Goal: Transaction & Acquisition: Subscribe to service/newsletter

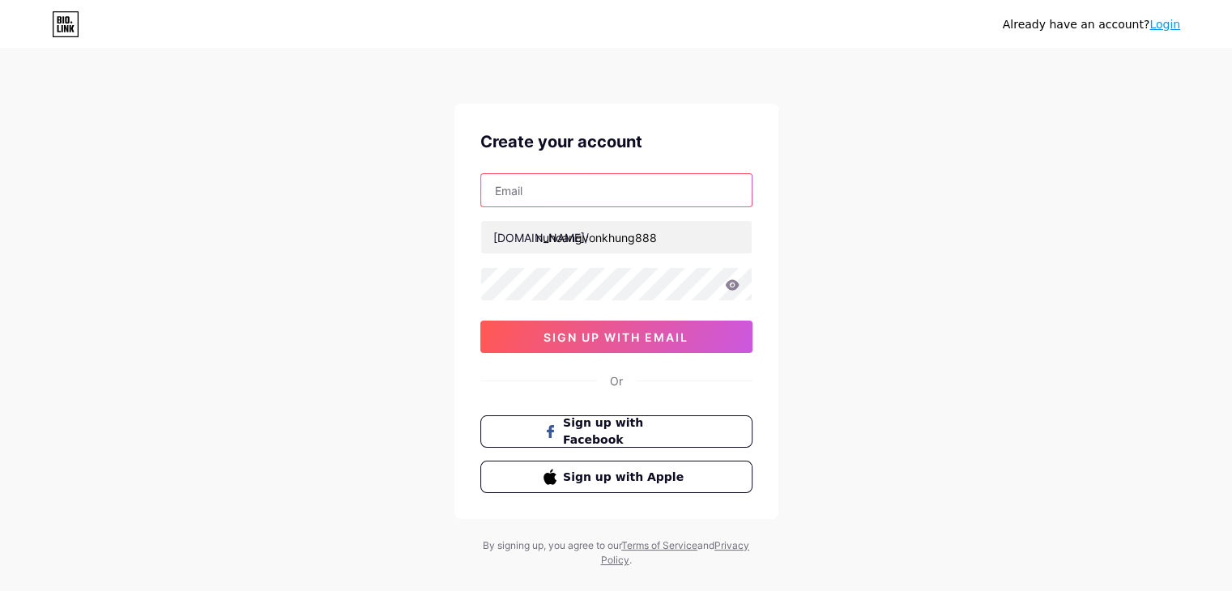
click at [573, 174] on input "text" at bounding box center [616, 190] width 270 height 32
type input "[EMAIL_ADDRESS][DOMAIN_NAME]"
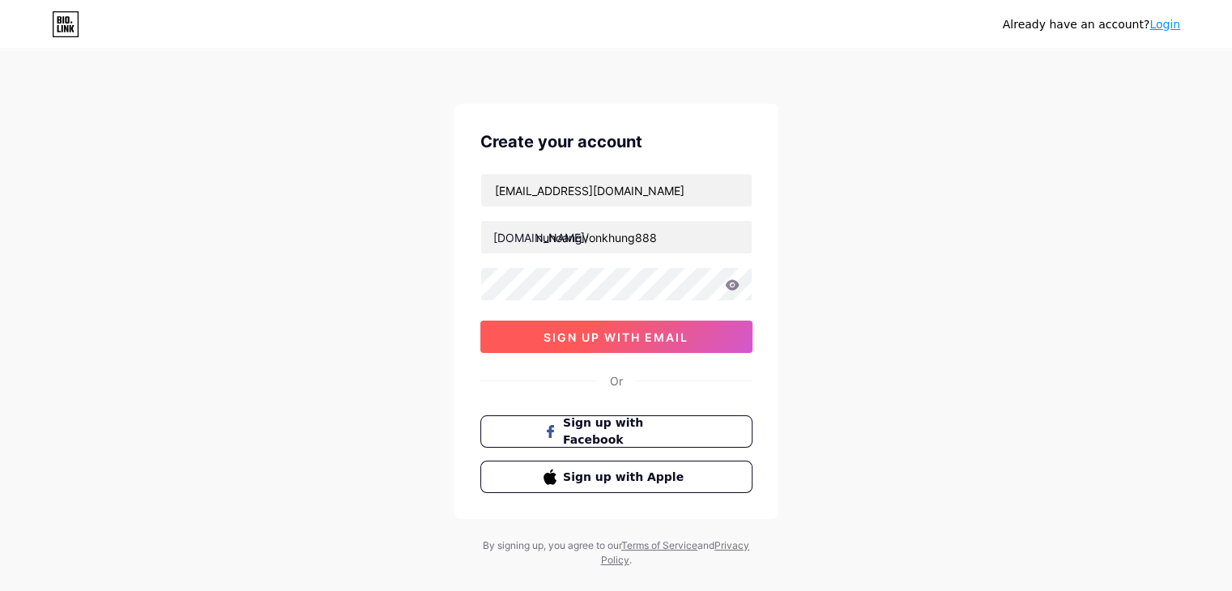
click at [513, 333] on button "sign up with email" at bounding box center [616, 337] width 272 height 32
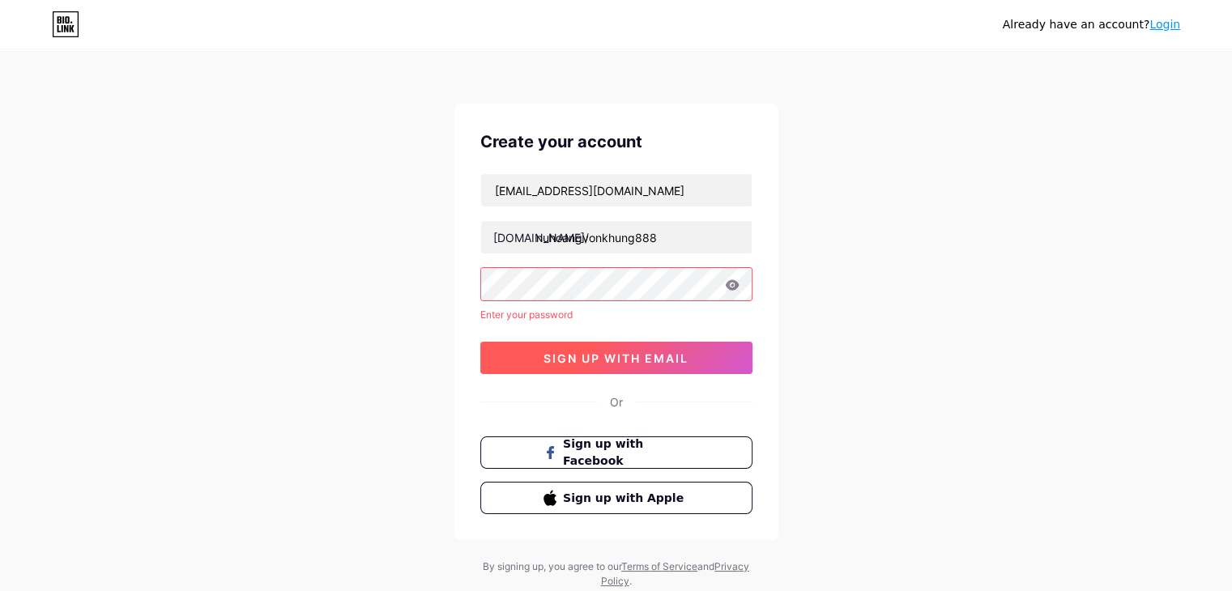
click at [492, 354] on button "sign up with email" at bounding box center [616, 358] width 272 height 32
click at [513, 351] on button "sign up with email" at bounding box center [616, 358] width 272 height 32
click at [606, 450] on span "Sign up with Facebook" at bounding box center [625, 453] width 127 height 35
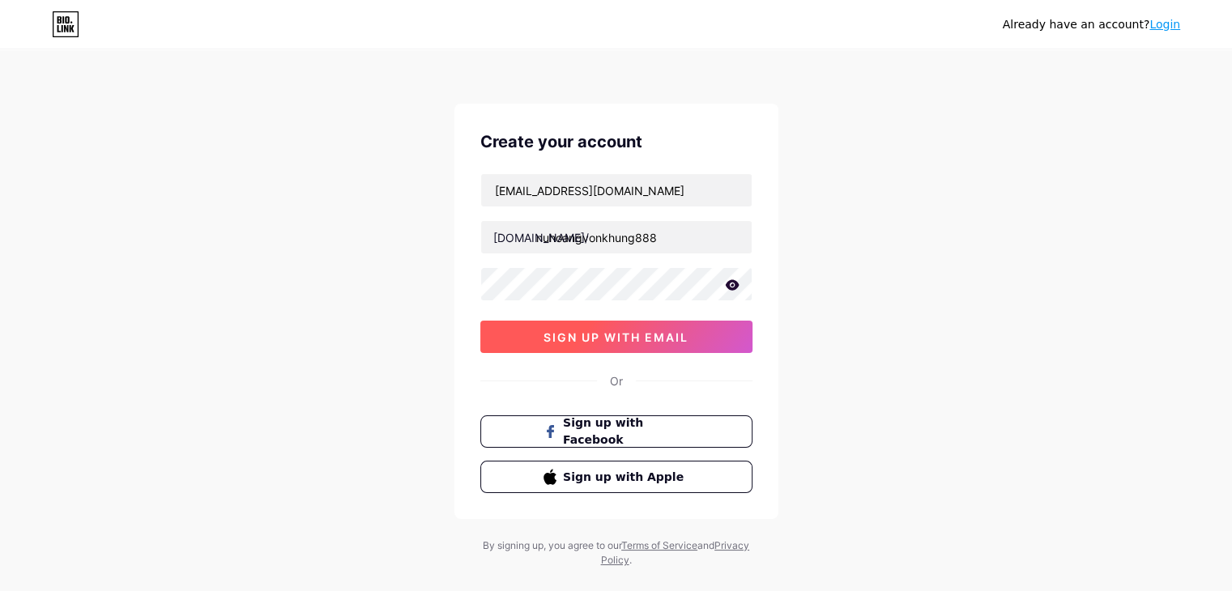
click at [551, 328] on button "sign up with email" at bounding box center [616, 337] width 272 height 32
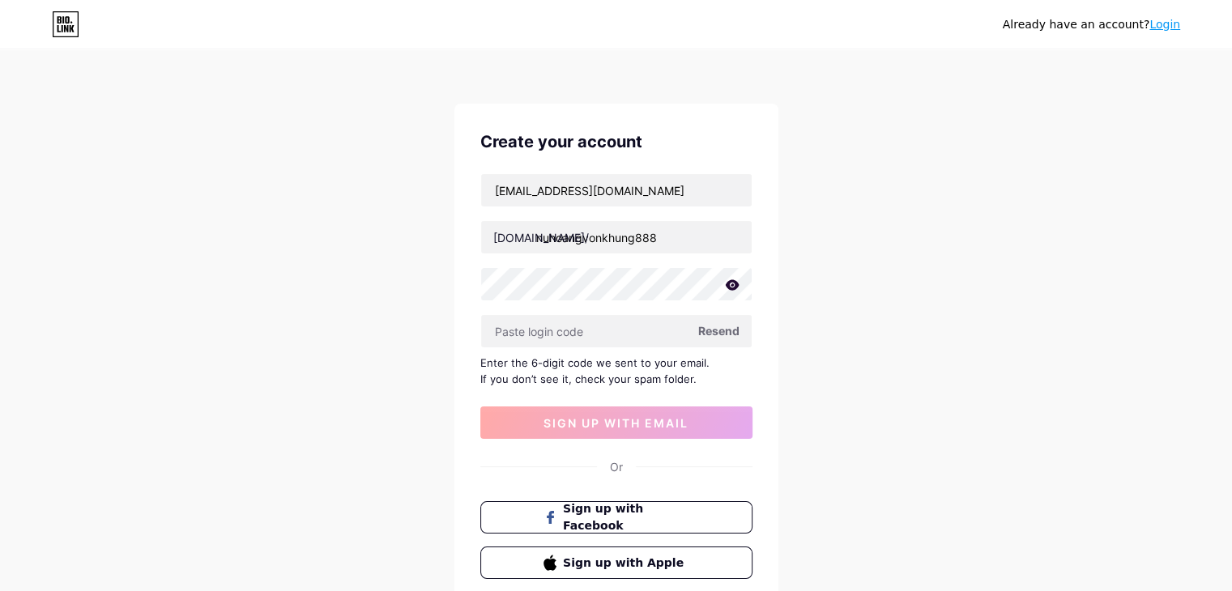
click at [706, 331] on span "Resend" at bounding box center [718, 330] width 41 height 17
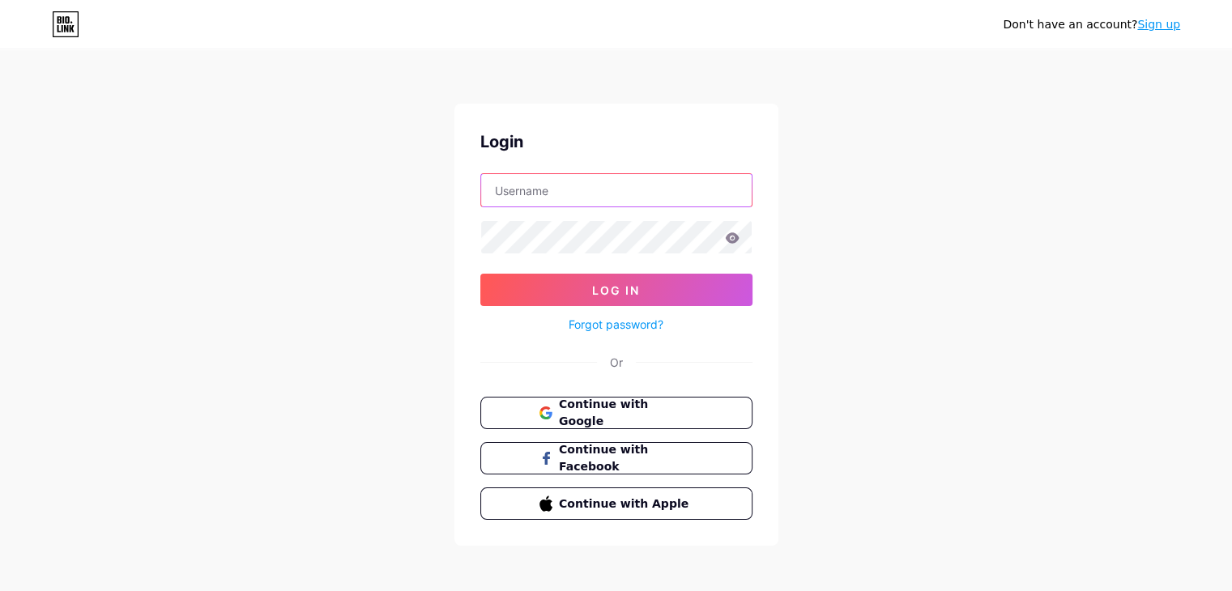
click at [588, 195] on input "text" at bounding box center [616, 190] width 270 height 32
type input "[EMAIL_ADDRESS][DOMAIN_NAME]"
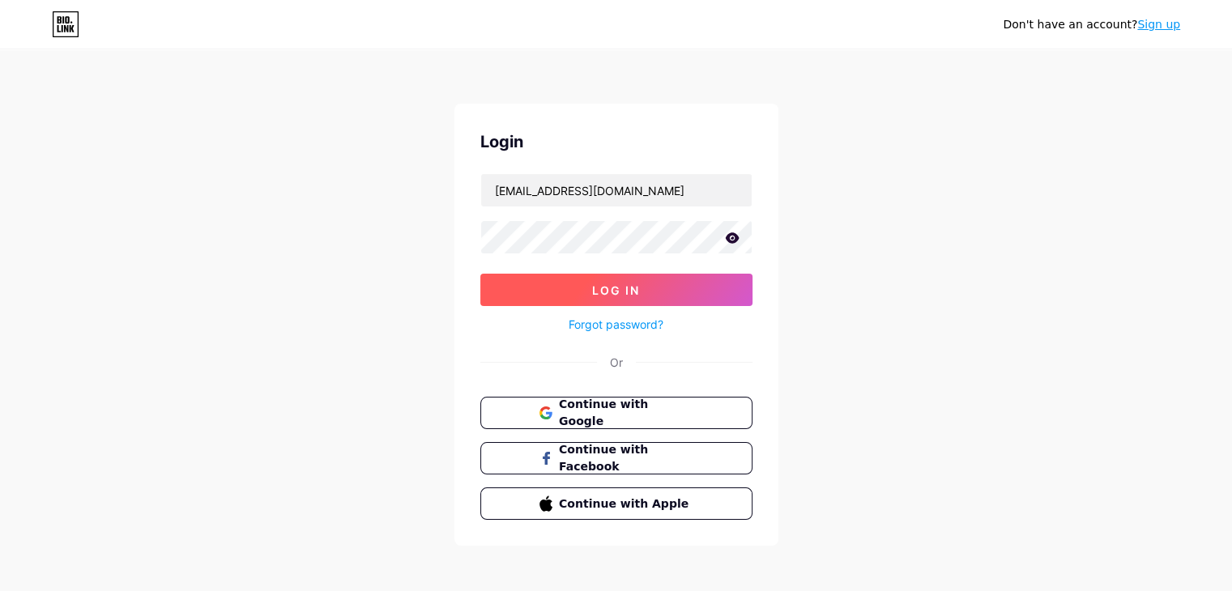
click at [576, 277] on button "Log In" at bounding box center [616, 290] width 272 height 32
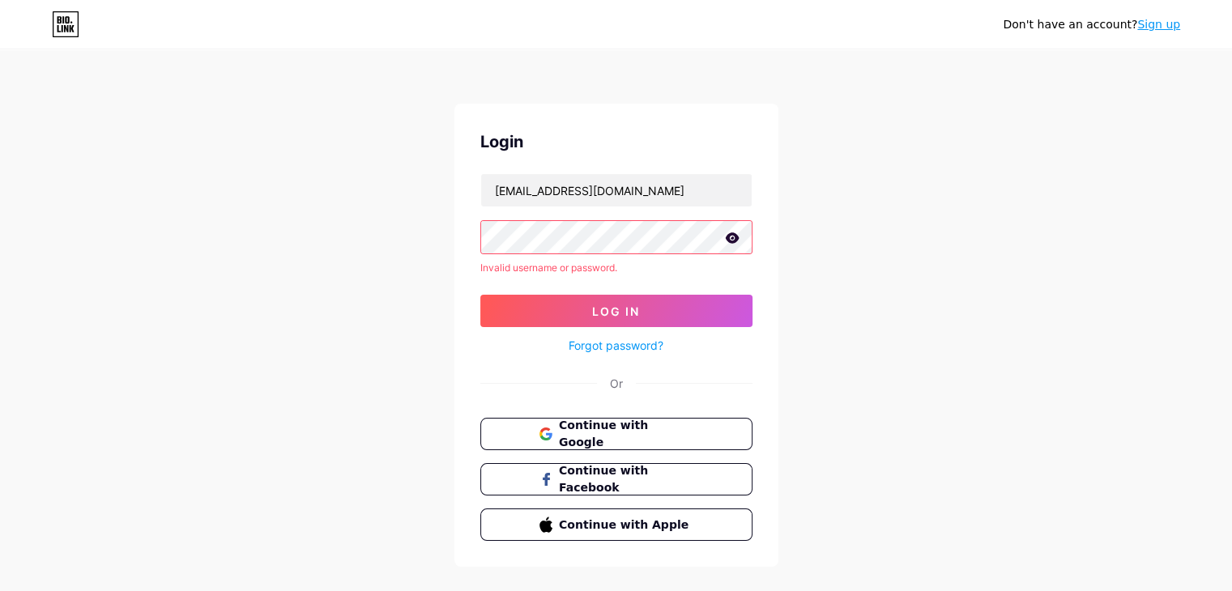
click at [732, 234] on icon at bounding box center [732, 237] width 14 height 11
click at [701, 305] on button "Log In" at bounding box center [616, 311] width 272 height 32
click at [611, 342] on link "Forgot password?" at bounding box center [615, 345] width 95 height 17
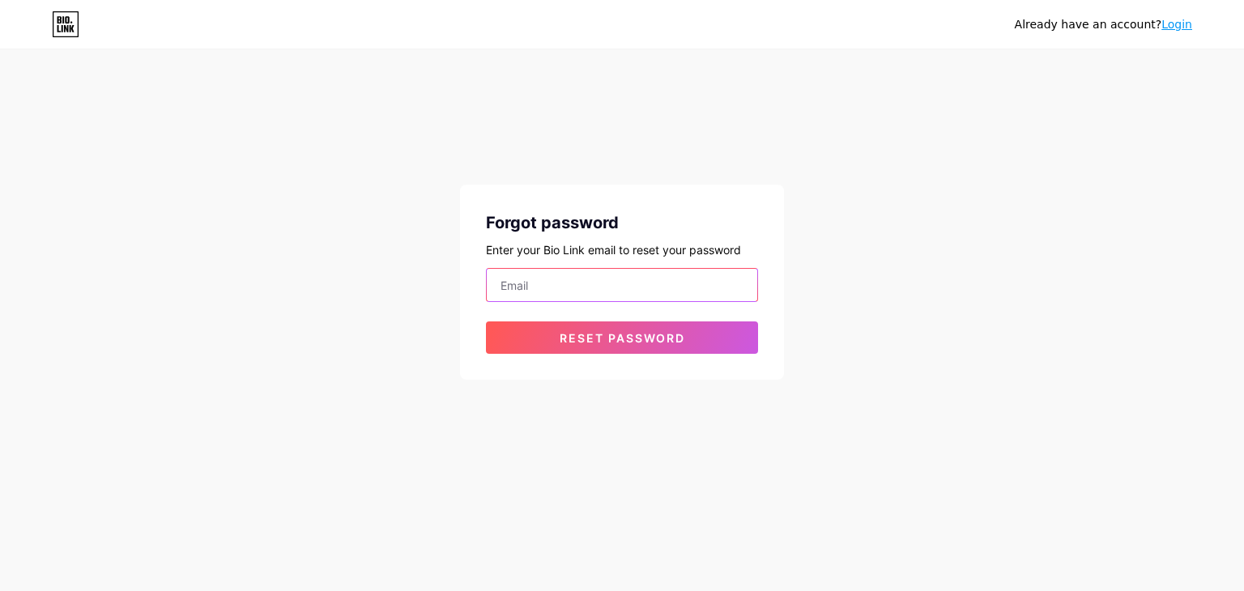
click at [617, 280] on input "email" at bounding box center [622, 285] width 270 height 32
type input "vuthuylinh173@gmail.com"
click at [618, 318] on form "vuthuylinh173@gmail.com Reset password" at bounding box center [622, 311] width 272 height 86
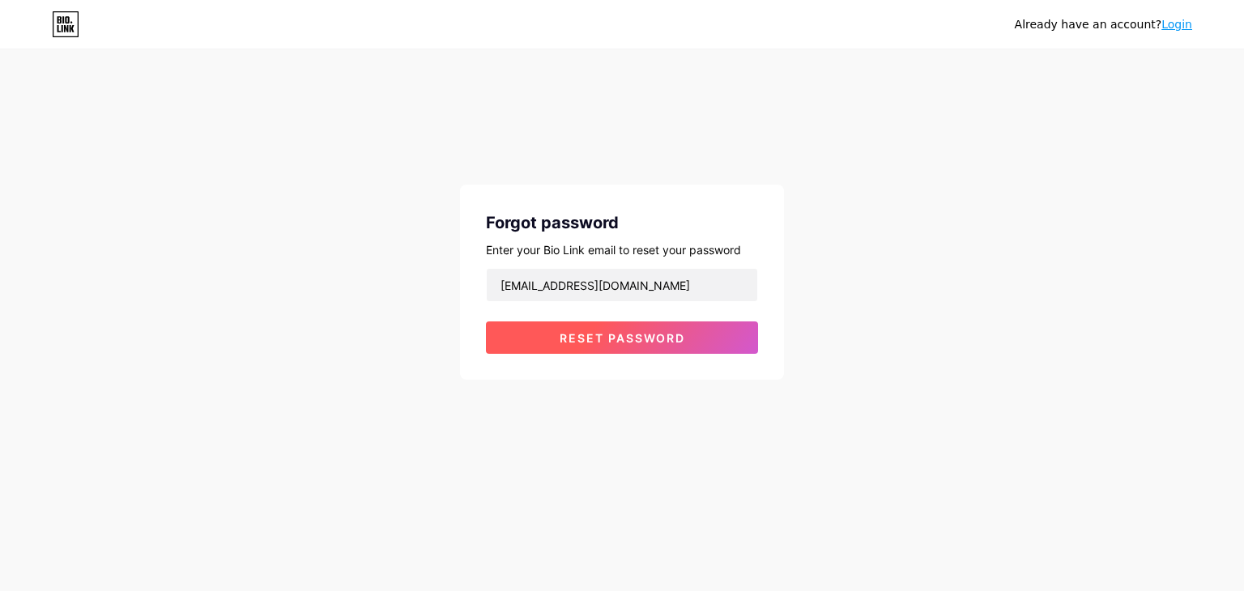
click at [623, 337] on span "Reset password" at bounding box center [622, 338] width 126 height 14
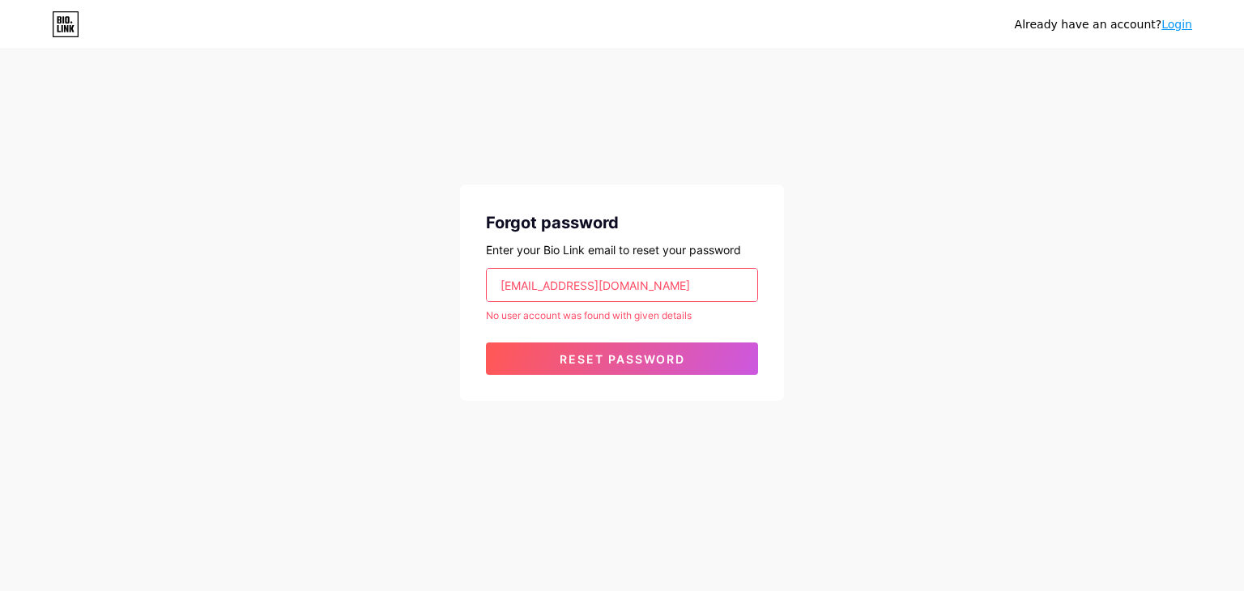
click at [1166, 26] on link "Login" at bounding box center [1176, 24] width 31 height 13
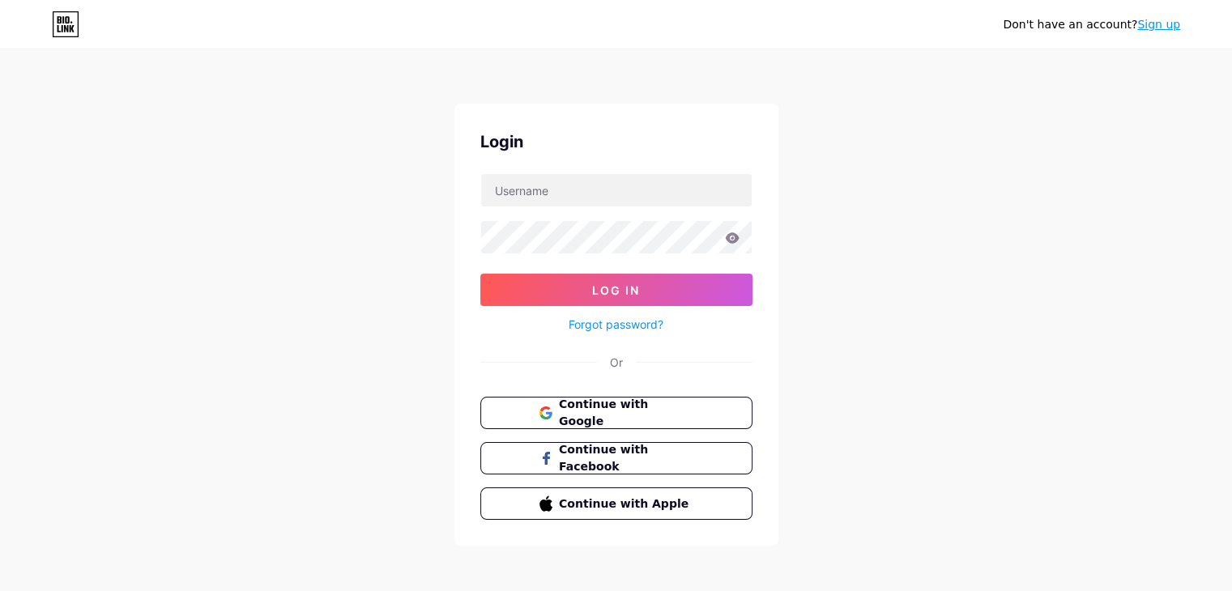
type input "vuthuylinh173@gmail.com"
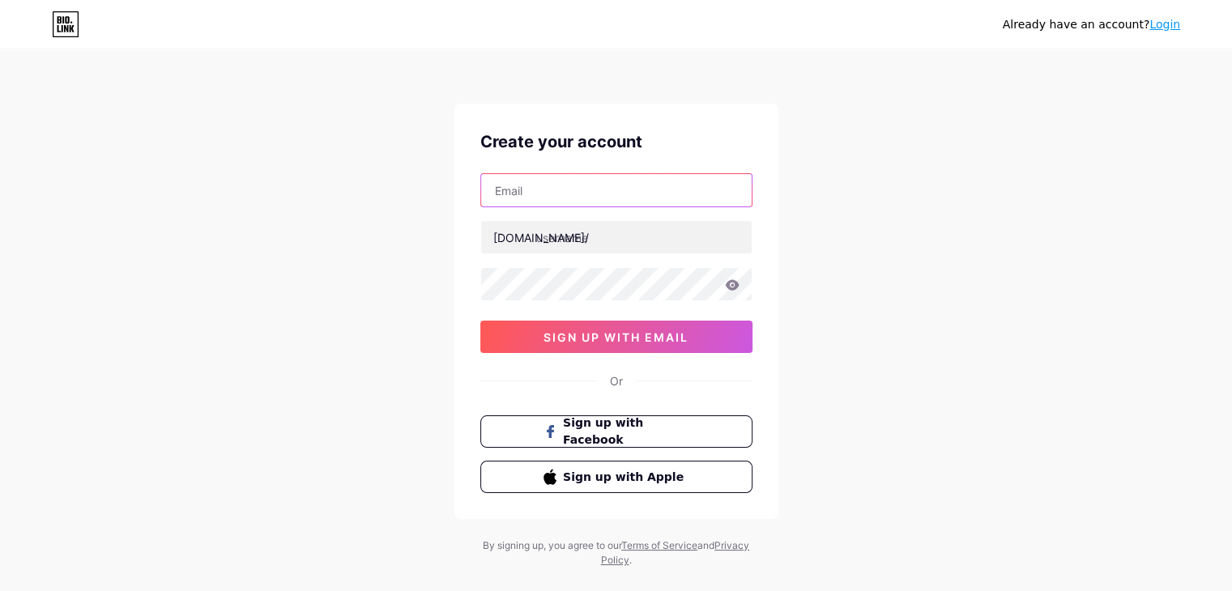
click at [552, 191] on input "text" at bounding box center [616, 190] width 270 height 32
type input "[EMAIL_ADDRESS][DOMAIN_NAME]"
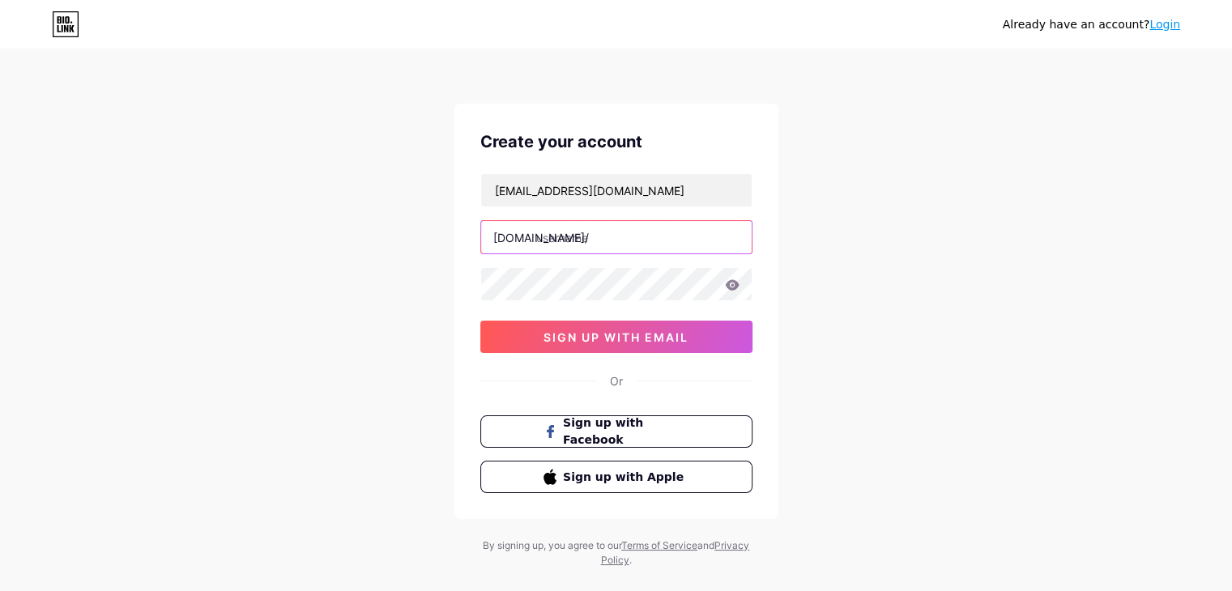
click at [586, 238] on input "text" at bounding box center [616, 237] width 270 height 32
type input "nuhoangvonkhung888"
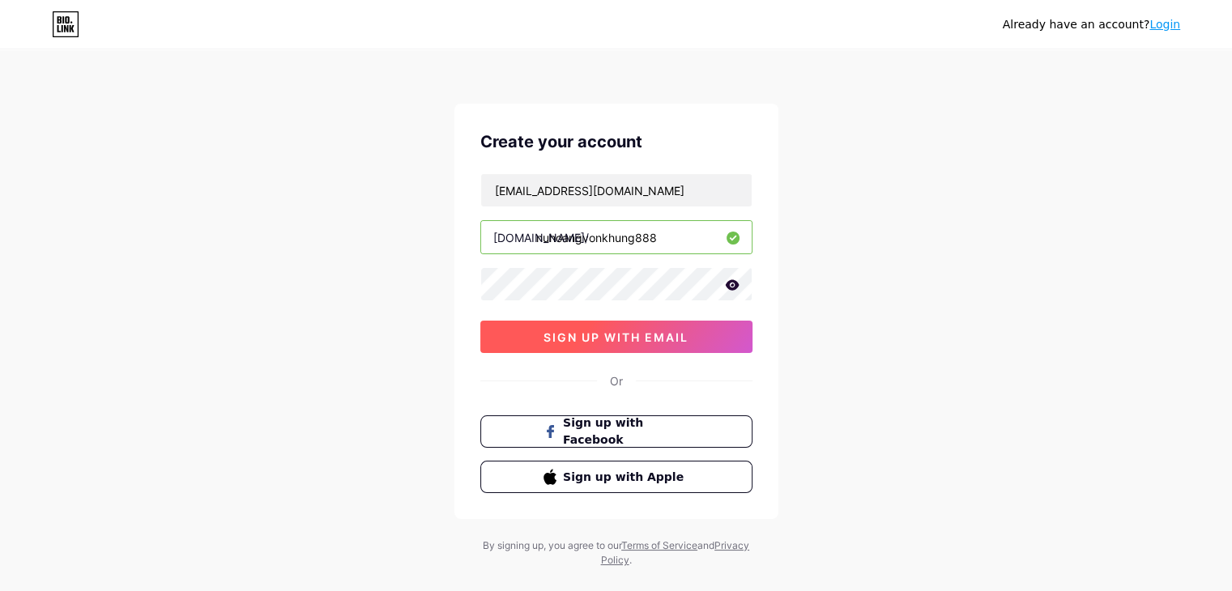
click at [530, 321] on button "sign up with email" at bounding box center [616, 337] width 272 height 32
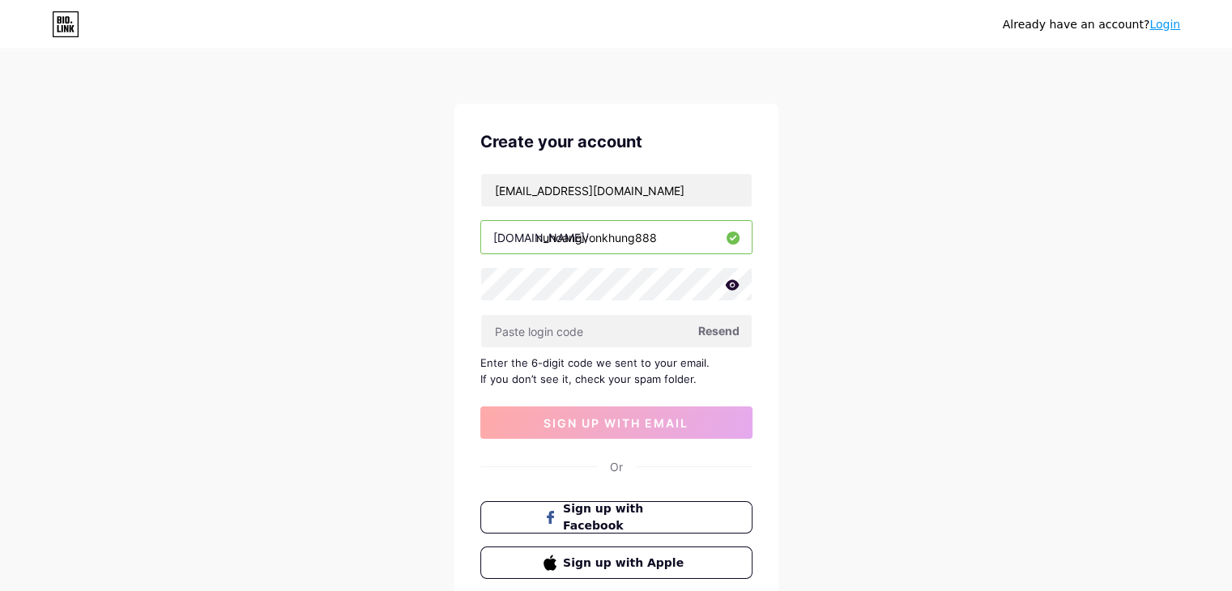
click at [706, 335] on span "Resend" at bounding box center [718, 330] width 41 height 17
drag, startPoint x: 523, startPoint y: 190, endPoint x: 516, endPoint y: 186, distance: 8.3
click at [522, 189] on input "[EMAIL_ADDRESS][DOMAIN_NAME]" at bounding box center [616, 190] width 270 height 32
click at [502, 184] on input "[EMAIL_ADDRESS][DOMAIN_NAME]" at bounding box center [616, 190] width 270 height 32
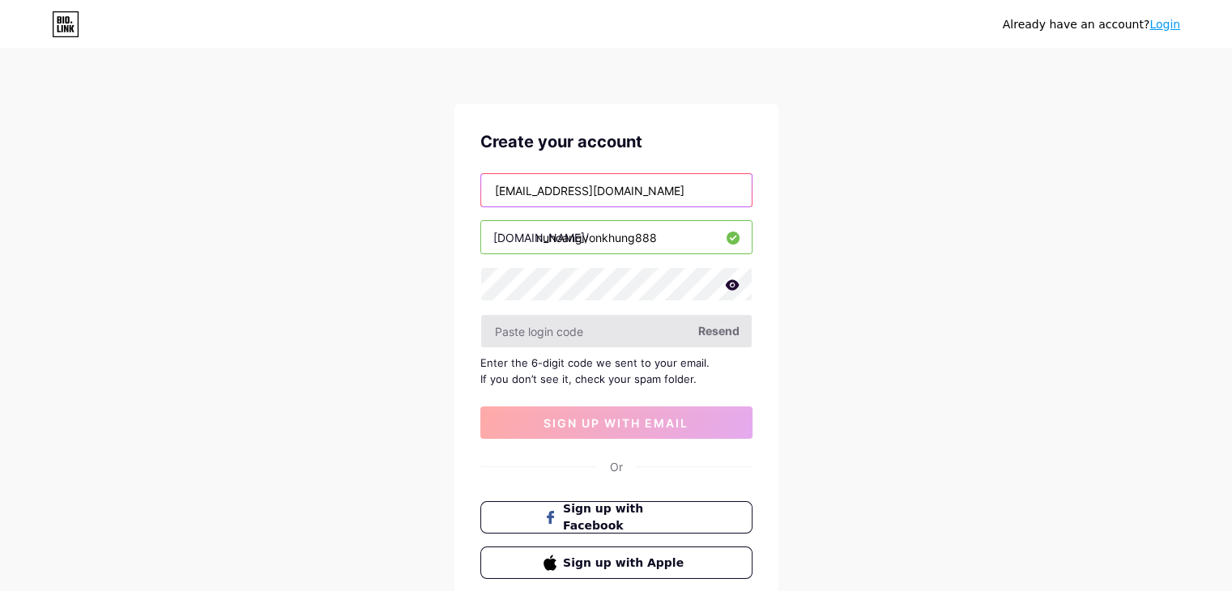
type input "vuthuylinh173@gmail.com"
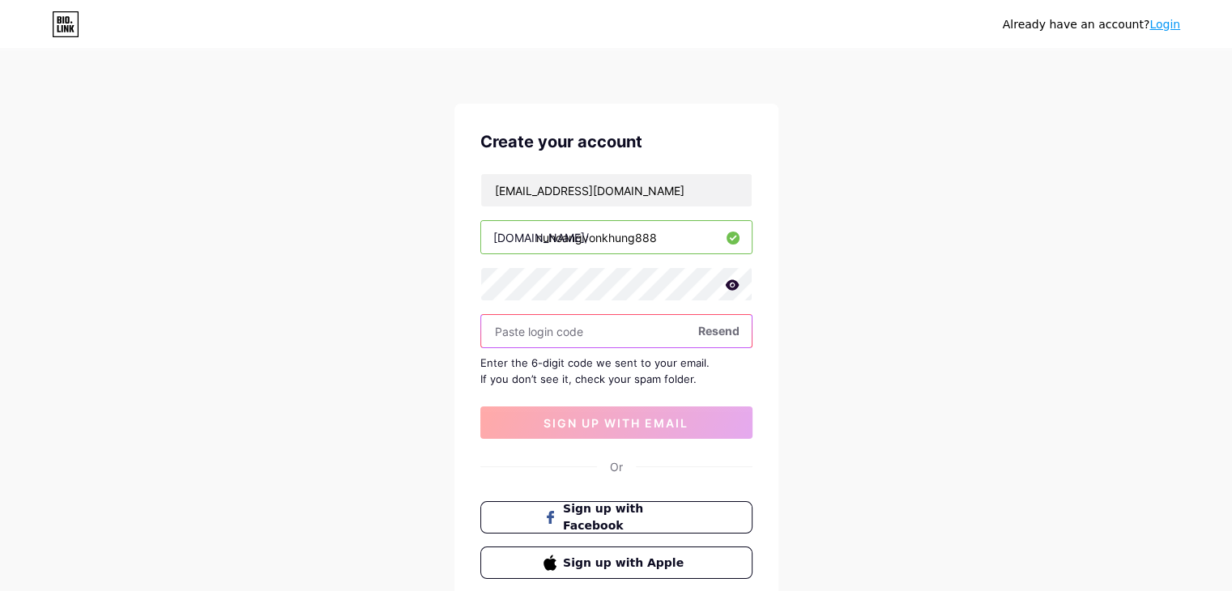
click at [712, 320] on input "text" at bounding box center [616, 331] width 270 height 32
click at [716, 328] on span "Resend" at bounding box center [718, 330] width 41 height 17
click at [632, 509] on span "Sign up with Facebook" at bounding box center [625, 517] width 127 height 35
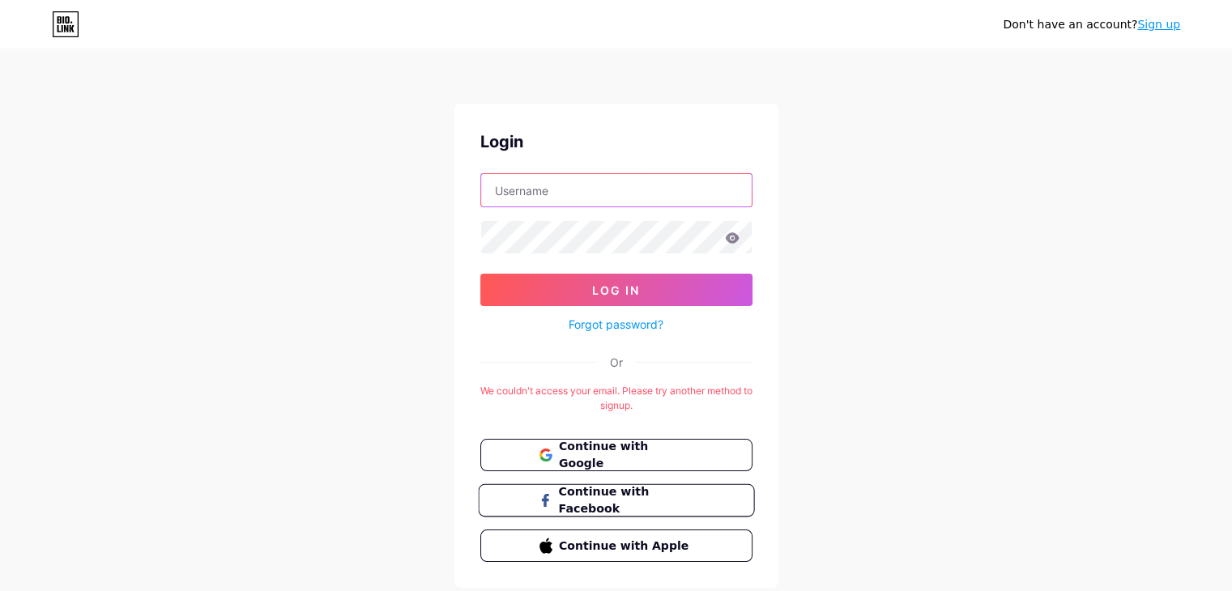
type input "vuthuylinh173@gmail.com"
click at [540, 490] on span at bounding box center [544, 500] width 13 height 35
type input "vuthuylinh173@gmail.com"
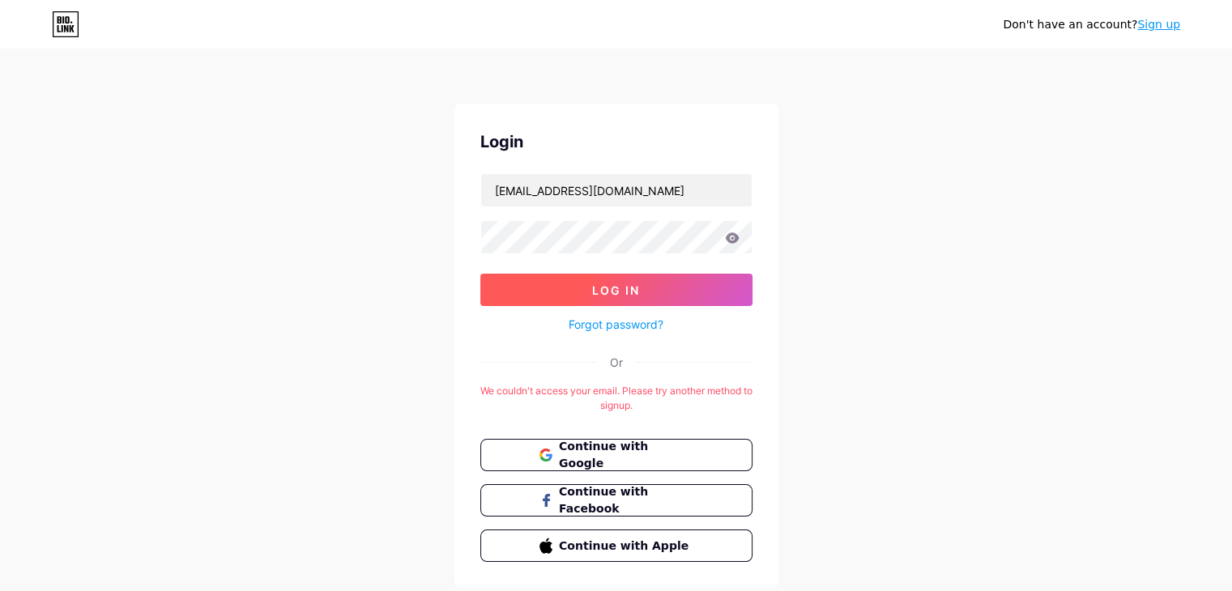
click at [583, 283] on button "Log In" at bounding box center [616, 290] width 272 height 32
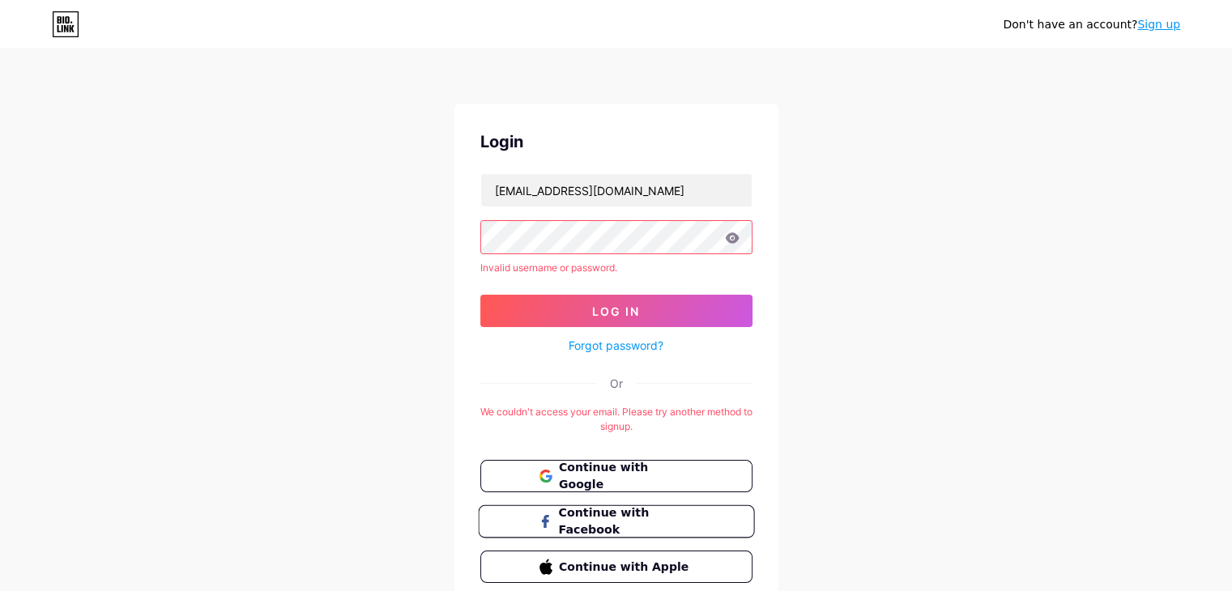
click at [591, 512] on span "Continue with Facebook" at bounding box center [625, 521] width 135 height 35
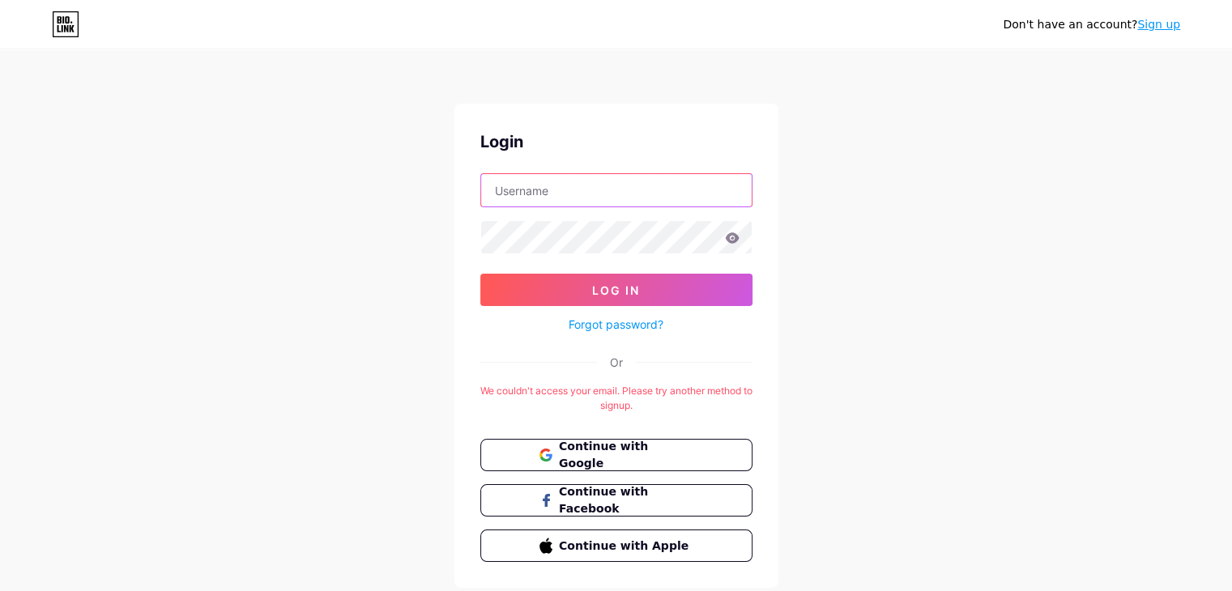
type input "[EMAIL_ADDRESS][DOMAIN_NAME]"
click at [619, 191] on input "[EMAIL_ADDRESS][DOMAIN_NAME]" at bounding box center [616, 190] width 270 height 32
click at [656, 198] on input "[EMAIL_ADDRESS][DOMAIN_NAME]" at bounding box center [616, 190] width 270 height 32
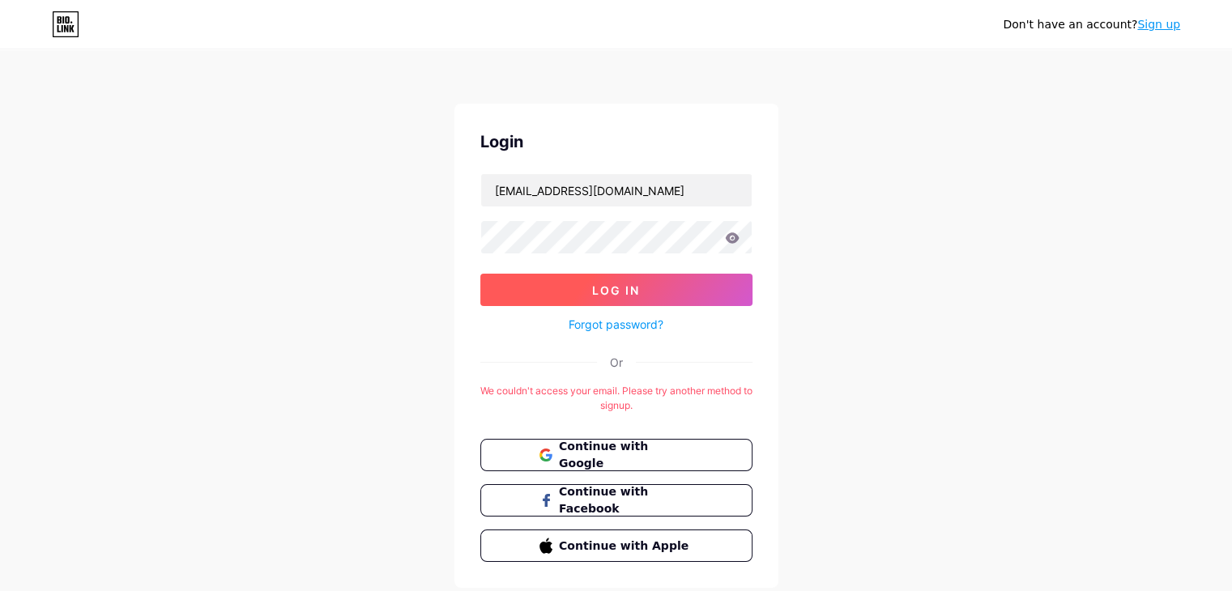
click at [533, 287] on button "Log In" at bounding box center [616, 290] width 272 height 32
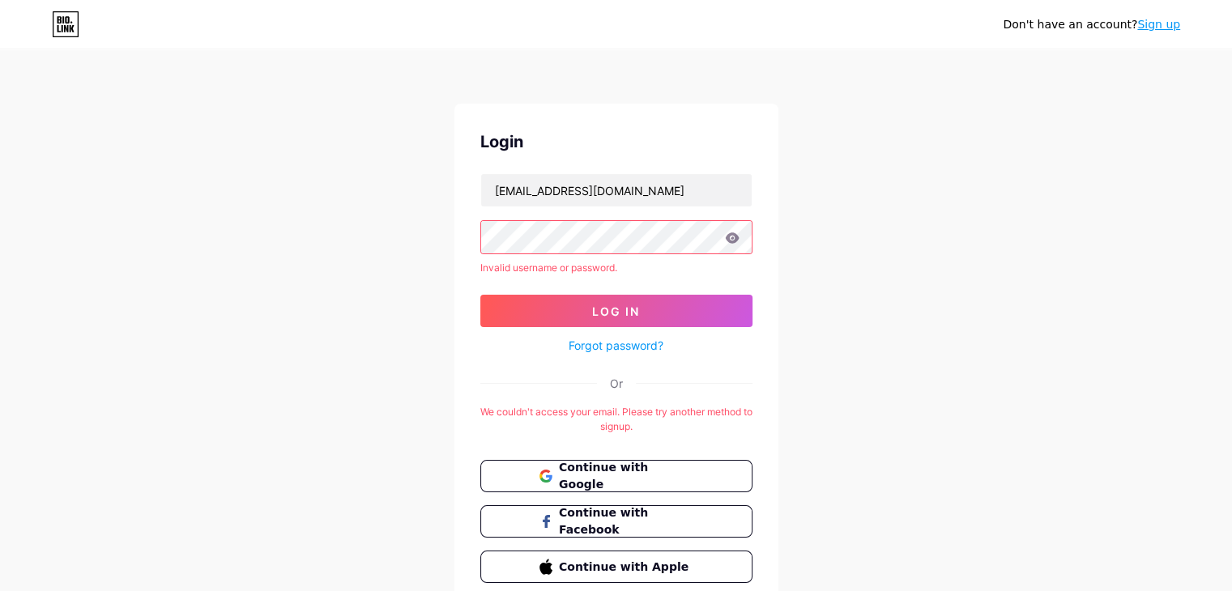
click at [734, 236] on icon at bounding box center [732, 237] width 14 height 11
click at [734, 237] on icon at bounding box center [732, 237] width 14 height 11
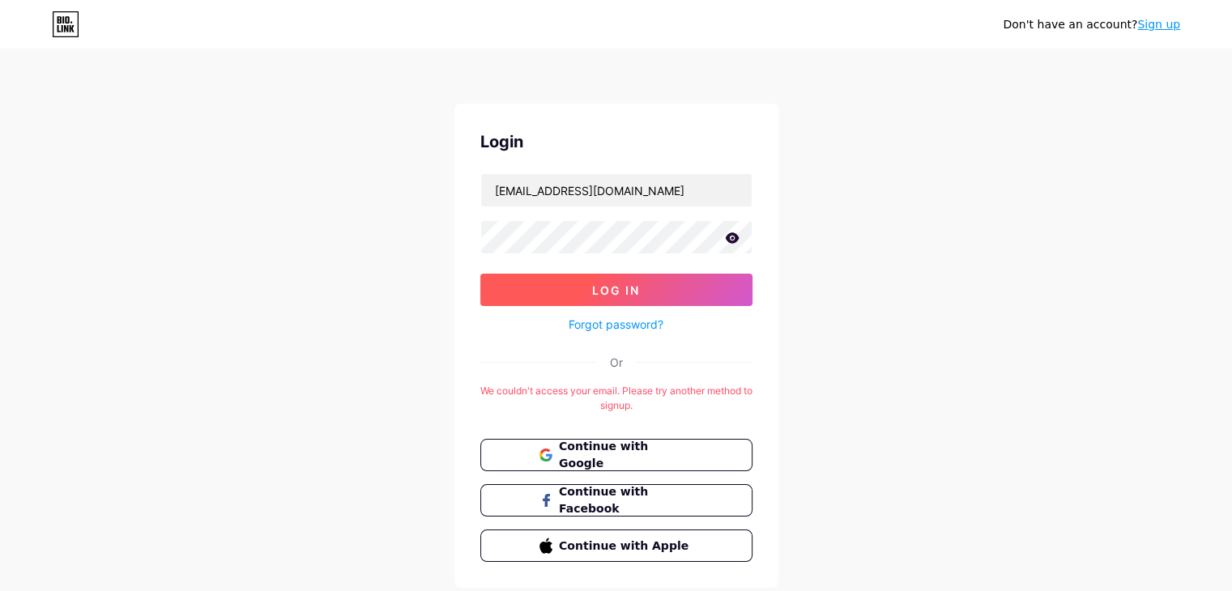
click at [504, 284] on button "Log In" at bounding box center [616, 290] width 272 height 32
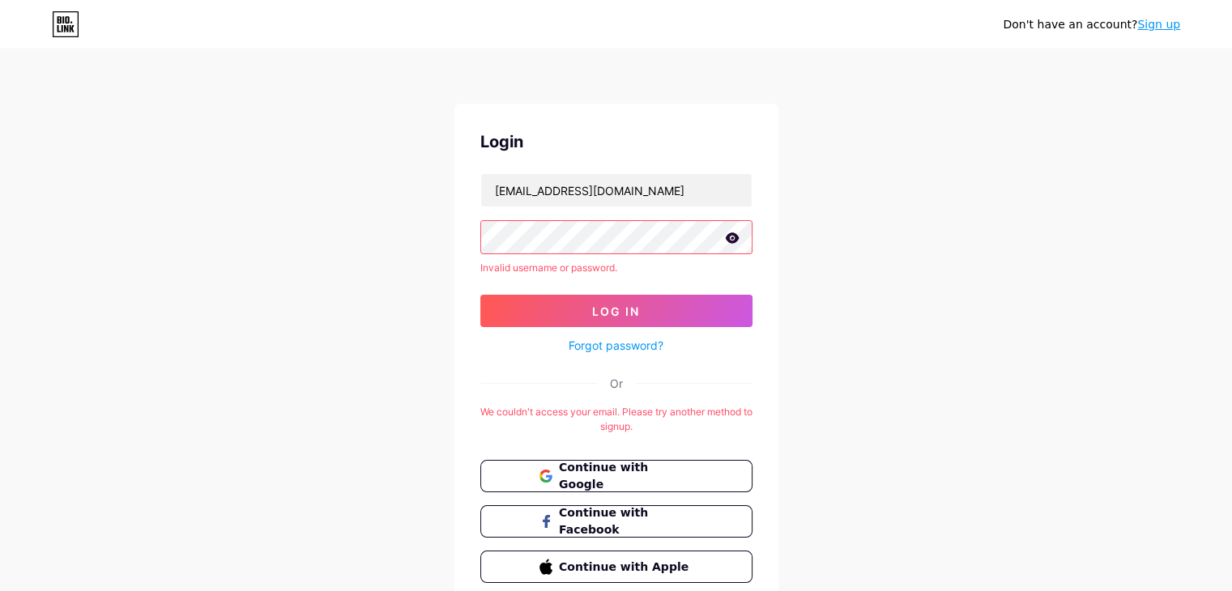
scroll to position [68, 0]
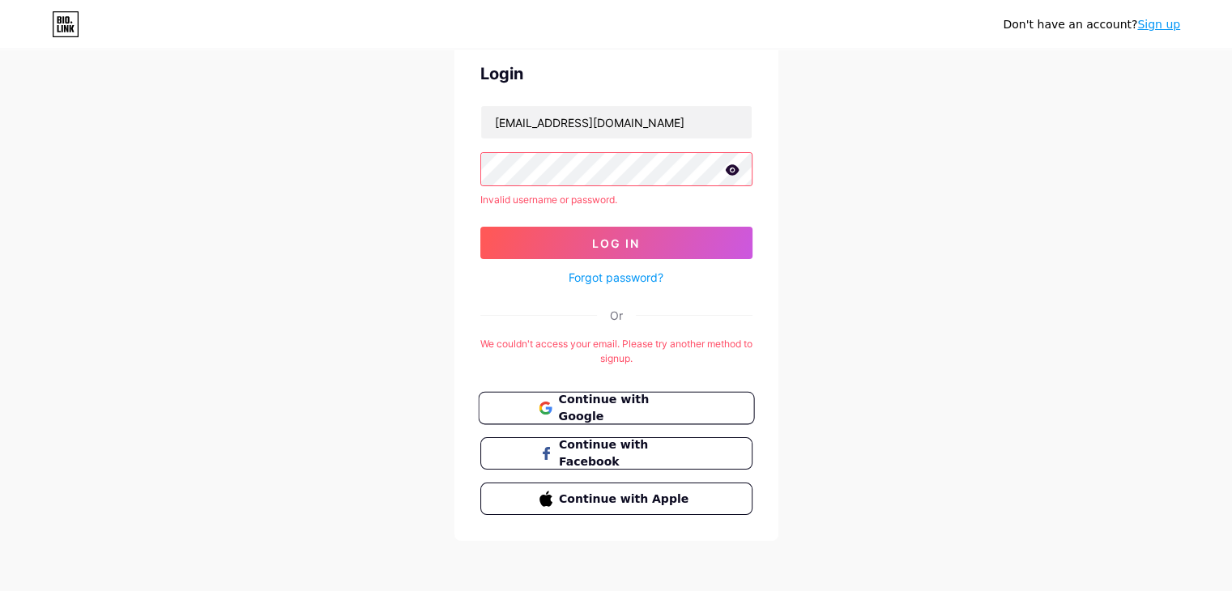
click at [500, 404] on button "Continue with Google" at bounding box center [616, 408] width 276 height 33
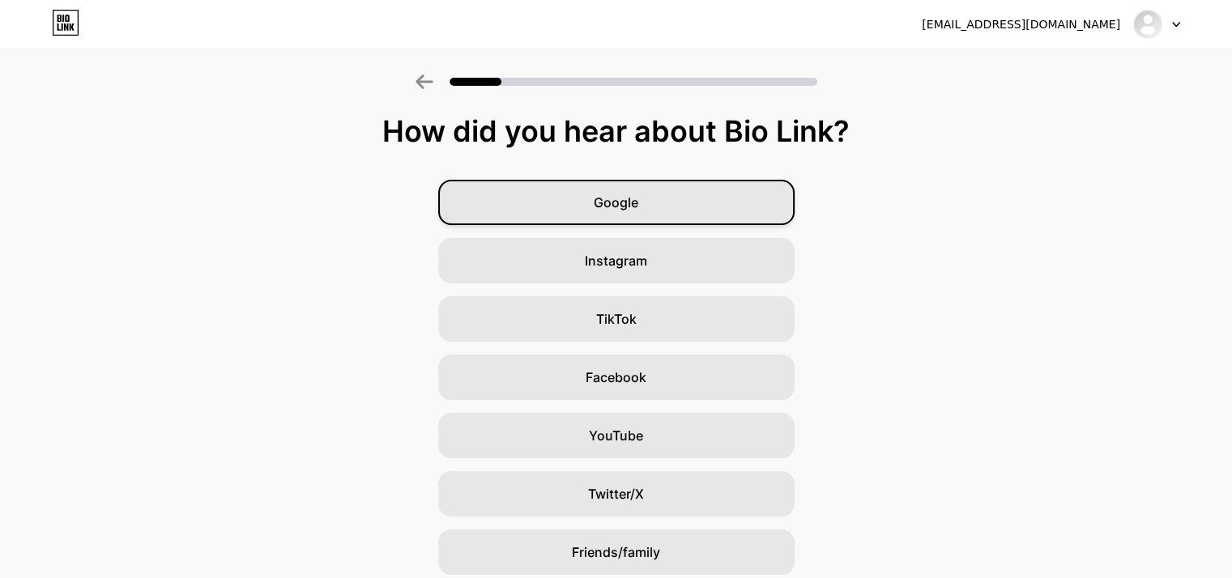
click at [670, 211] on div "Google" at bounding box center [616, 202] width 356 height 45
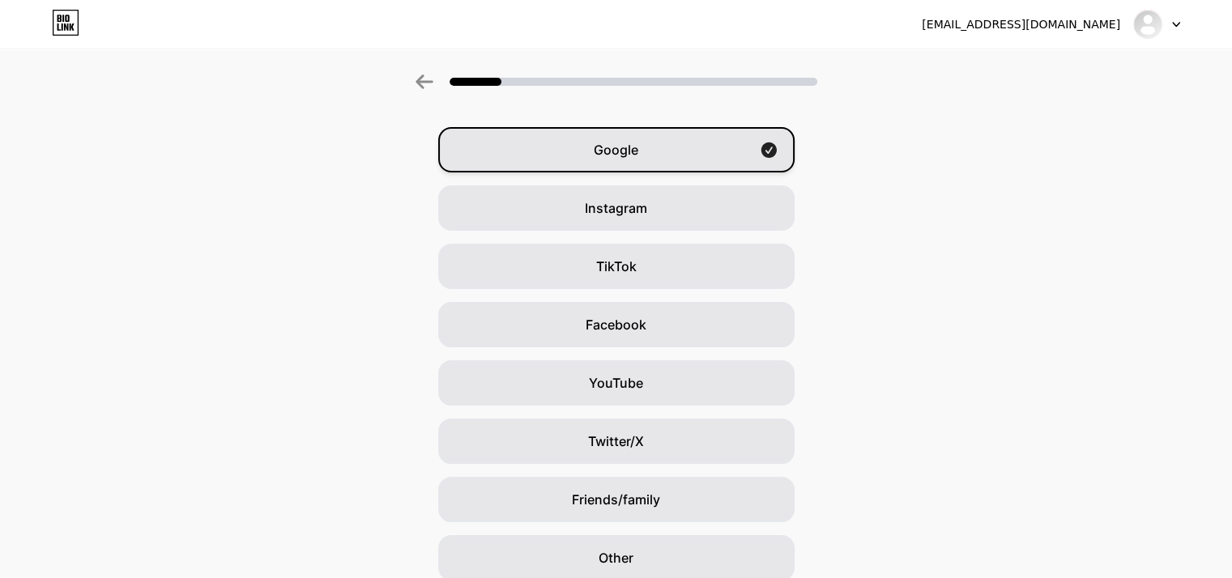
scroll to position [18, 0]
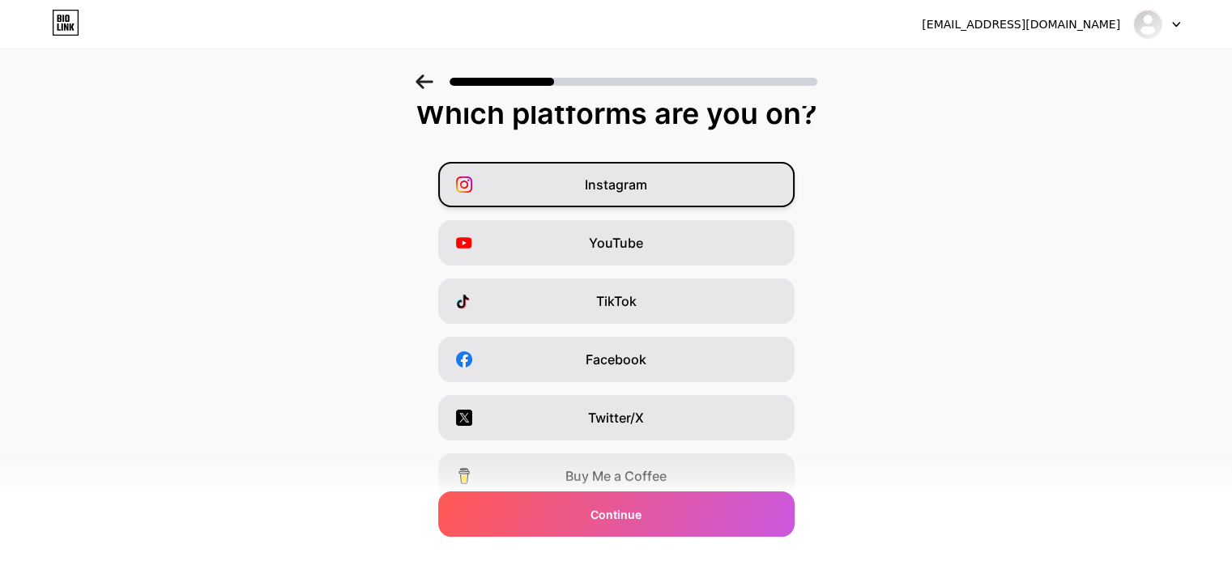
click at [675, 181] on div "Instagram" at bounding box center [616, 184] width 356 height 45
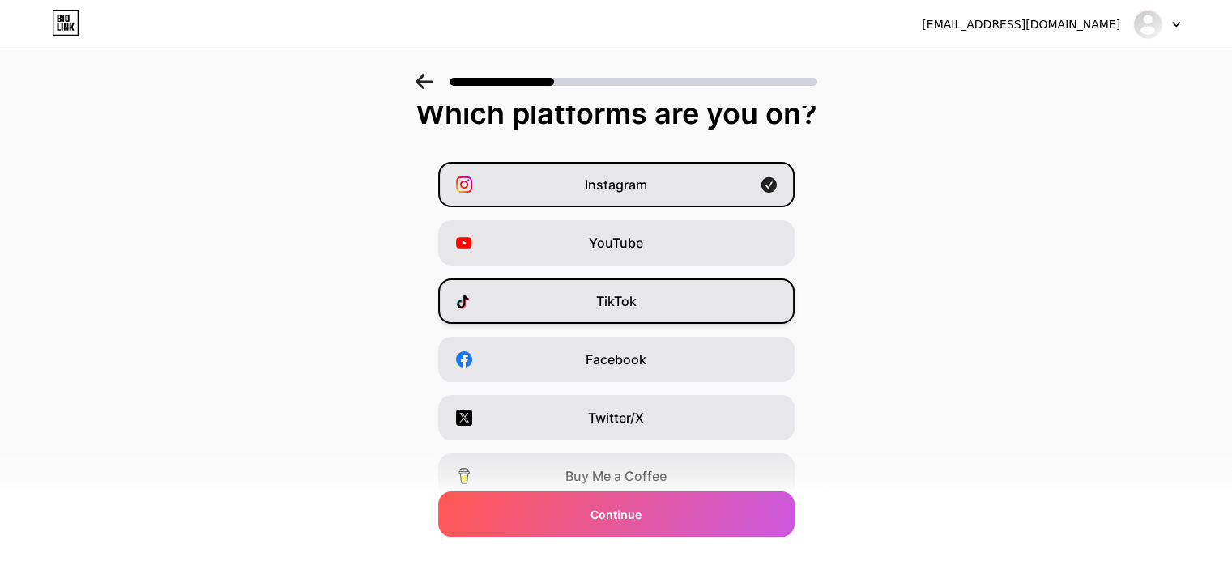
click at [666, 295] on div "TikTok" at bounding box center [616, 301] width 356 height 45
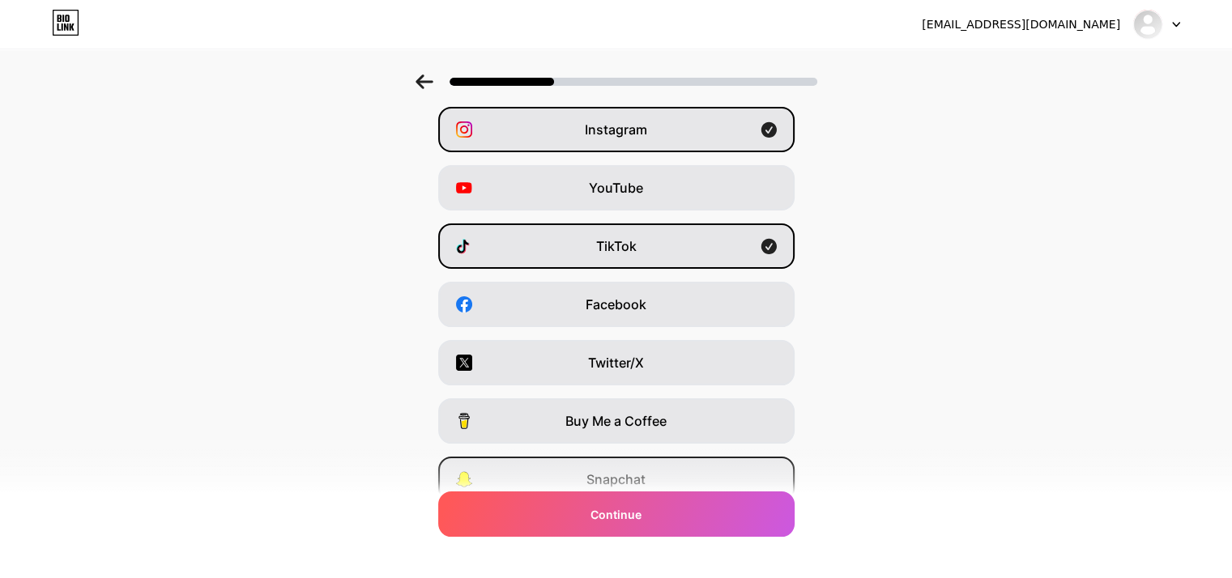
scroll to position [0, 0]
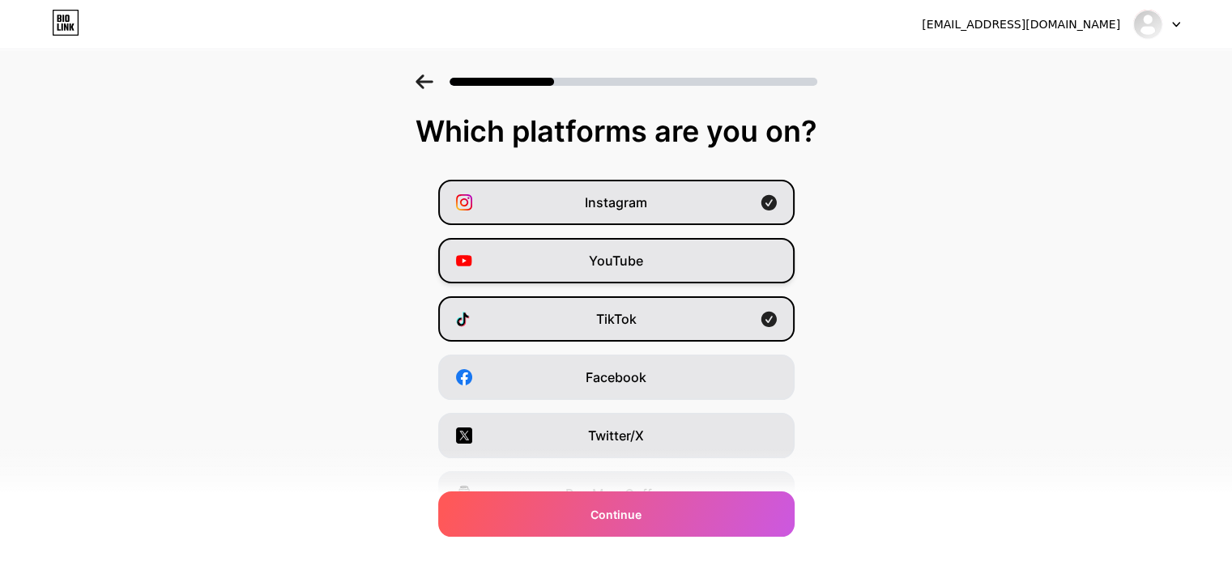
click at [623, 263] on span "YouTube" at bounding box center [616, 260] width 54 height 19
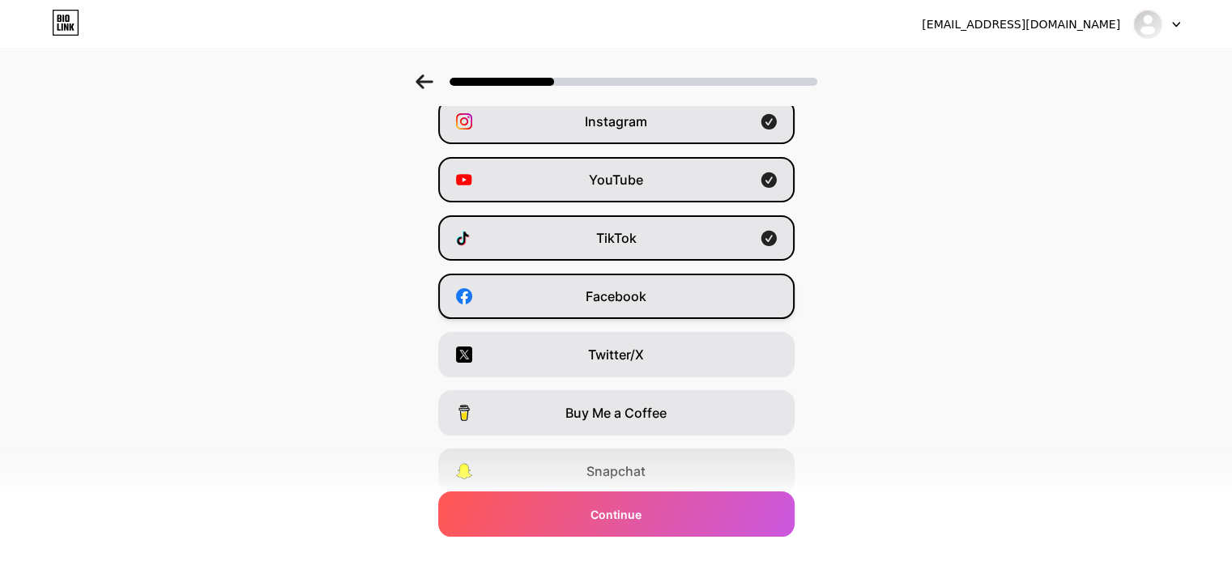
click at [576, 315] on div "Facebook" at bounding box center [616, 296] width 356 height 45
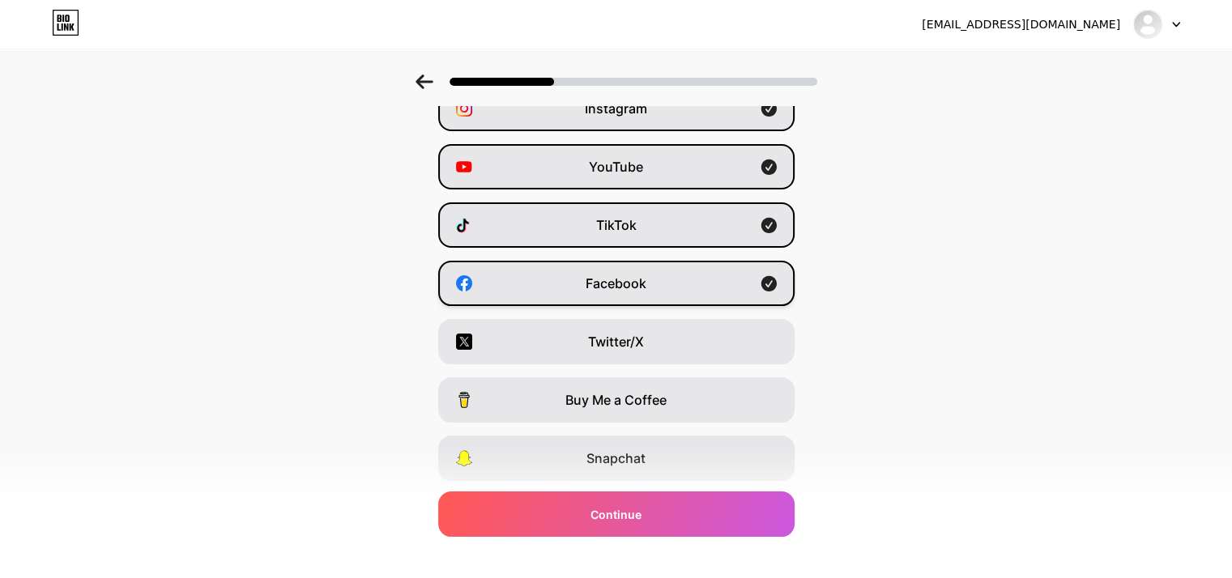
scroll to position [201, 0]
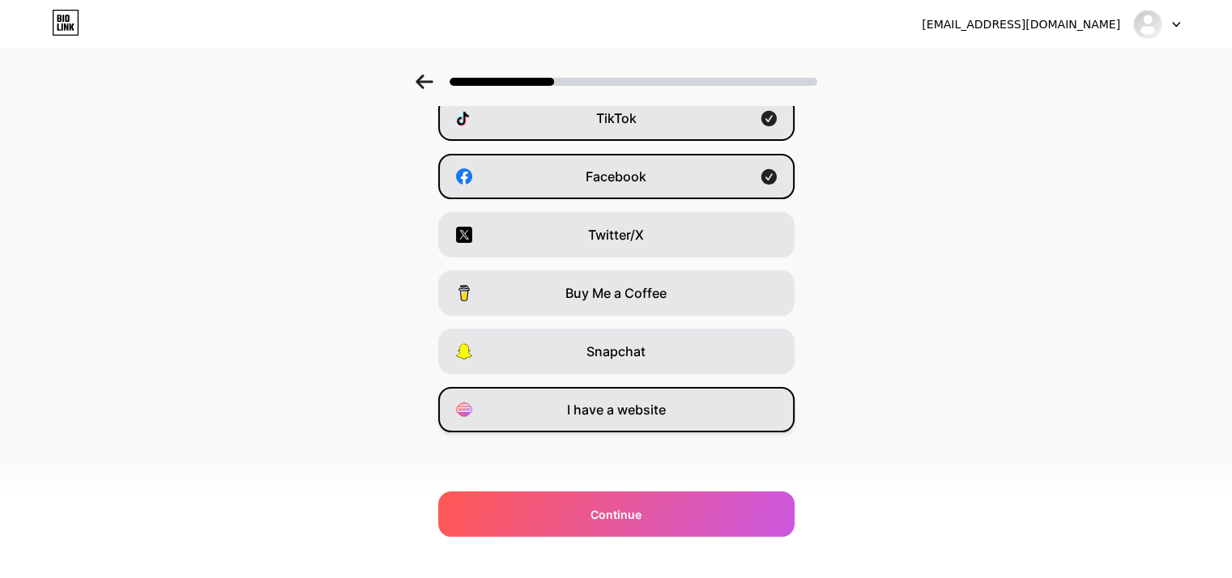
click at [582, 393] on div "I have a website" at bounding box center [616, 409] width 356 height 45
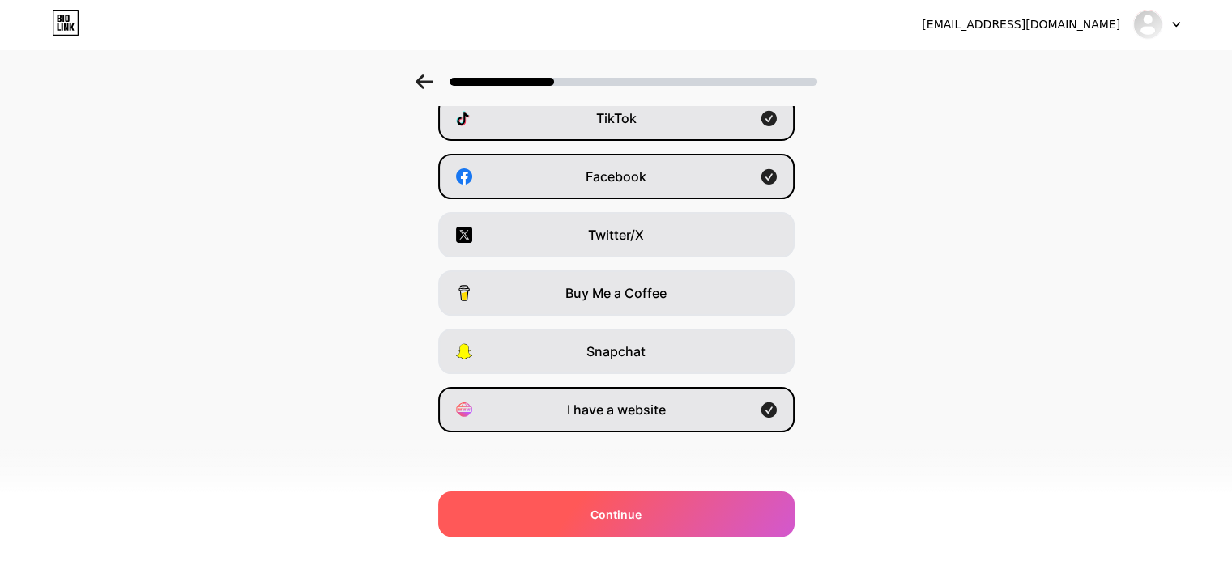
click at [609, 513] on span "Continue" at bounding box center [615, 514] width 51 height 17
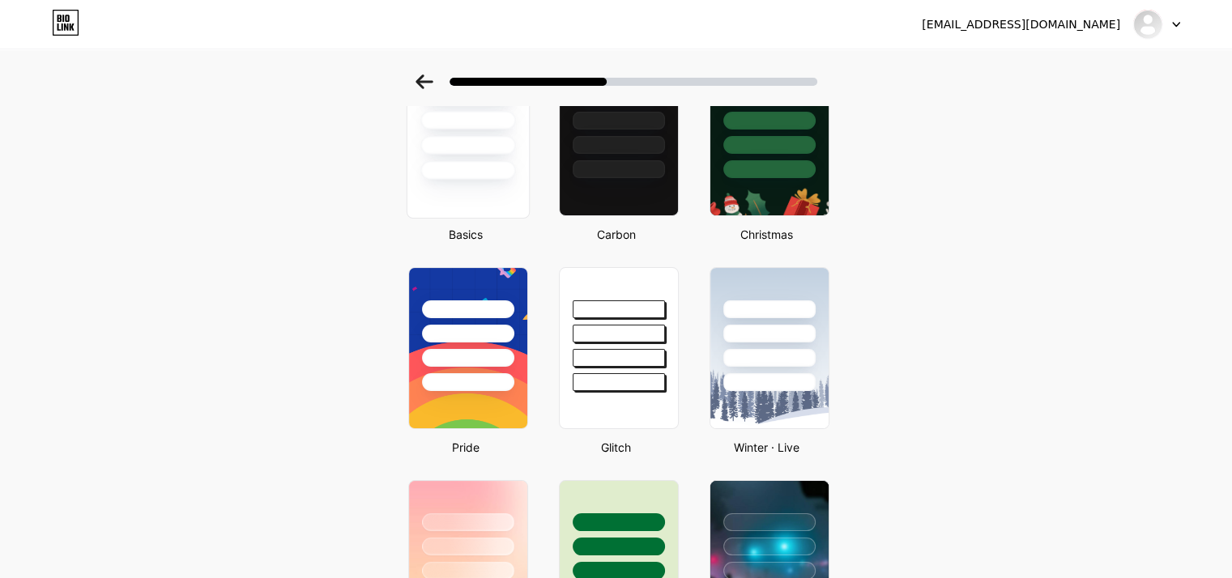
scroll to position [0, 0]
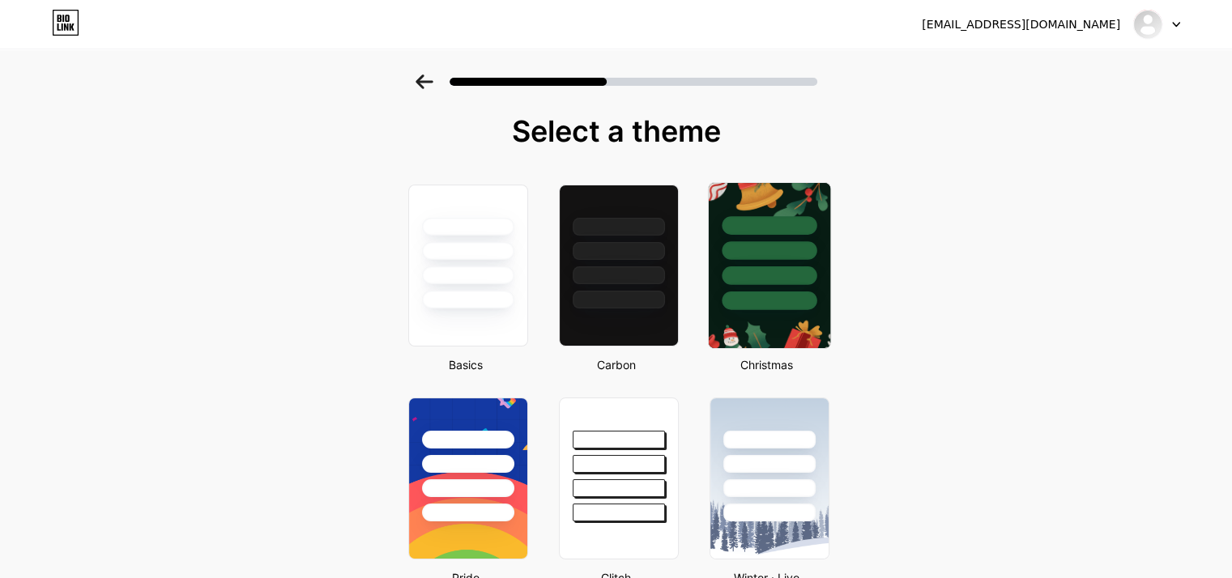
click at [765, 242] on div at bounding box center [768, 250] width 95 height 19
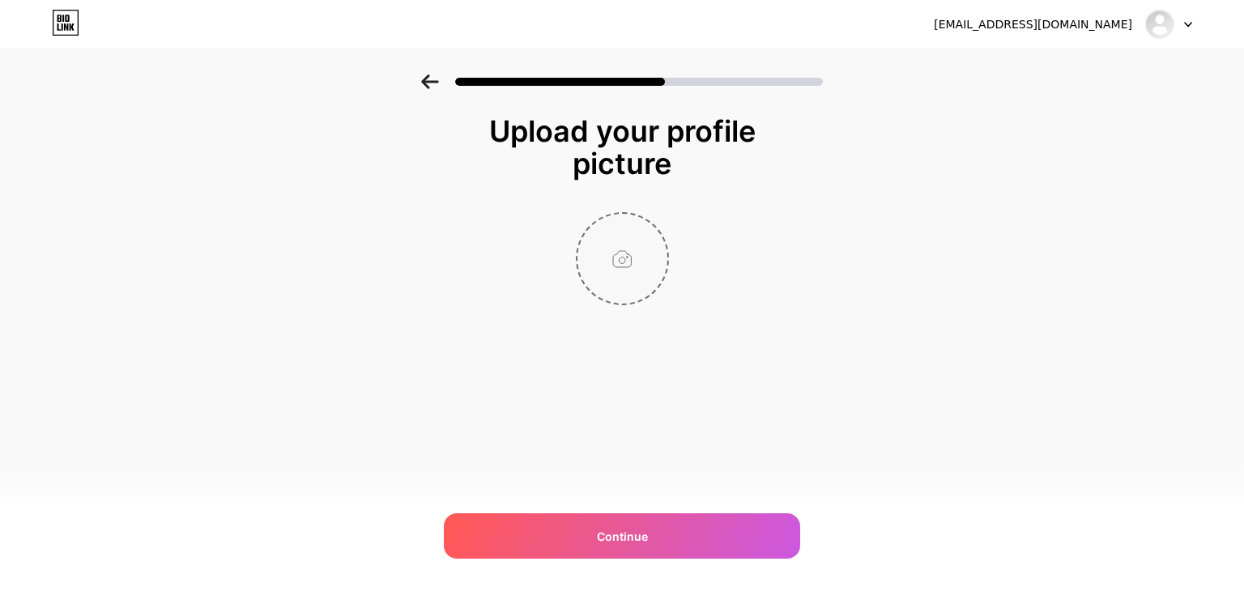
click at [629, 267] on input "file" at bounding box center [622, 259] width 90 height 90
type input "C:\fakepath\photo_2025-08-08_21-59-55.jpg"
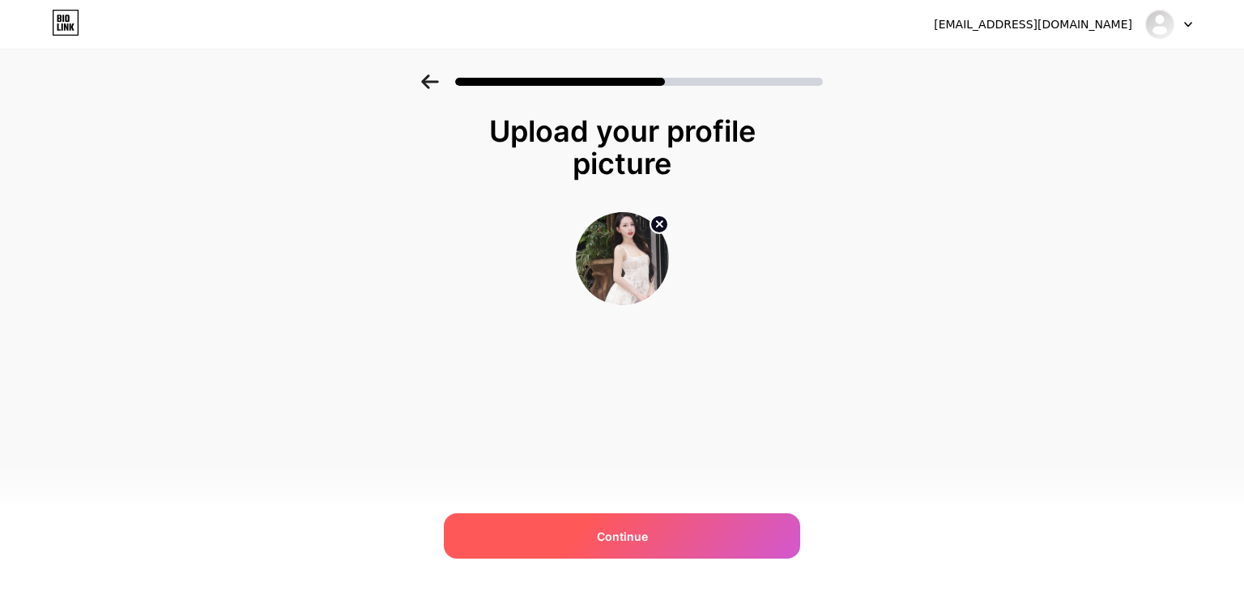
click at [645, 536] on span "Continue" at bounding box center [622, 536] width 51 height 17
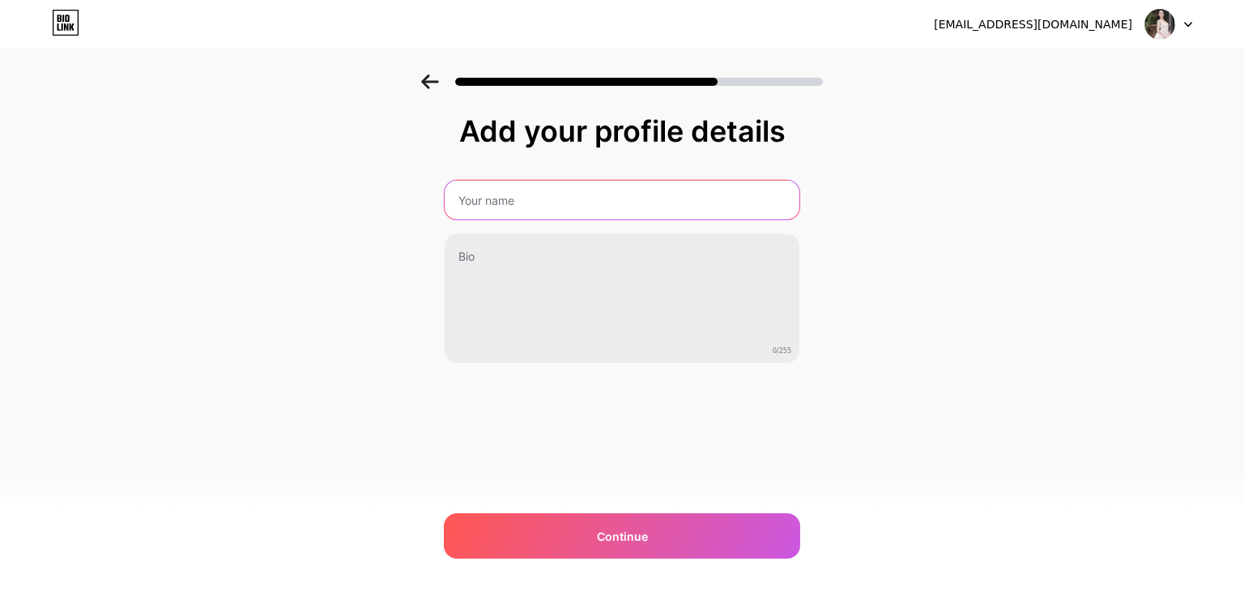
click at [571, 196] on input "text" at bounding box center [622, 200] width 355 height 39
type input "THƯƠNG HUYỀN"
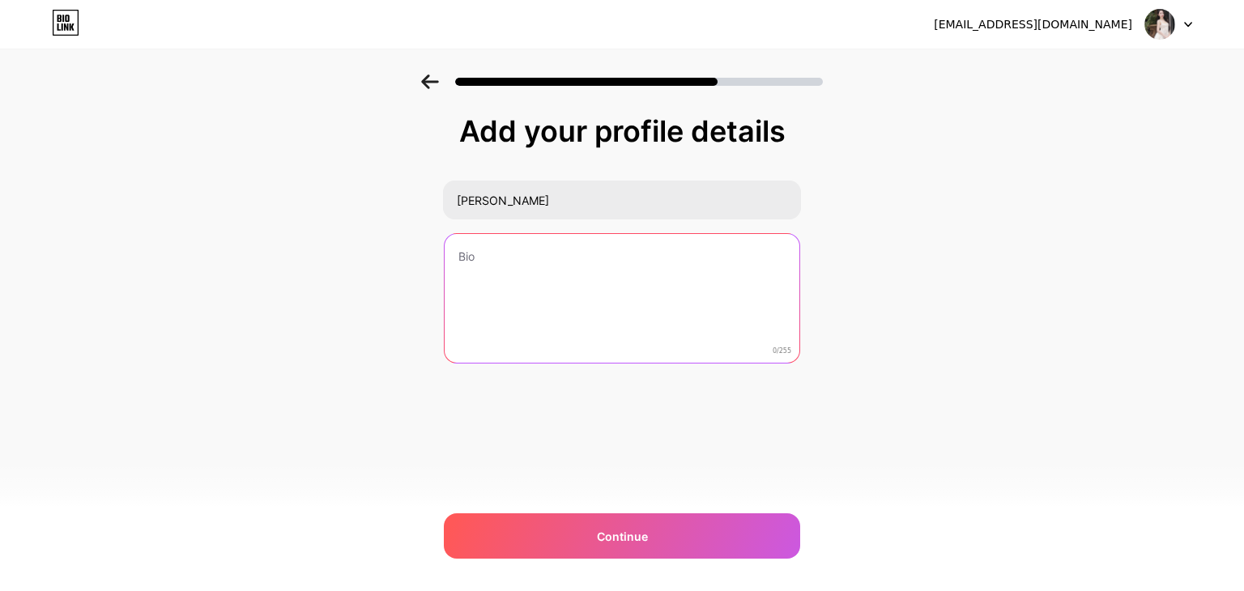
click at [531, 282] on textarea at bounding box center [622, 299] width 355 height 130
type textarea "K"
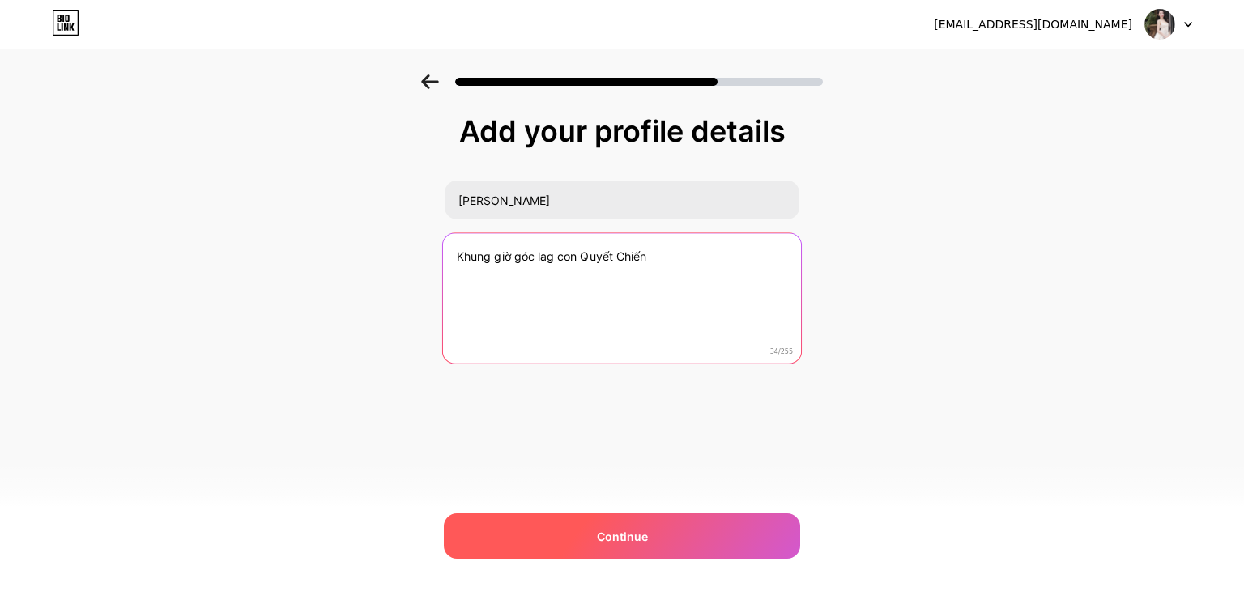
type textarea "Khung giờ góc lag con Quyết Chiến"
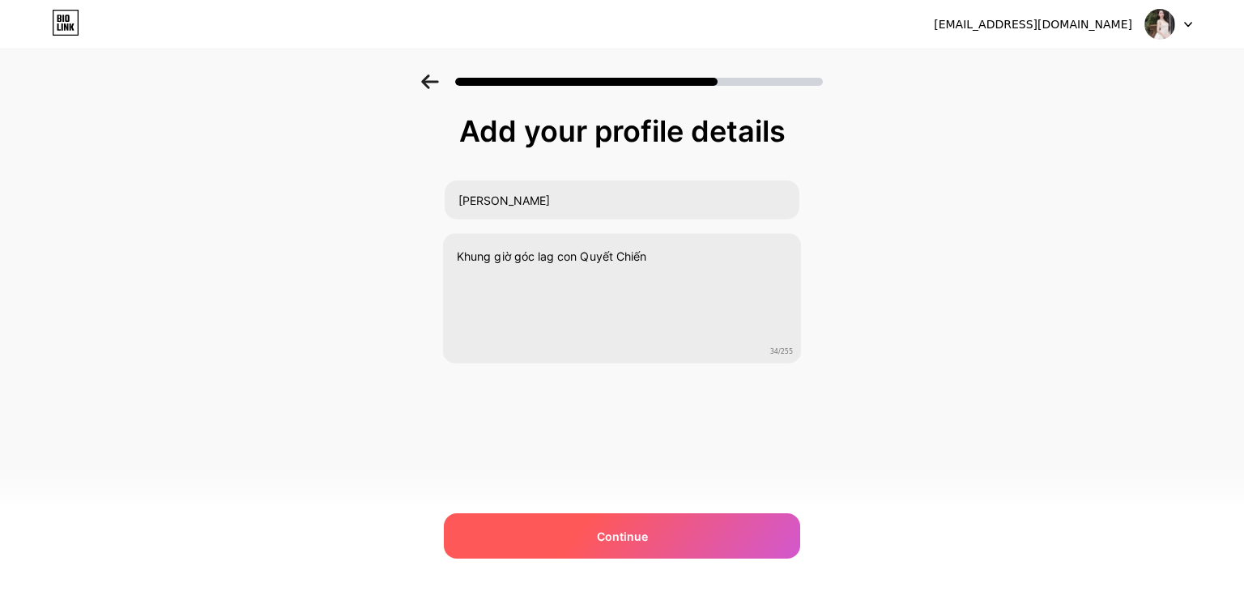
click at [684, 533] on div "Continue" at bounding box center [622, 535] width 356 height 45
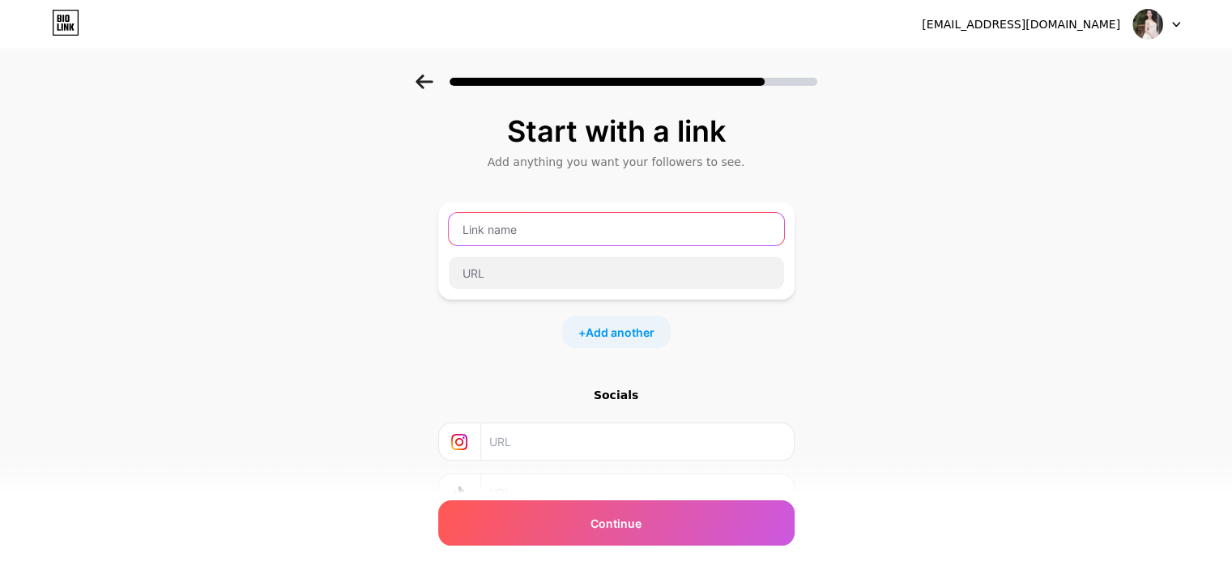
click at [568, 221] on input "text" at bounding box center [616, 229] width 335 height 32
paste input "https://www.u8888a.com?f=3971071"
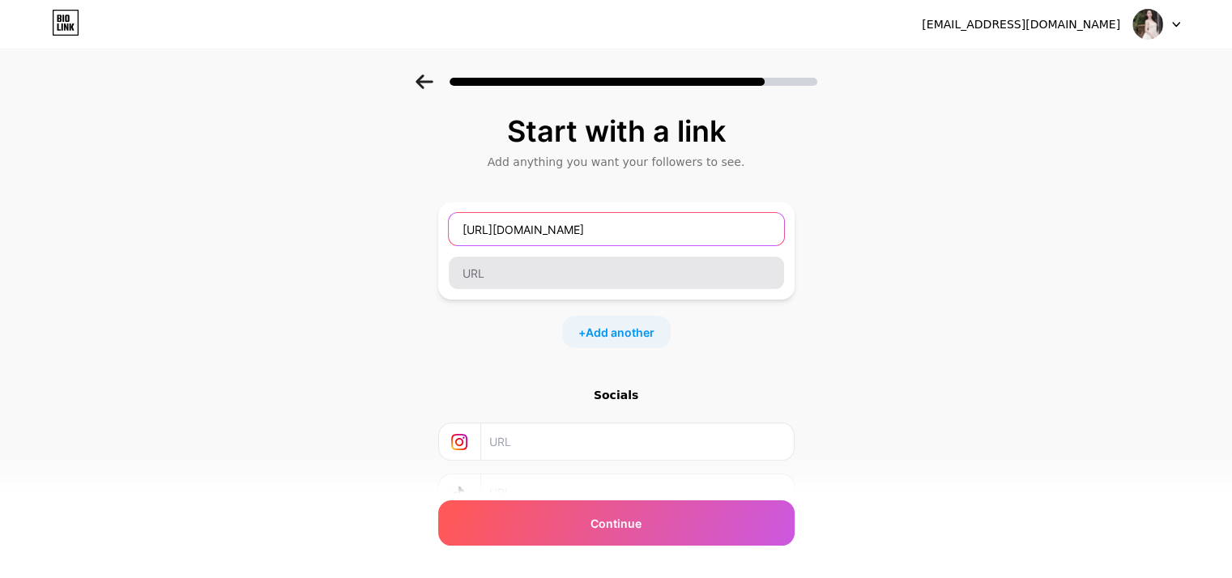
type input "https://www.u8888a.com?f=3971071"
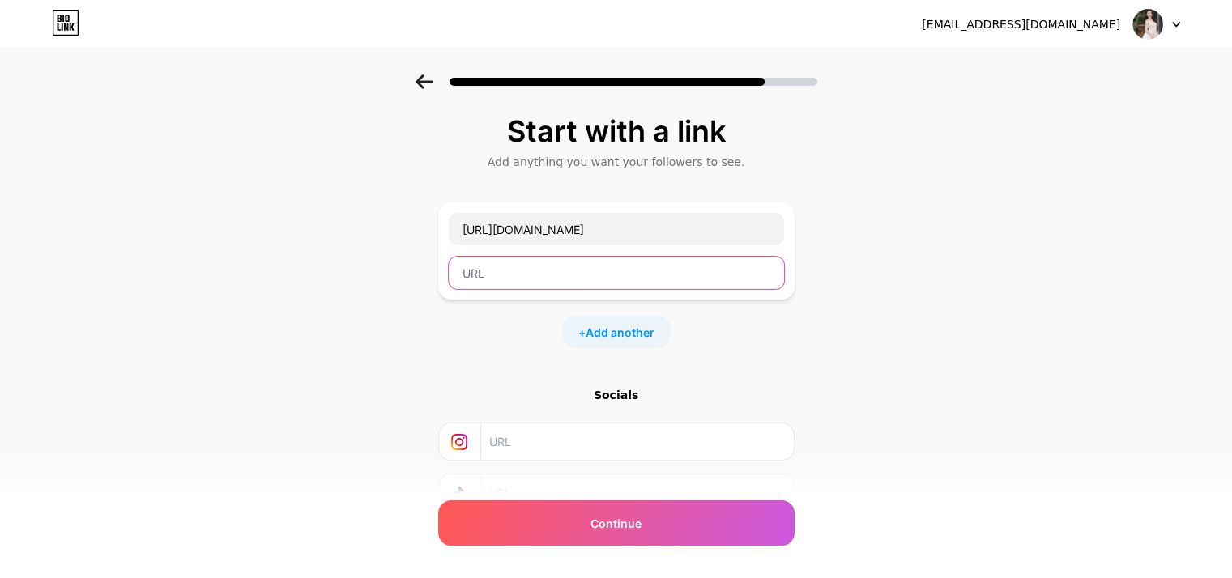
click at [493, 274] on input "text" at bounding box center [616, 273] width 335 height 32
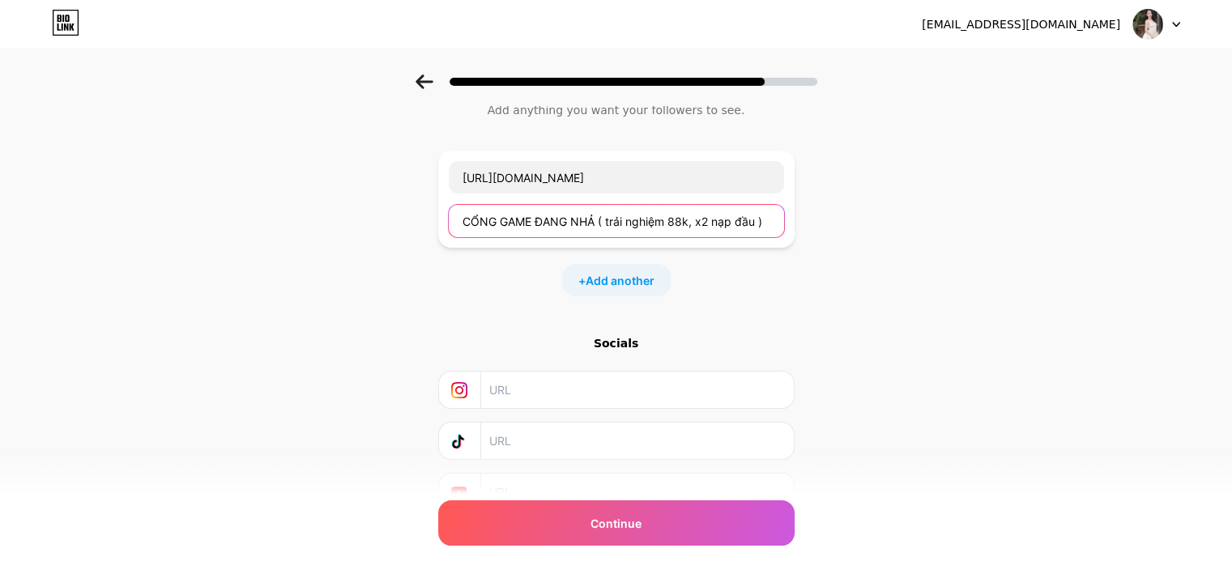
scroll to position [81, 0]
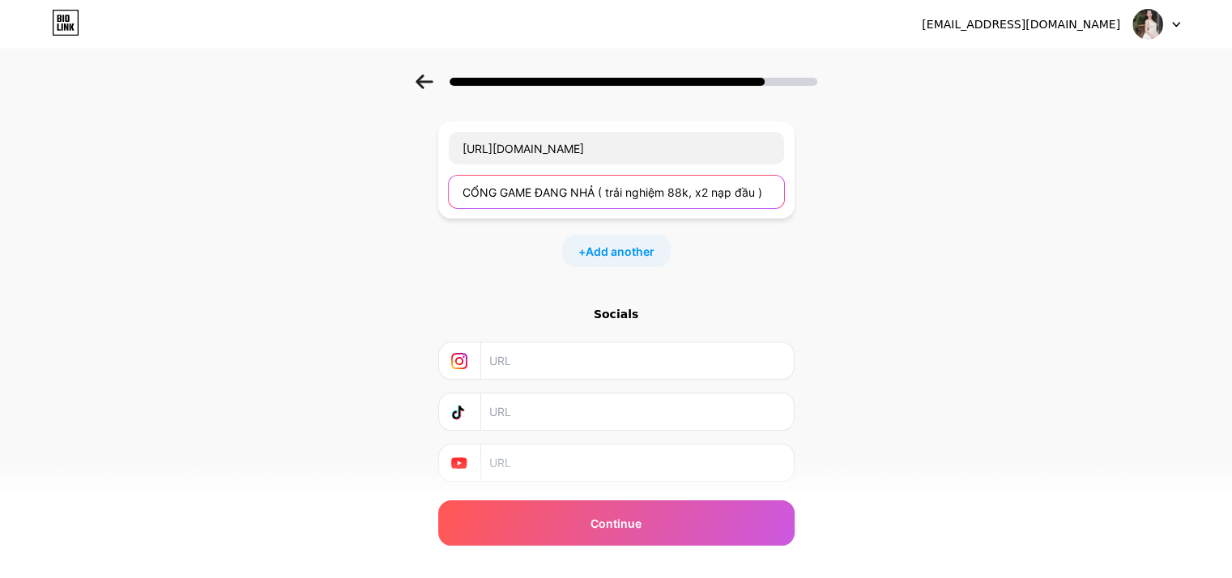
type input "CỔNG GAME ĐANG NHẢ ( trải nghiệm 88k, x2 nạp đầu )"
click at [557, 361] on input "text" at bounding box center [636, 360] width 294 height 36
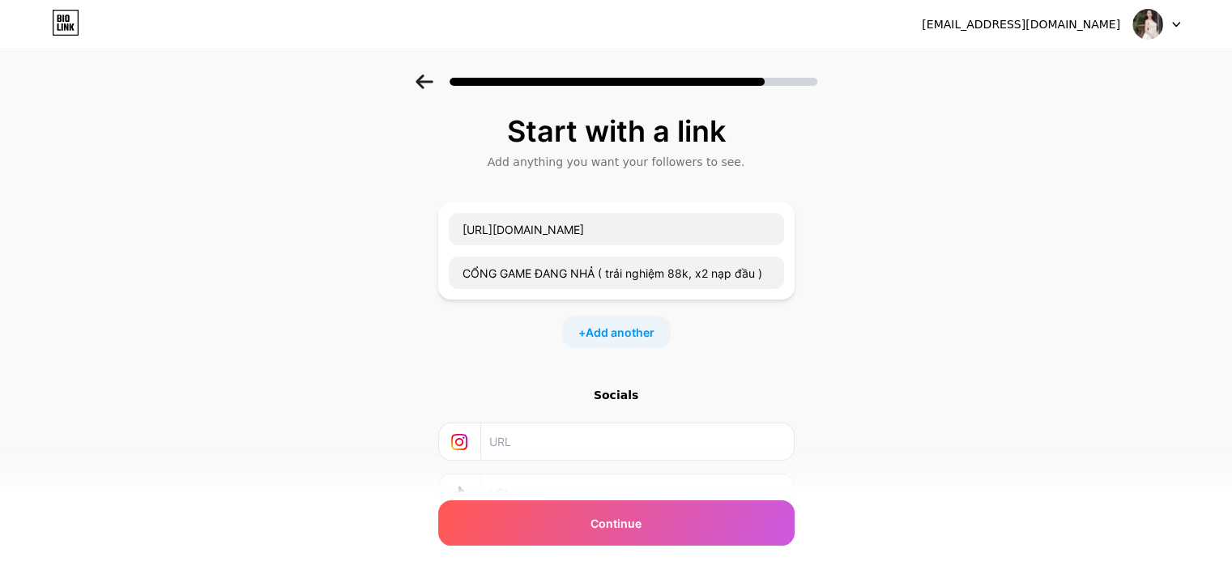
scroll to position [128, 0]
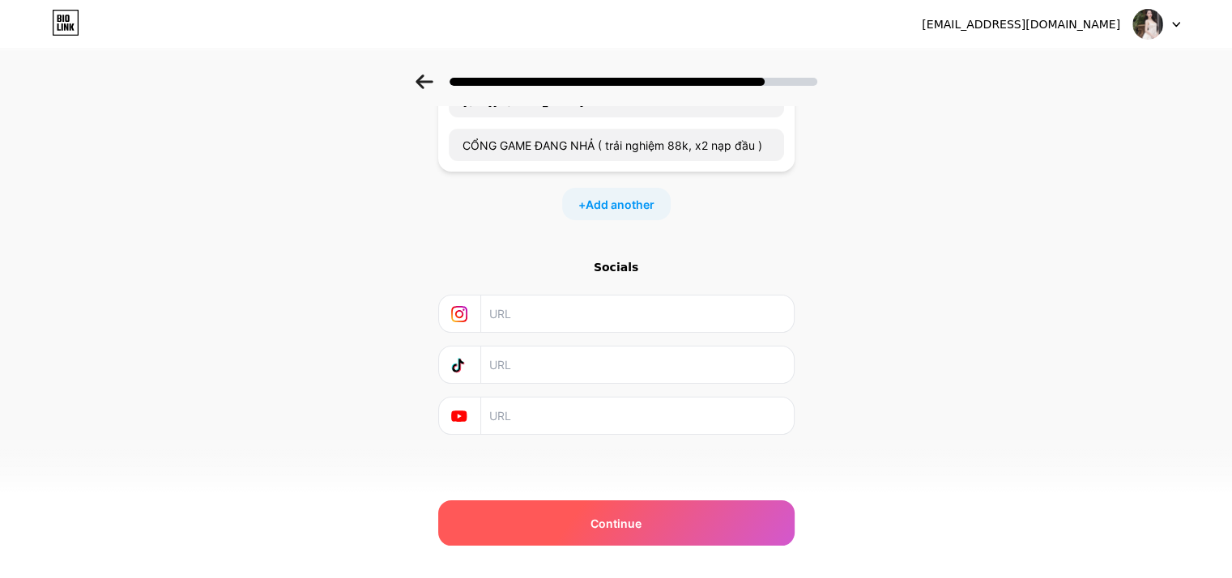
click at [575, 516] on div "Continue" at bounding box center [616, 522] width 356 height 45
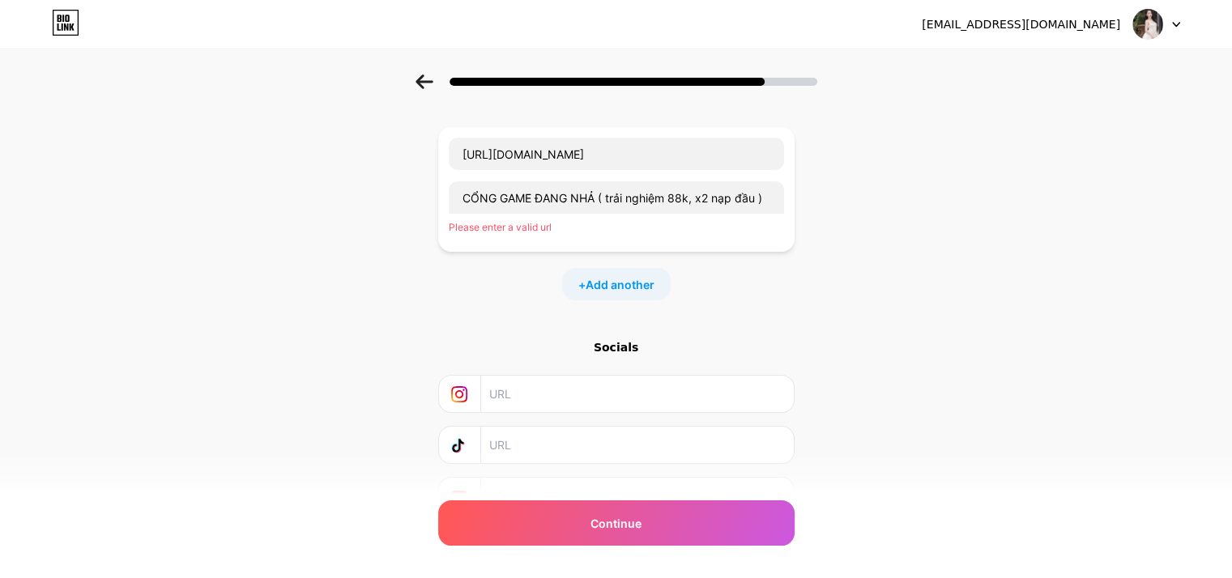
scroll to position [47, 0]
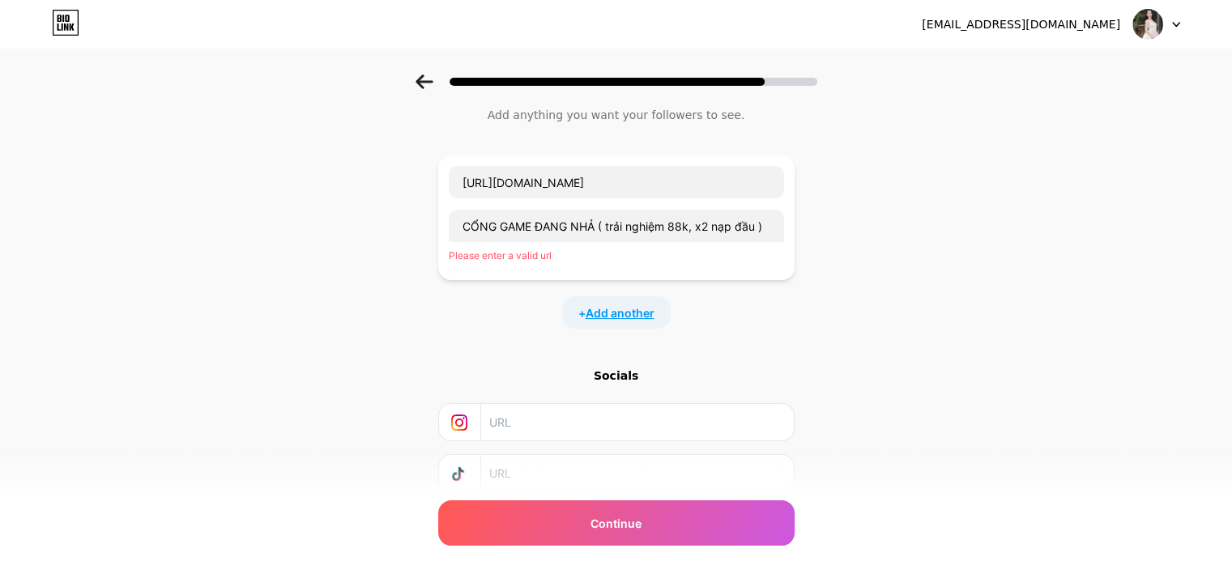
click at [638, 313] on span "Add another" at bounding box center [619, 312] width 69 height 17
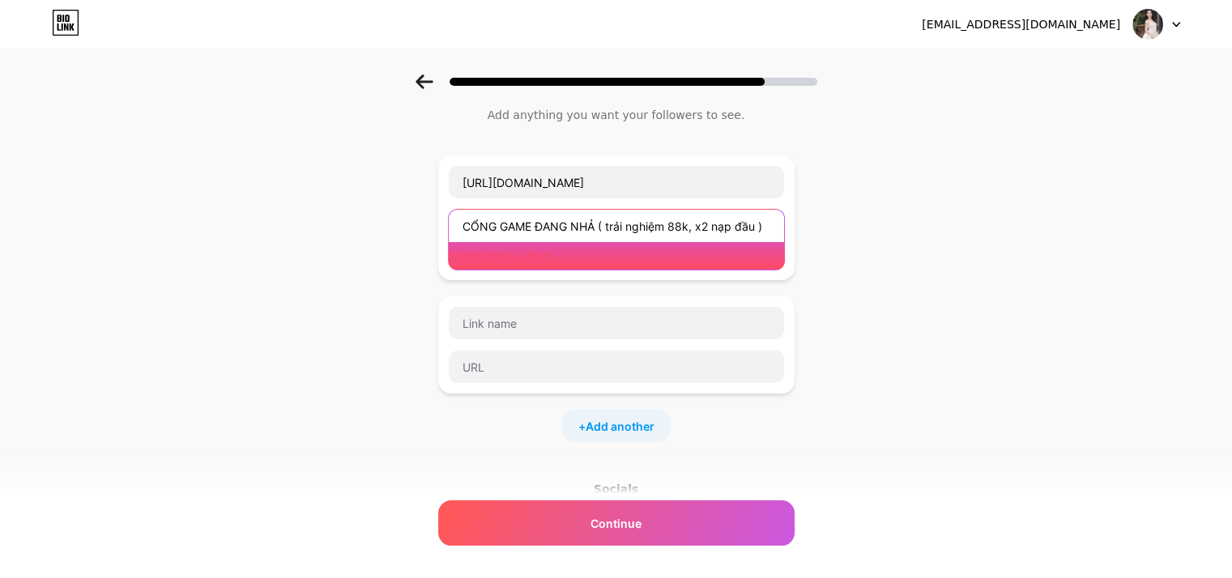
click at [602, 231] on input "CỔNG GAME ĐANG NHẢ ( trải nghiệm 88k, x2 nạp đầu )" at bounding box center [616, 226] width 335 height 32
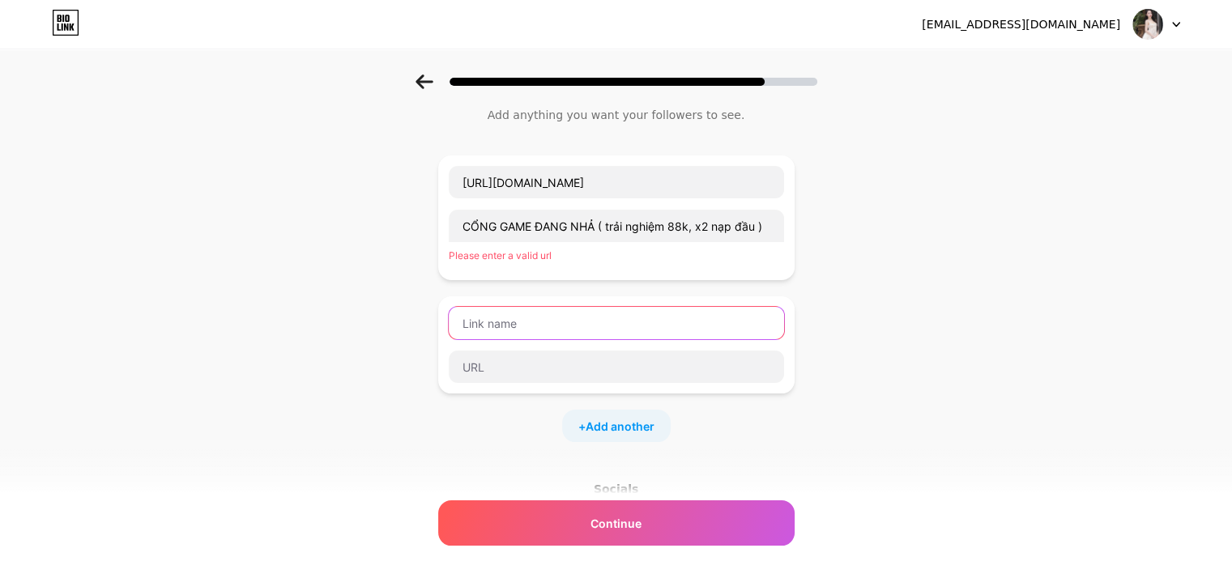
click at [602, 323] on input "text" at bounding box center [616, 323] width 335 height 32
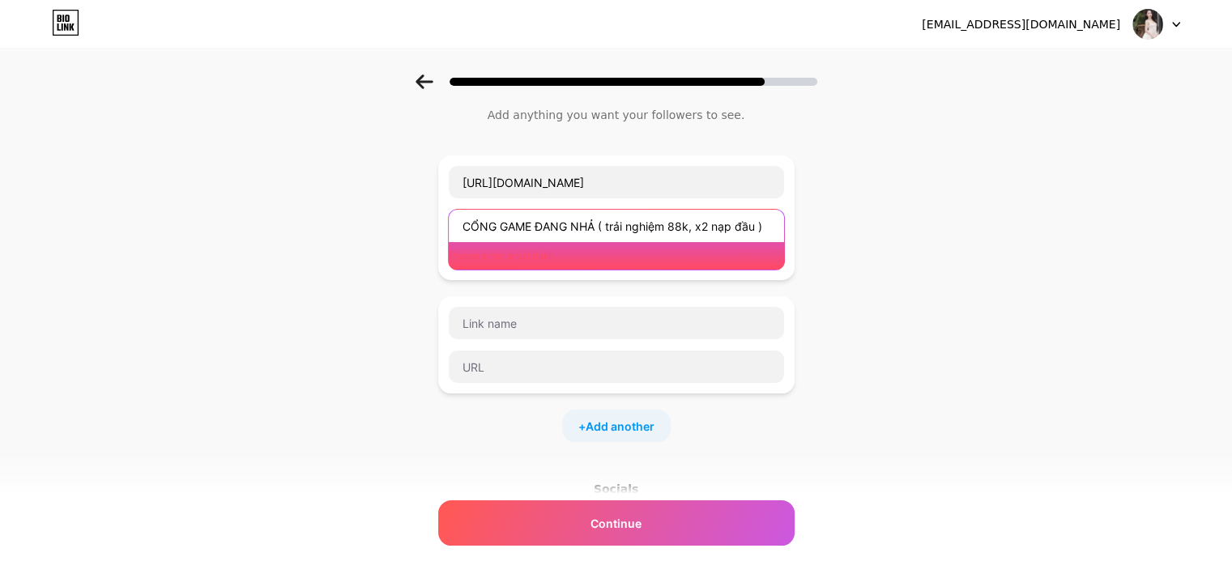
click at [617, 224] on input "CỔNG GAME ĐANG NHẢ ( trải nghiệm 88k, x2 nạp đầu )" at bounding box center [616, 226] width 335 height 32
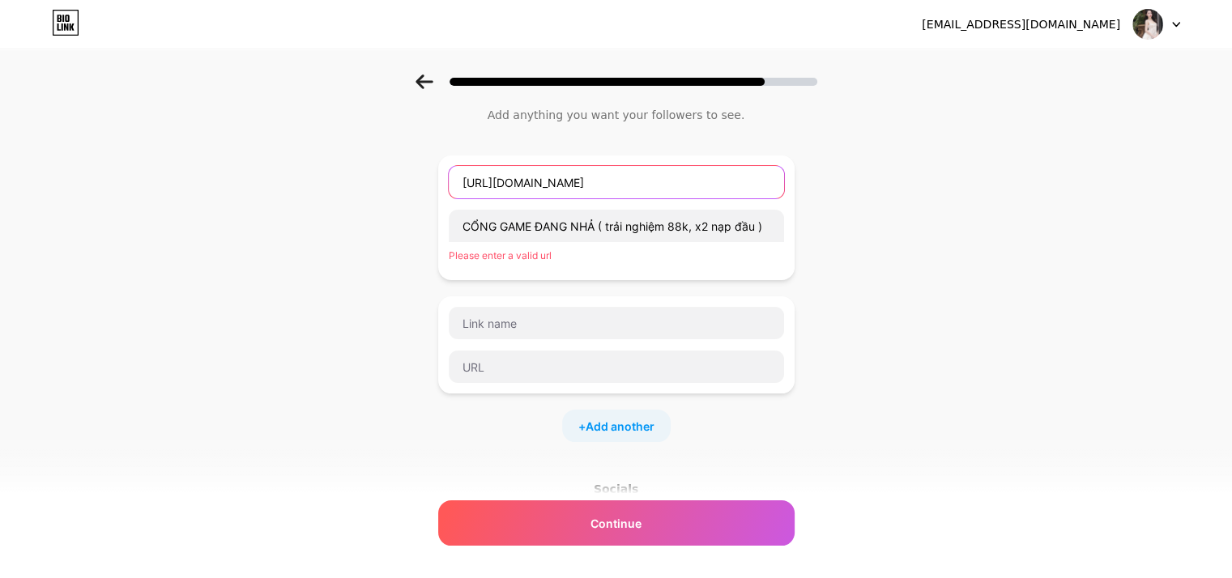
click at [691, 189] on input "https://www.u8888a.com?f=3971071" at bounding box center [616, 182] width 335 height 32
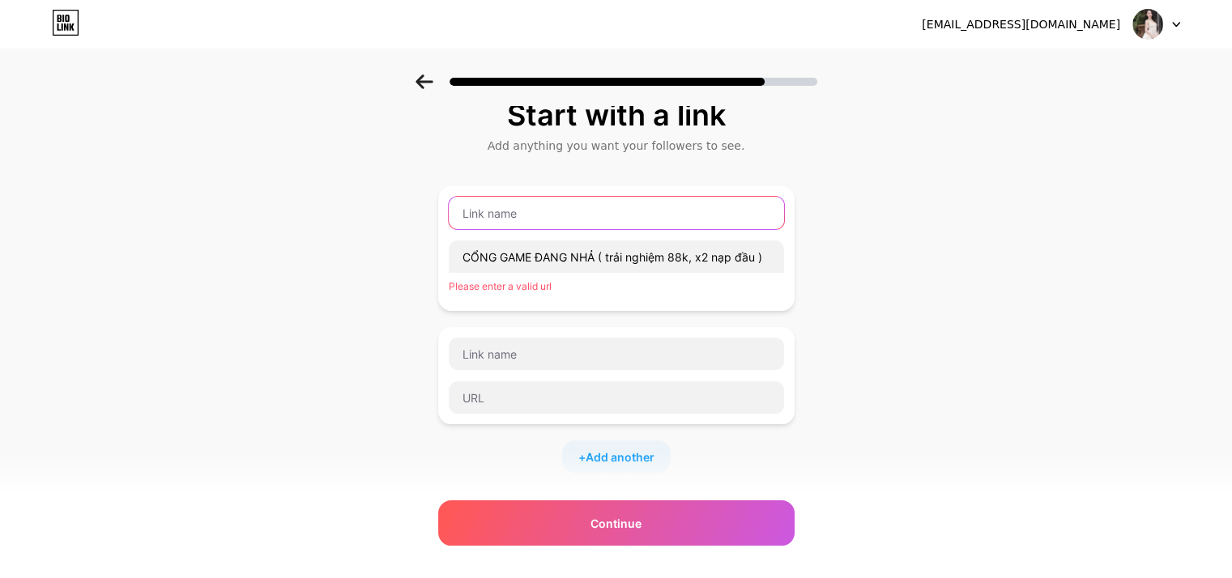
scroll to position [0, 0]
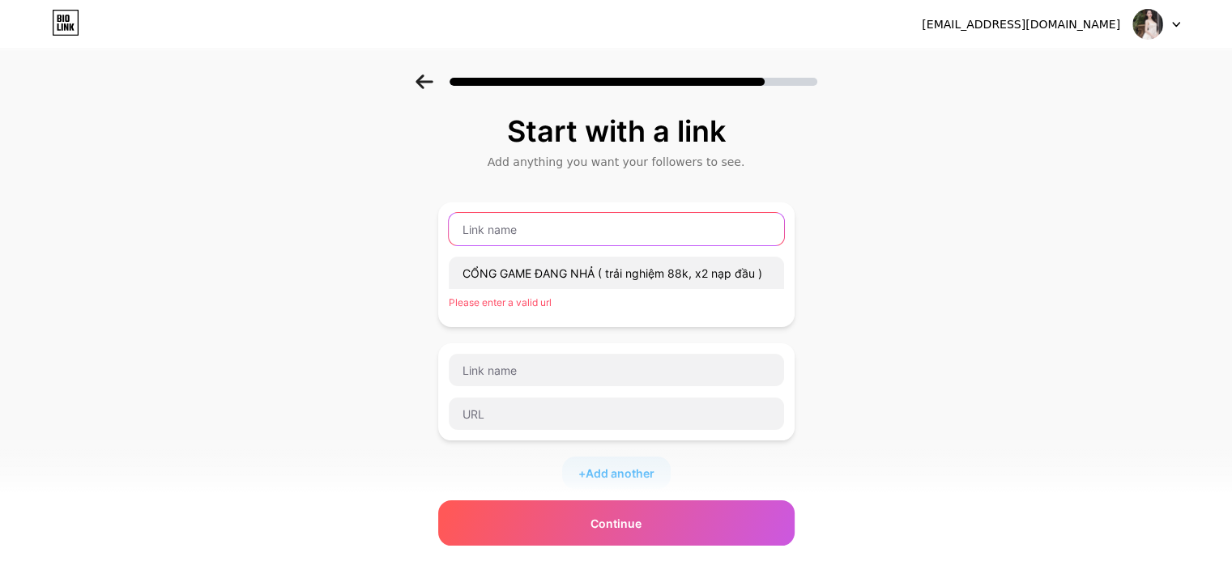
paste input "CỔNG GAME ĐANG NHẢ ( trải nghiệm 88k, x2 nạp đầu )"
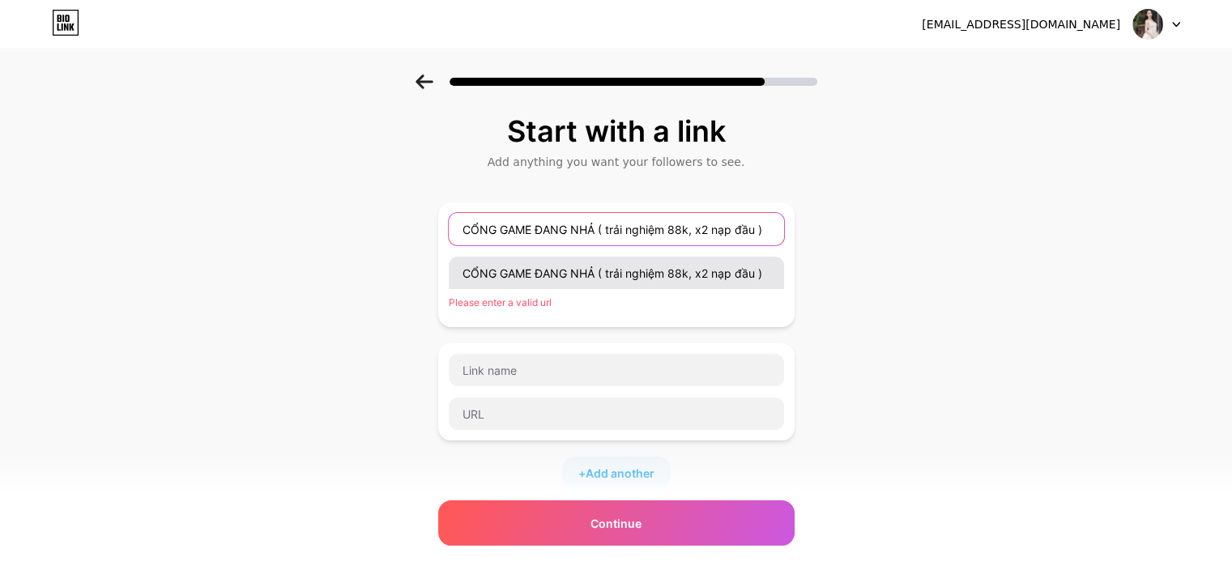
type input "CỔNG GAME ĐANG NHẢ ( trải nghiệm 88k, x2 nạp đầu )"
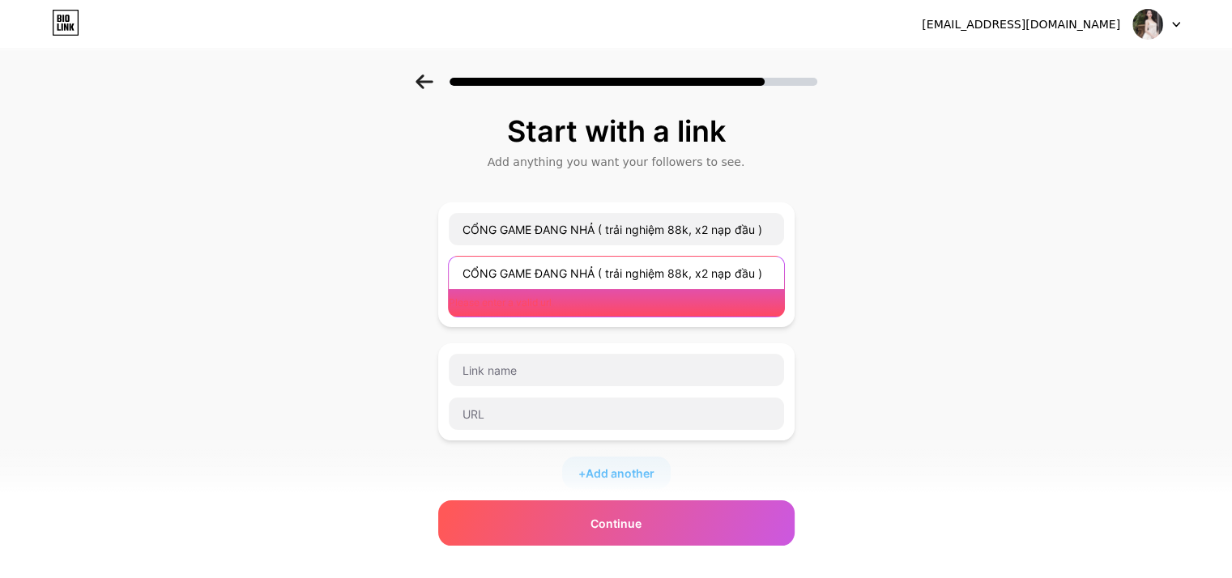
click at [641, 276] on input "CỔNG GAME ĐANG NHẢ ( trải nghiệm 88k, x2 nạp đầu )" at bounding box center [616, 273] width 335 height 32
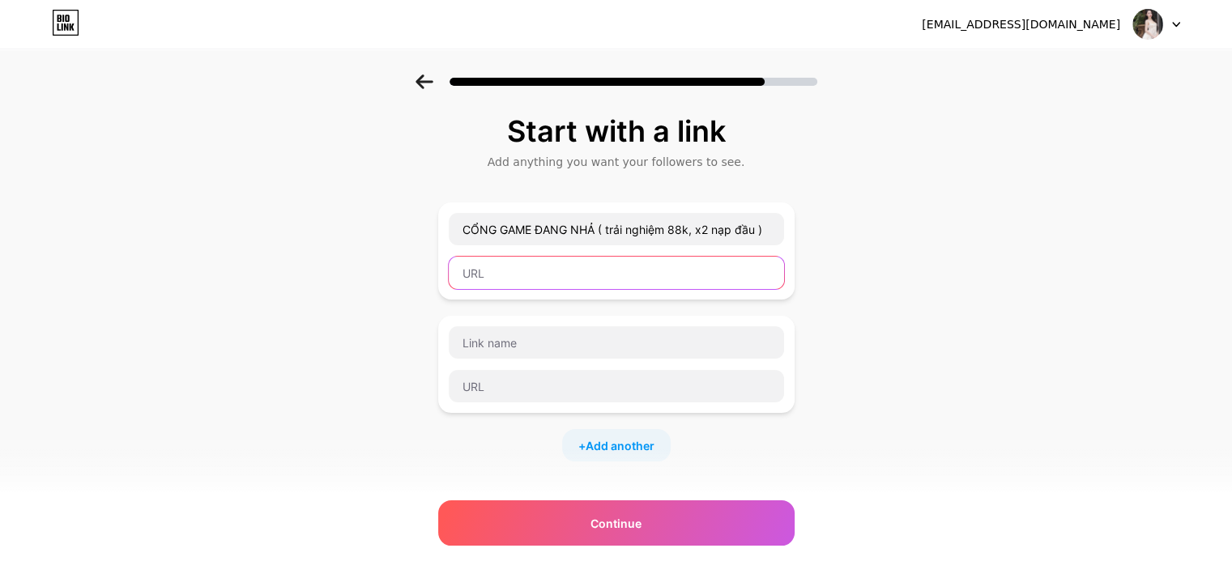
paste input "https://www.u8888a.com?f=3971071"
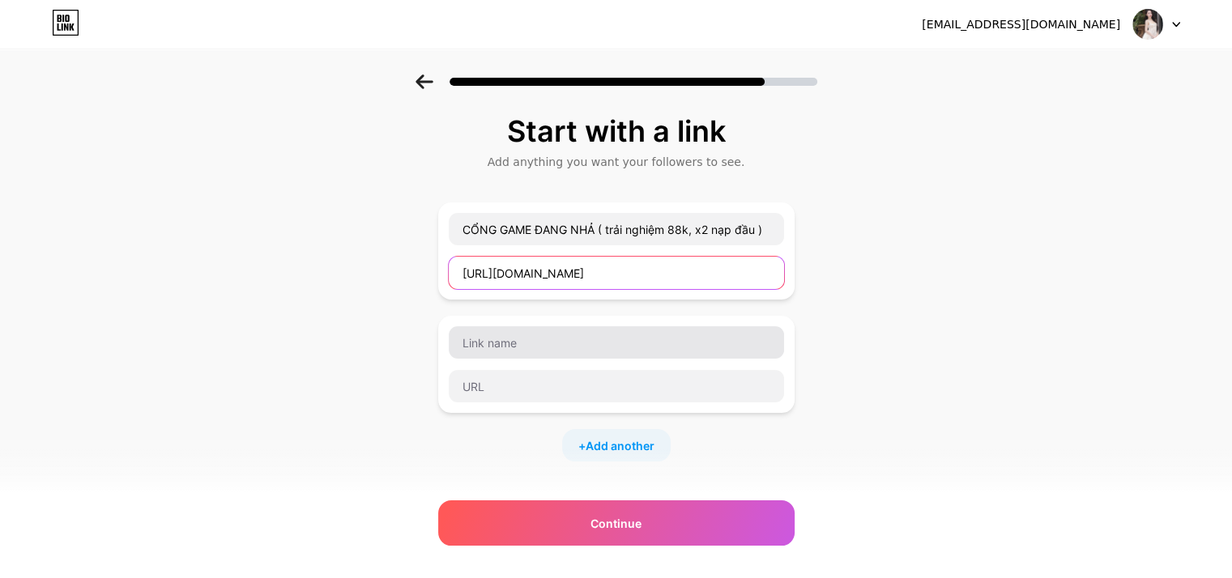
type input "https://www.u8888a.com?f=3971071"
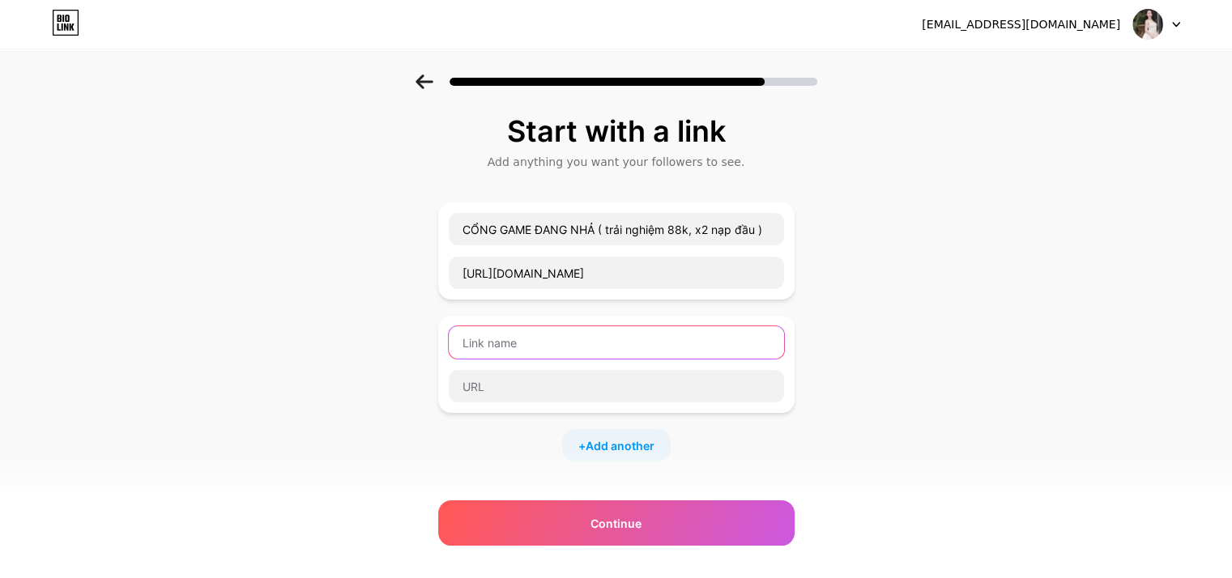
click at [592, 334] on input "text" at bounding box center [616, 342] width 335 height 32
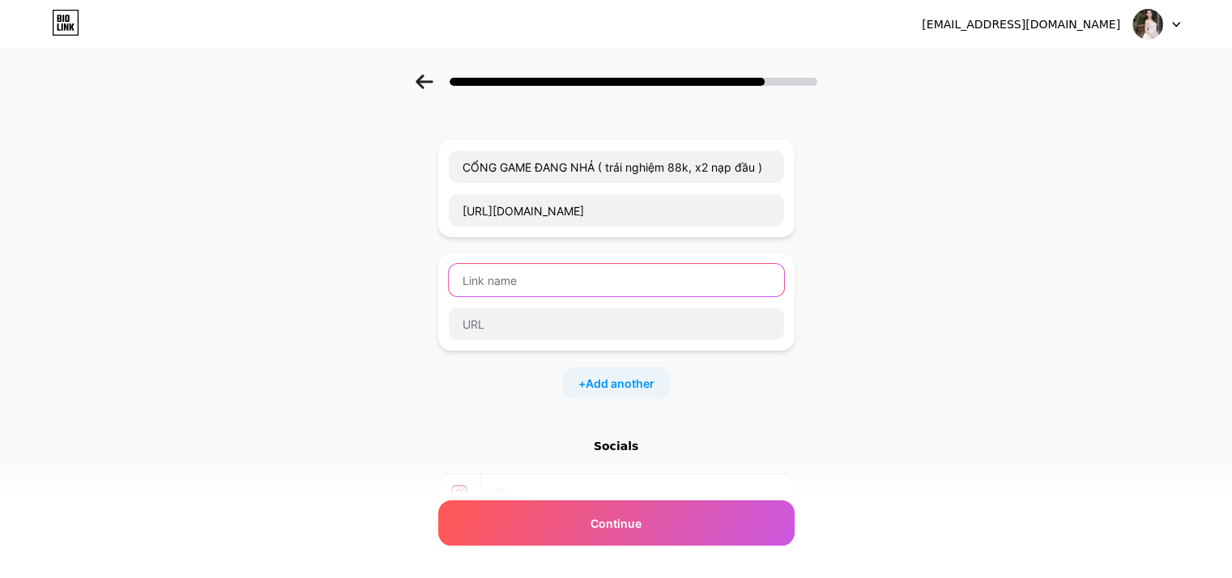
scroll to position [81, 0]
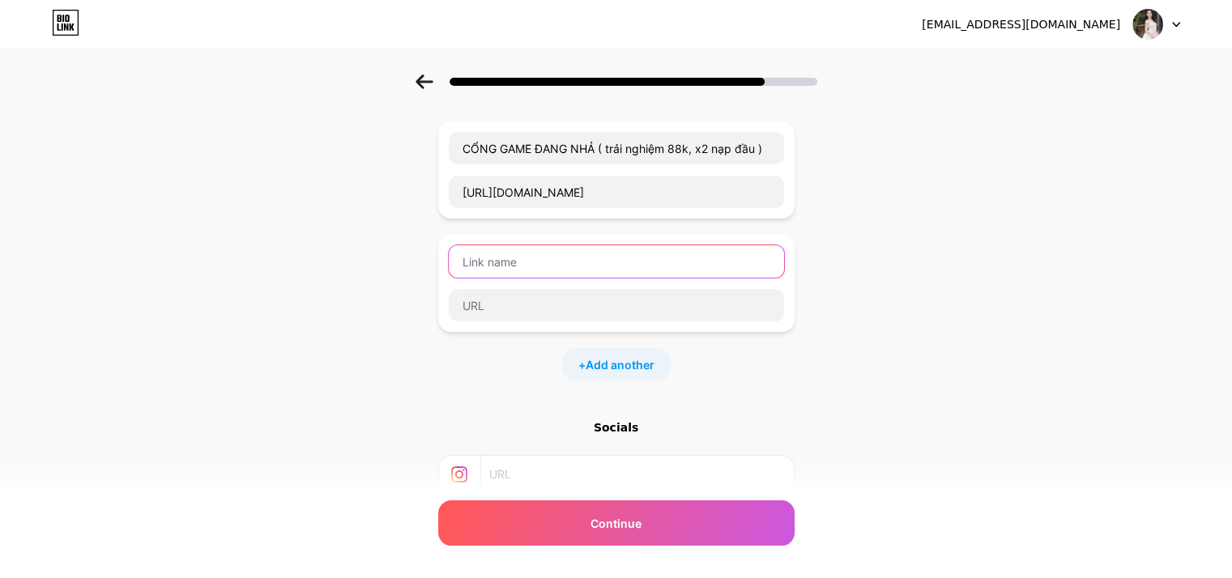
click at [611, 263] on input "text" at bounding box center [616, 261] width 335 height 32
type input "Nạp 200k km 200k"
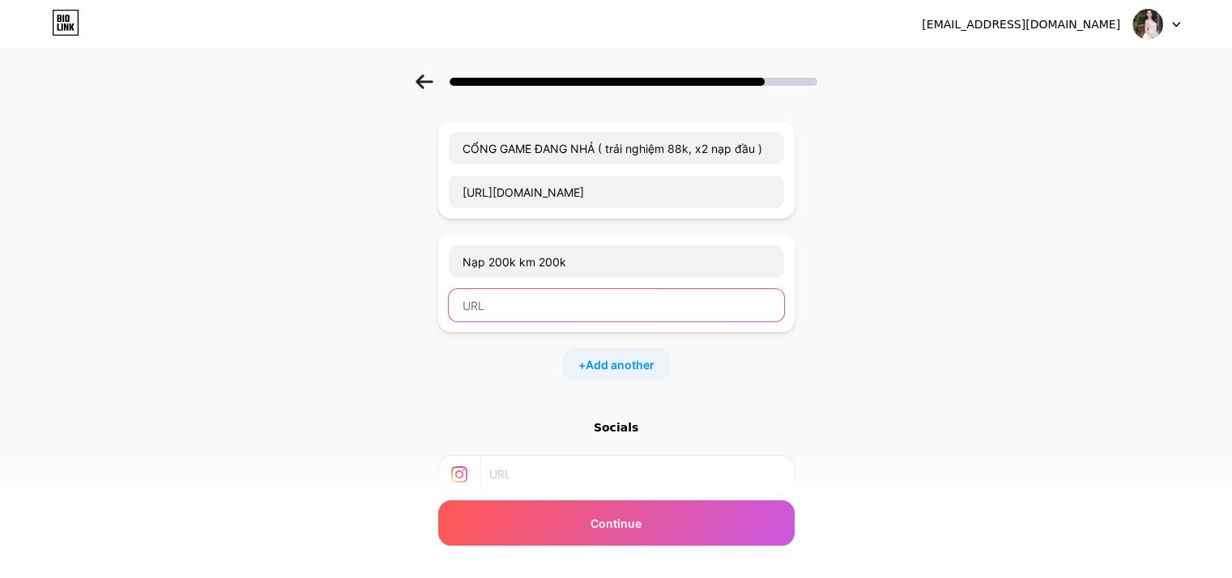
click at [599, 295] on input "text" at bounding box center [616, 305] width 335 height 32
paste input "https://www.u8888a.com?f=3971071"
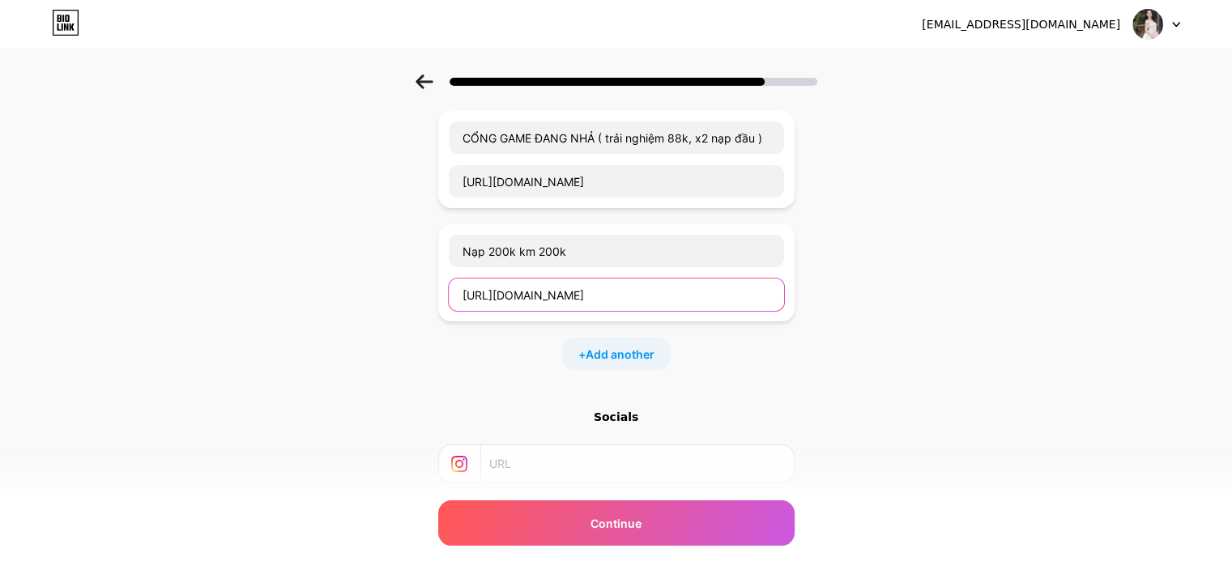
scroll to position [240, 0]
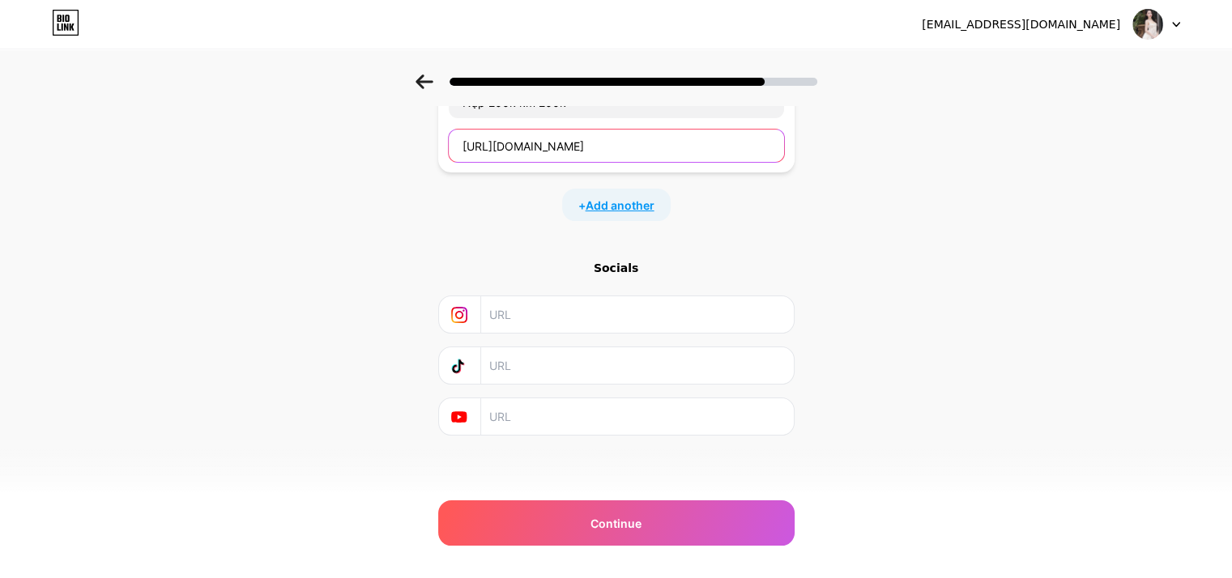
type input "https://www.u8888a.com?f=3971071"
click at [627, 202] on span "Add another" at bounding box center [619, 205] width 69 height 17
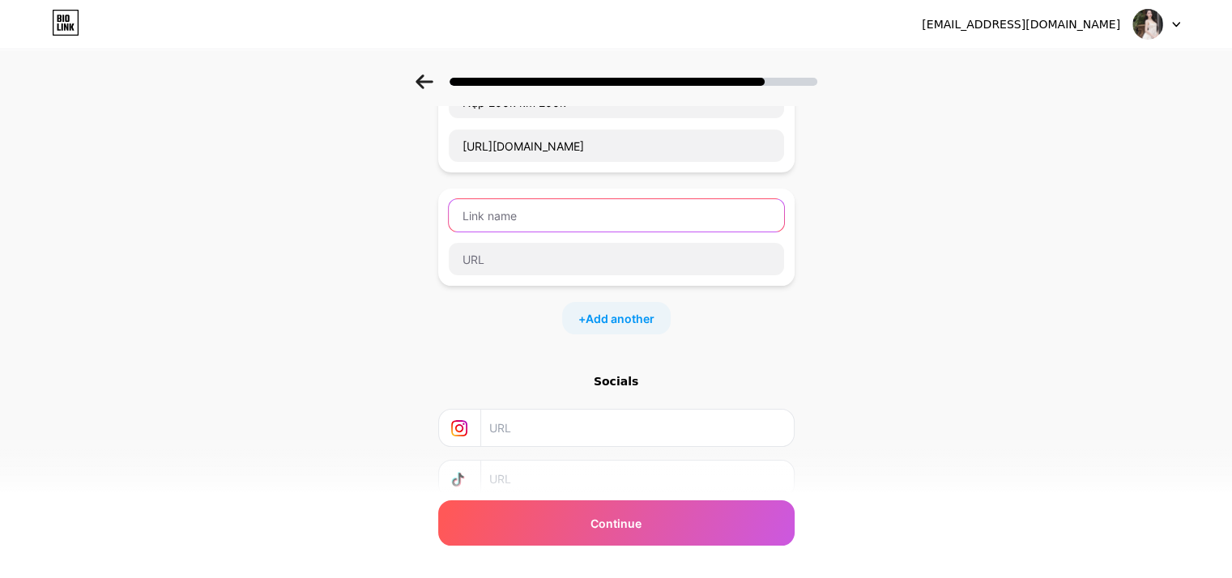
click at [605, 210] on input "text" at bounding box center [616, 215] width 335 height 32
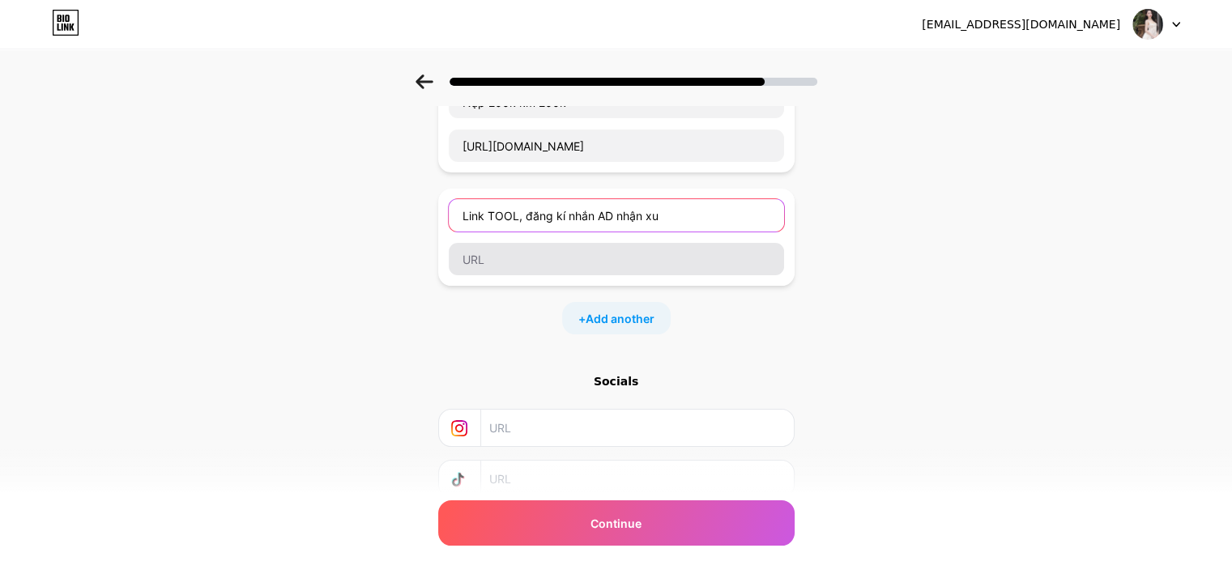
type input "Link TOOL, đăng kí nhắn AD nhận xu"
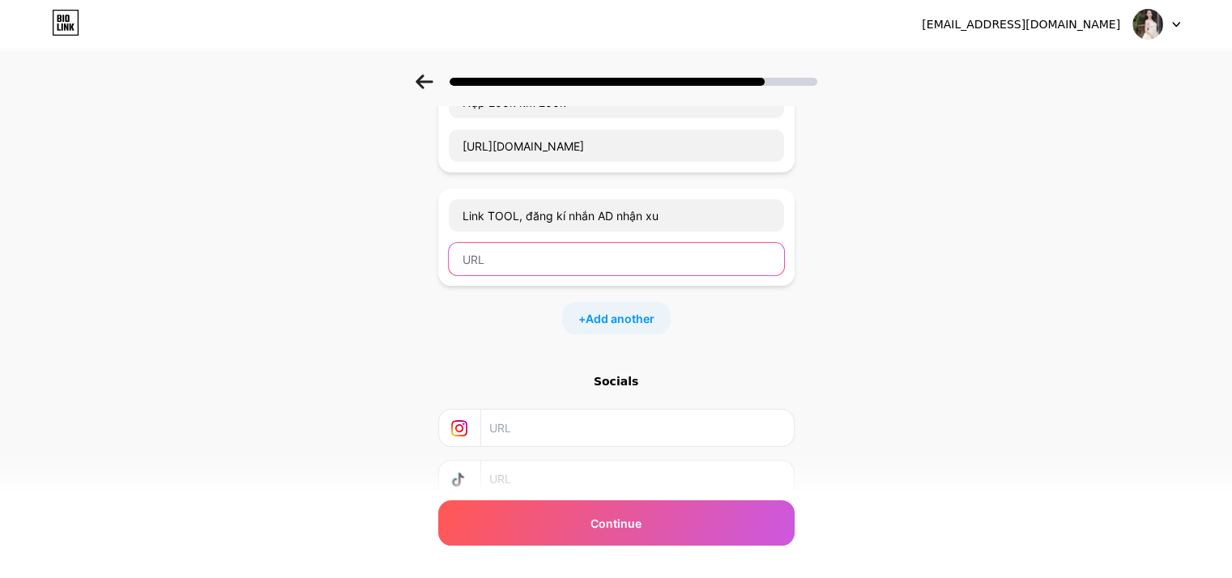
click at [598, 266] on input "text" at bounding box center [616, 259] width 335 height 32
paste input "https://hackslot.it.com/NH/slot"
type input "https://hackslot.it.com/NH/slot"
click at [615, 313] on span "Add another" at bounding box center [619, 318] width 69 height 17
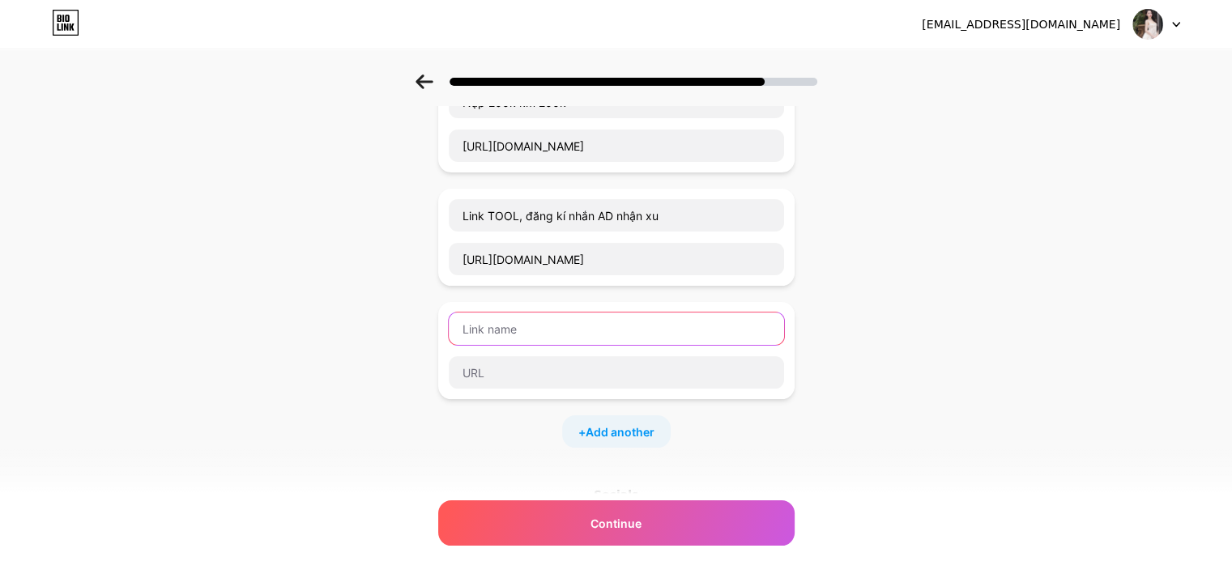
click at [576, 337] on input "text" at bounding box center [616, 329] width 335 height 32
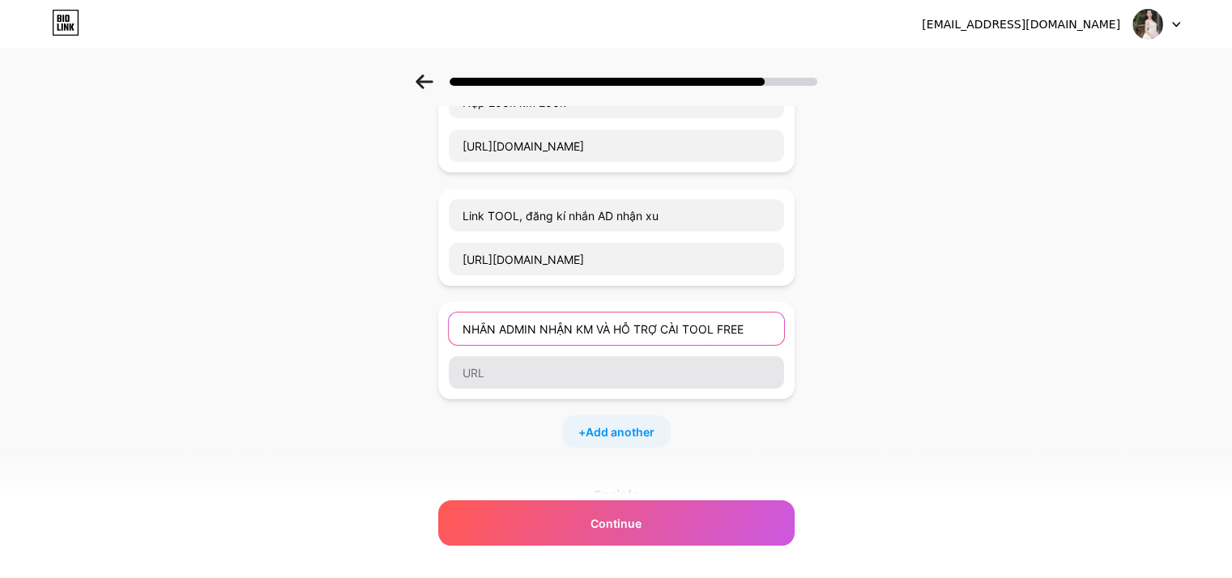
type input "NHẮN ADMIN NHẬN KM VÀ HỖ TRỢ CÀI TOOL FREE"
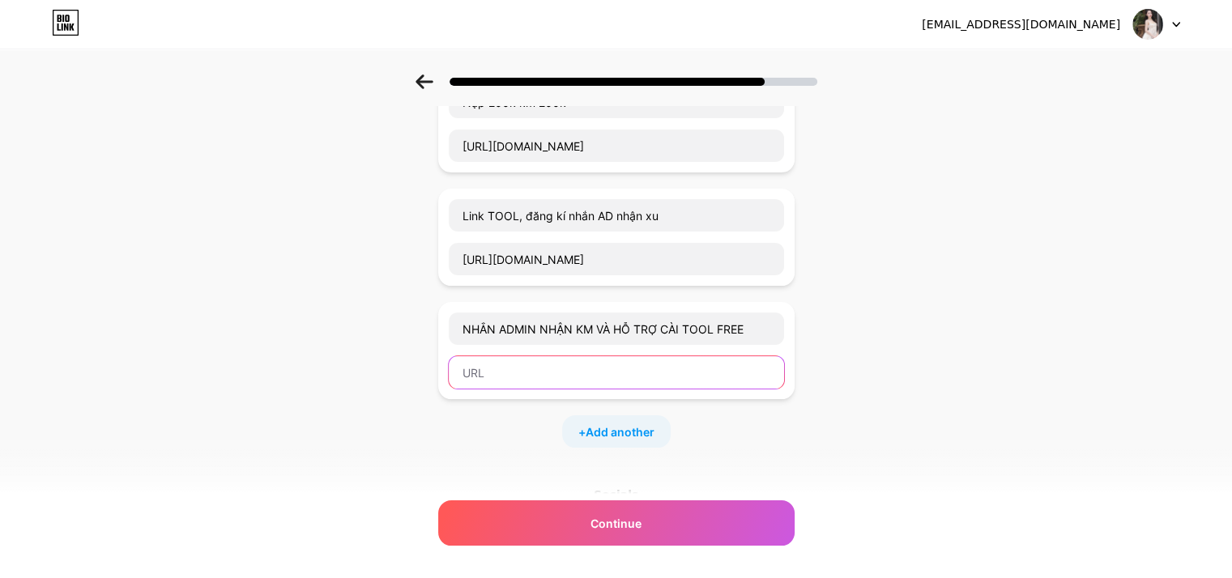
click at [576, 375] on input "text" at bounding box center [616, 372] width 335 height 32
paste input "https://t.me/thuonghuyen8888"
type input "https://t.me/thuonghuyen8888"
click at [611, 432] on span "Add another" at bounding box center [619, 431] width 69 height 17
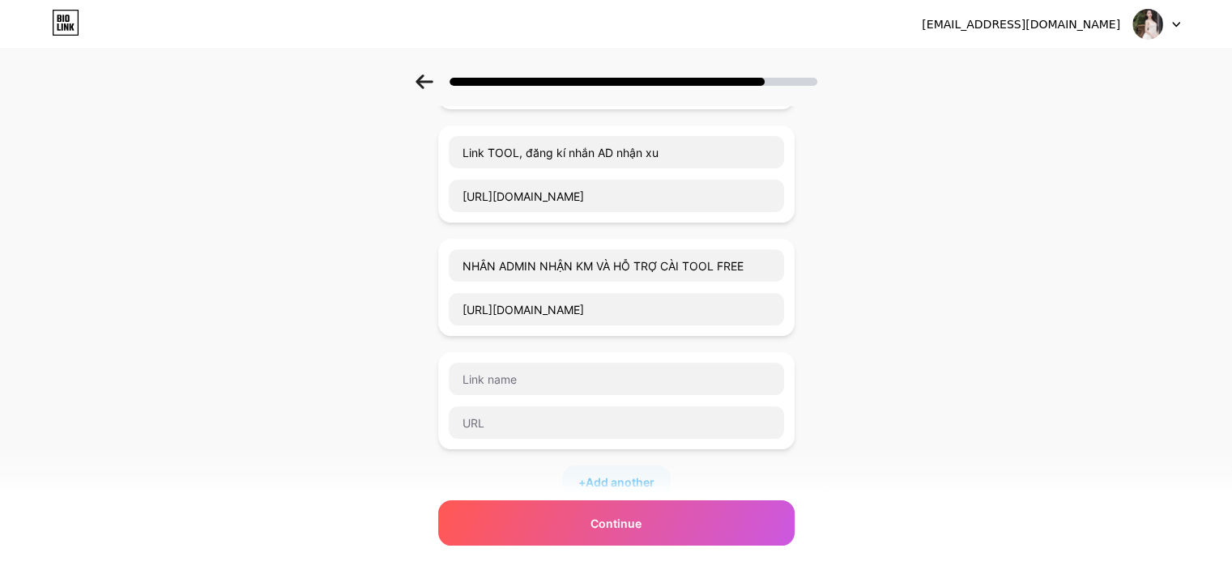
scroll to position [321, 0]
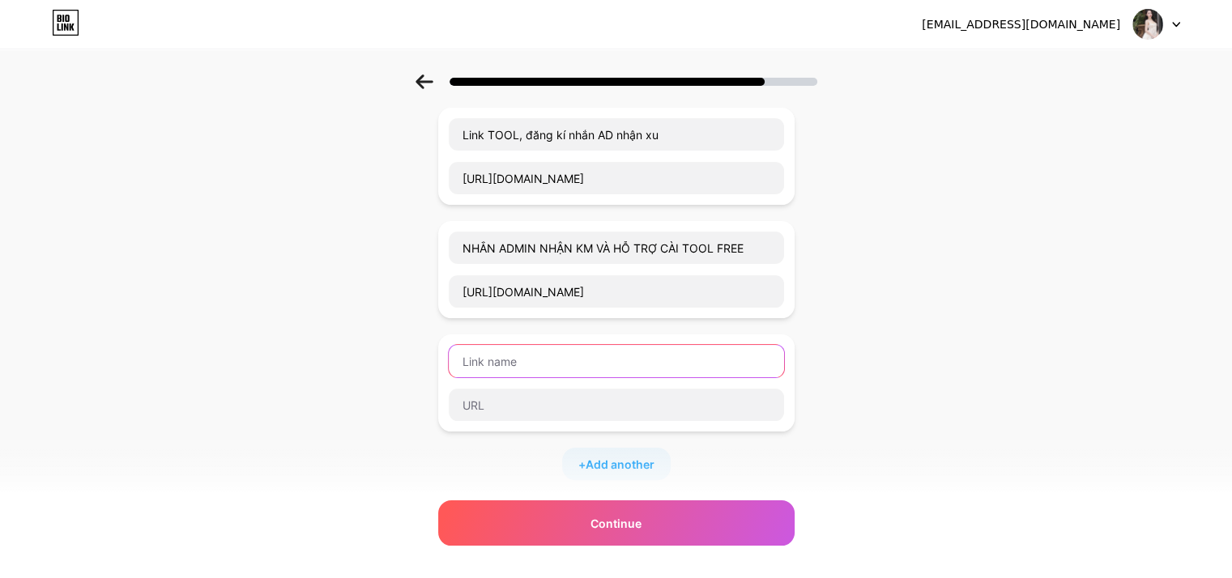
click at [559, 357] on input "text" at bounding box center [616, 361] width 335 height 32
type input "NHÓM BÁO KHUNG GIỜ NỔ HŨ"
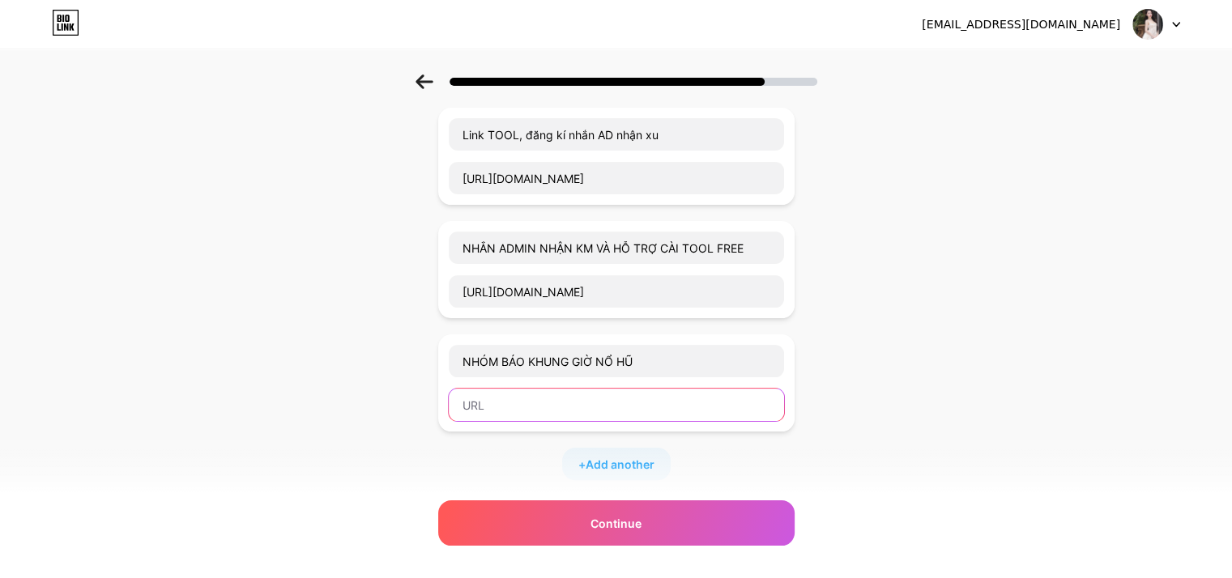
click at [533, 406] on input "text" at bounding box center [616, 405] width 335 height 32
paste input "https://t.me/TOOLPG"
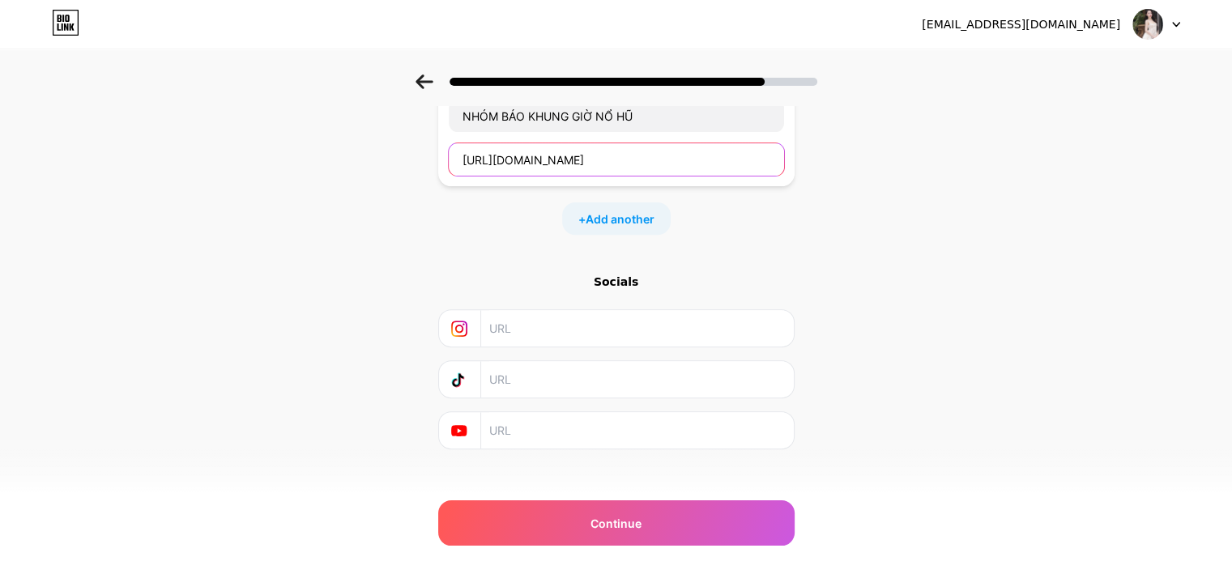
scroll to position [579, 0]
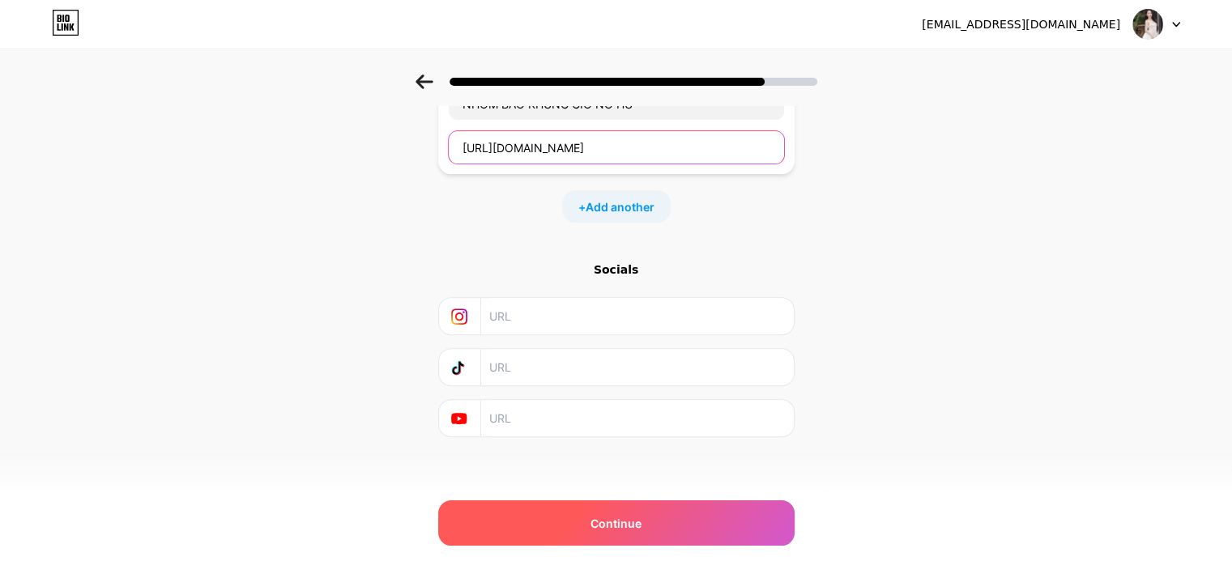
type input "https://t.me/TOOLPG"
click at [586, 525] on div "Continue" at bounding box center [616, 522] width 356 height 45
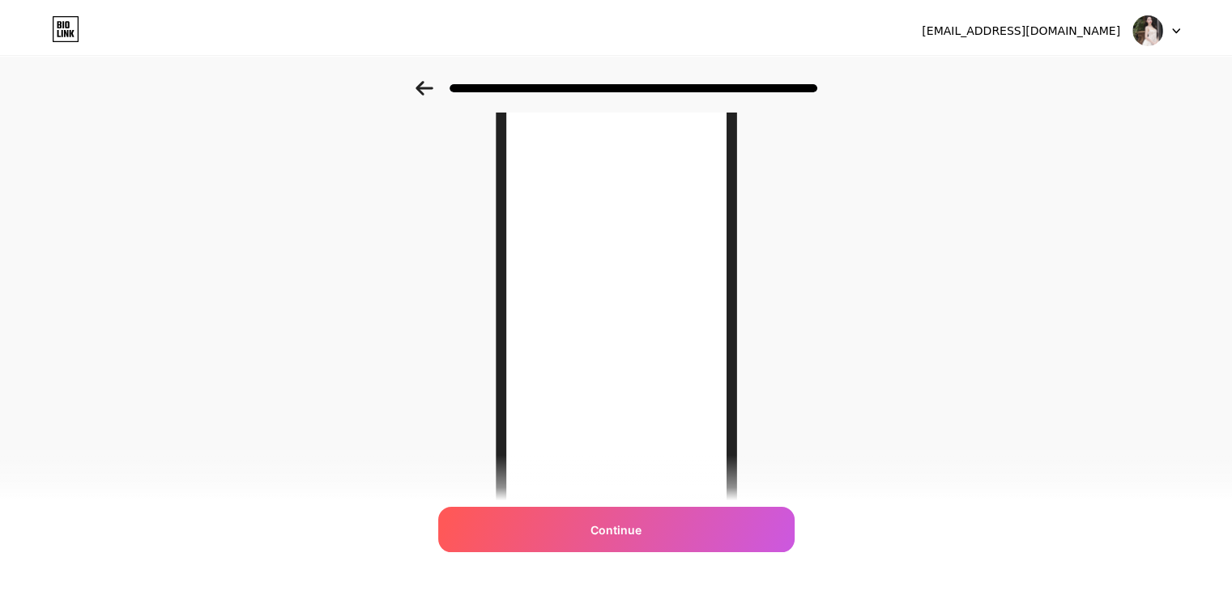
scroll to position [0, 0]
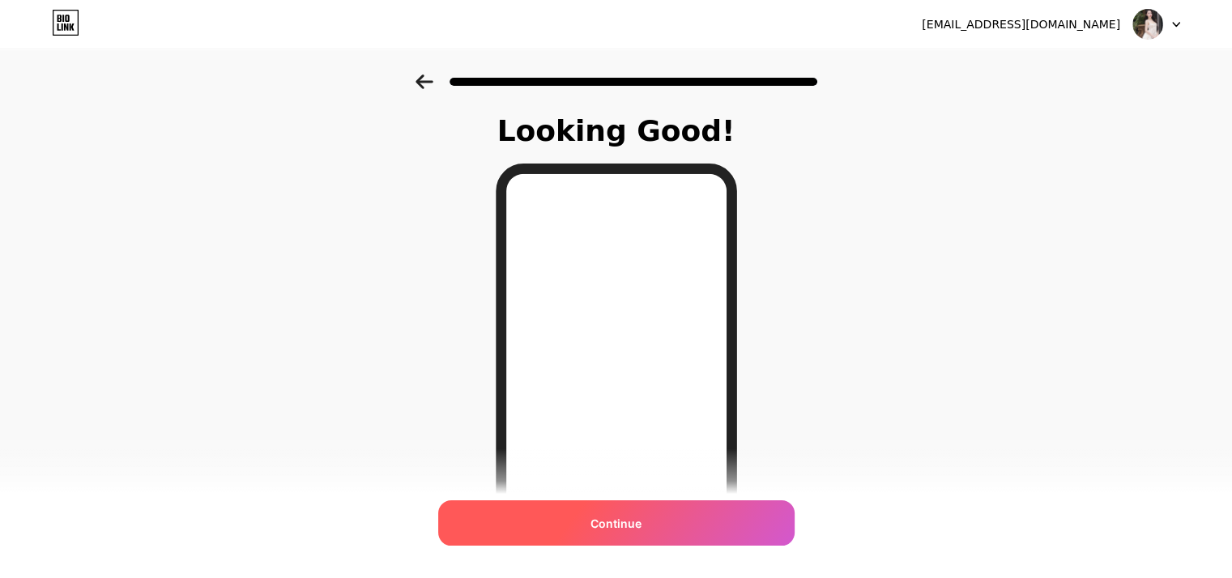
click at [601, 533] on div "Continue" at bounding box center [616, 522] width 356 height 45
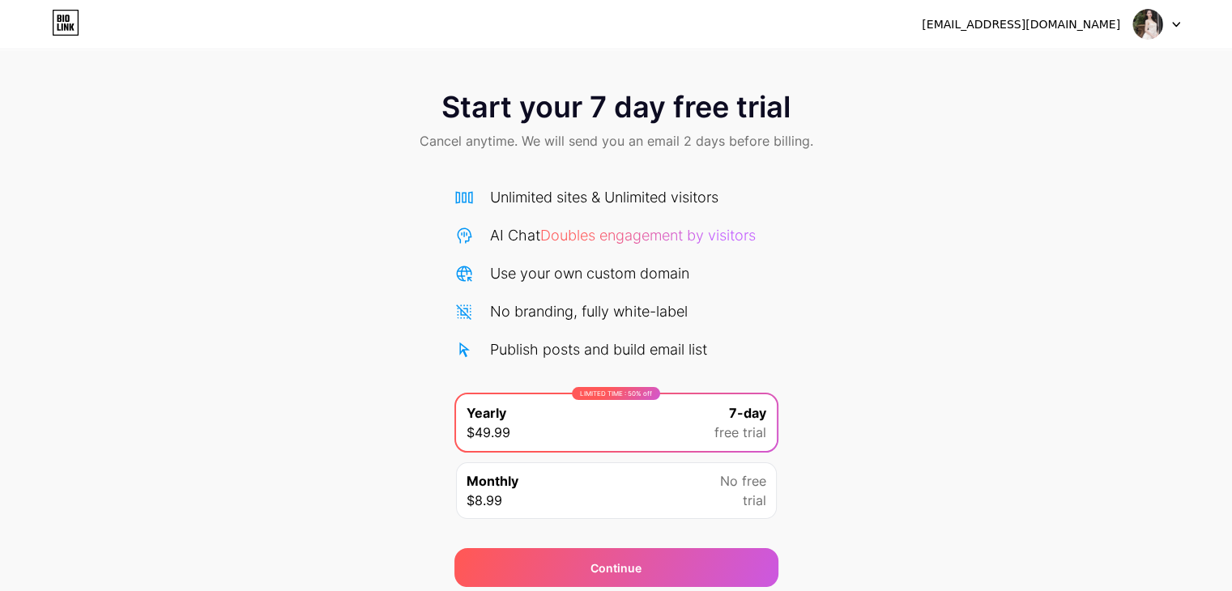
scroll to position [60, 0]
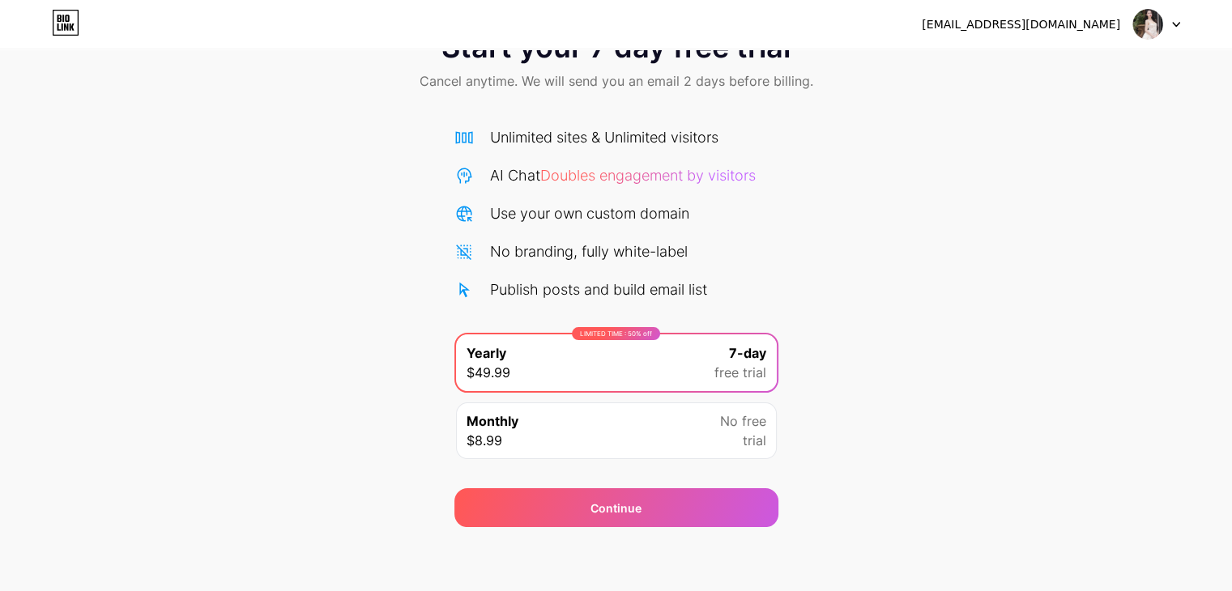
click at [619, 432] on div "Monthly $8.99 No free trial" at bounding box center [616, 430] width 321 height 57
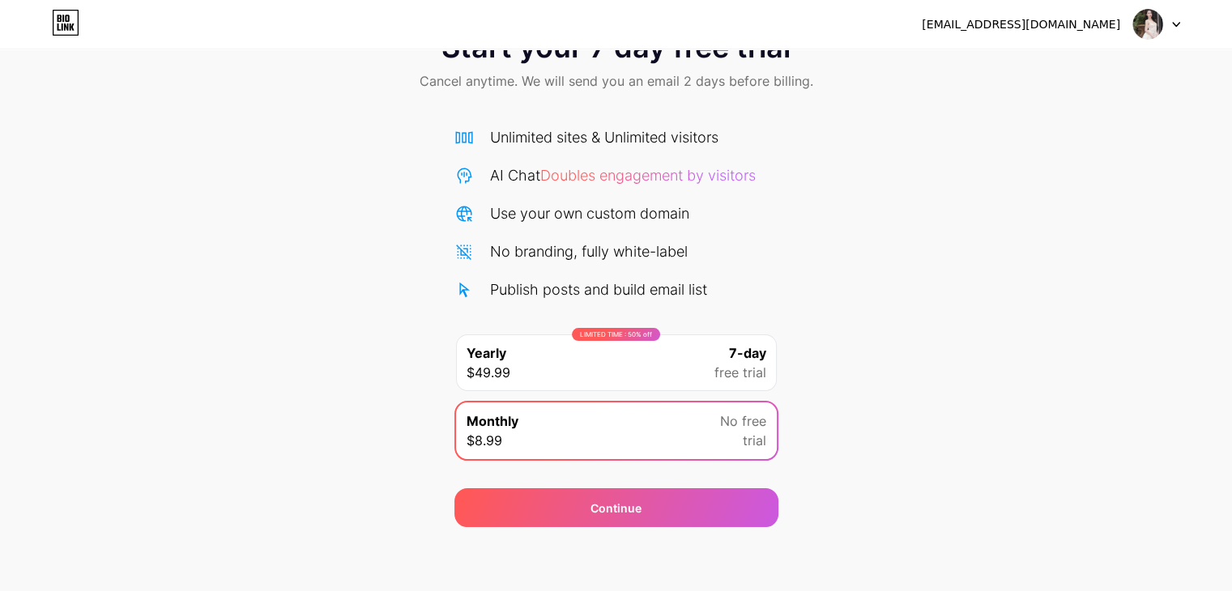
click at [623, 374] on div "LIMITED TIME : 50% off Yearly $49.99 7-day free trial" at bounding box center [616, 362] width 321 height 57
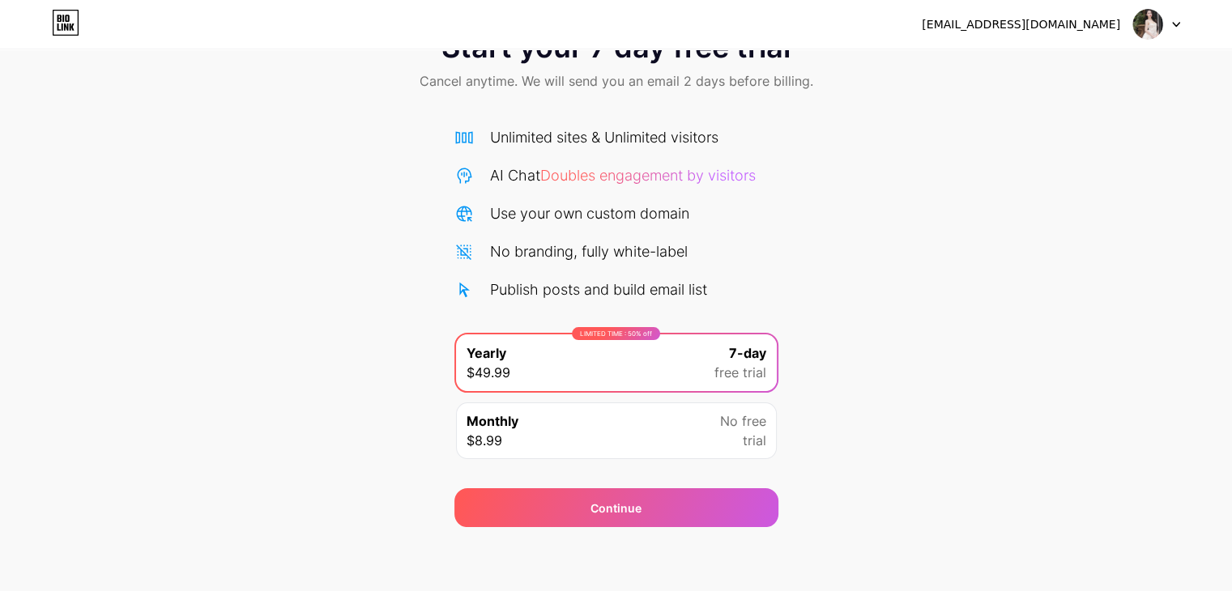
click at [331, 412] on div "Start your 7 day free trial Cancel anytime. We will send you an email 2 days be…" at bounding box center [616, 271] width 1232 height 513
click at [572, 419] on div "Monthly $8.99 No free trial" at bounding box center [616, 430] width 321 height 57
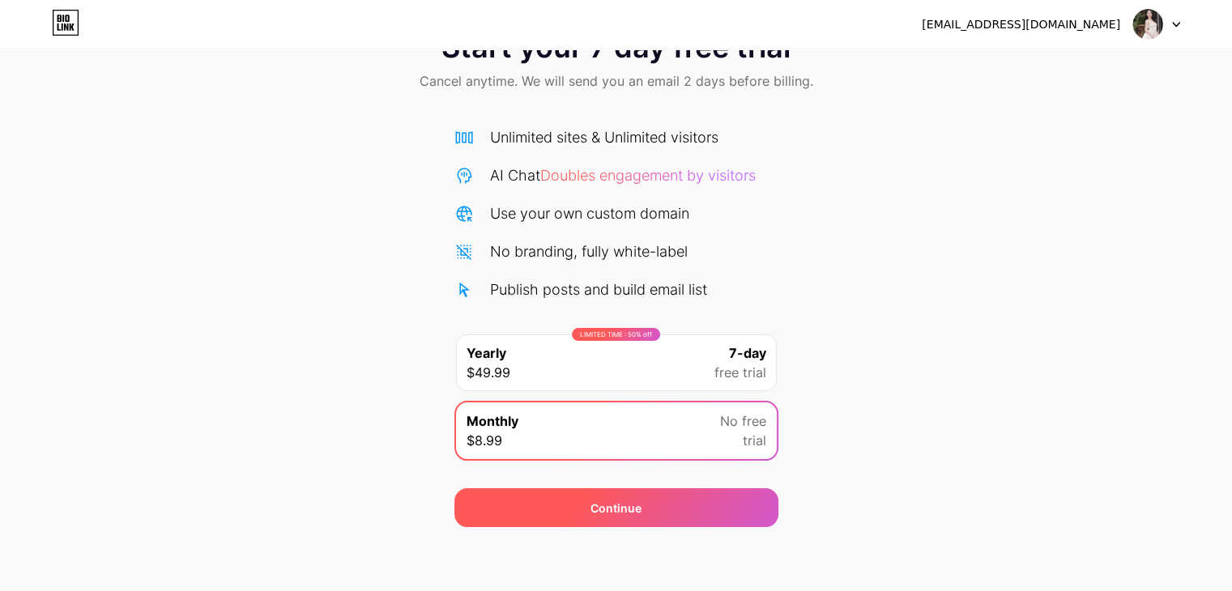
click at [580, 509] on div "Continue" at bounding box center [616, 507] width 324 height 39
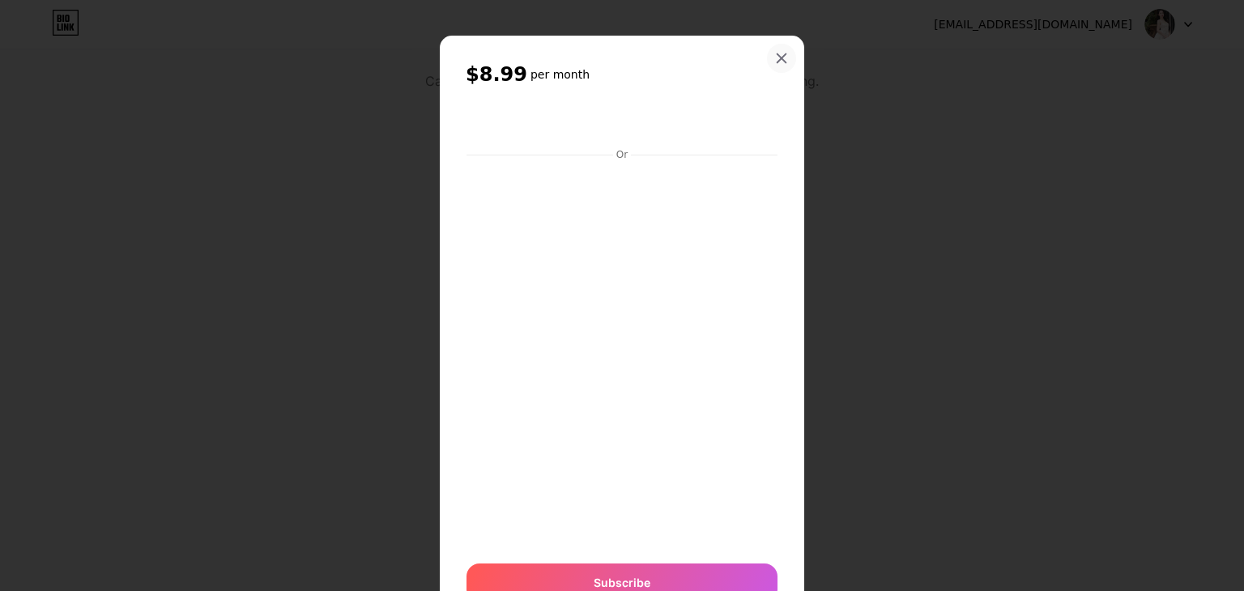
click at [773, 48] on div at bounding box center [781, 58] width 29 height 29
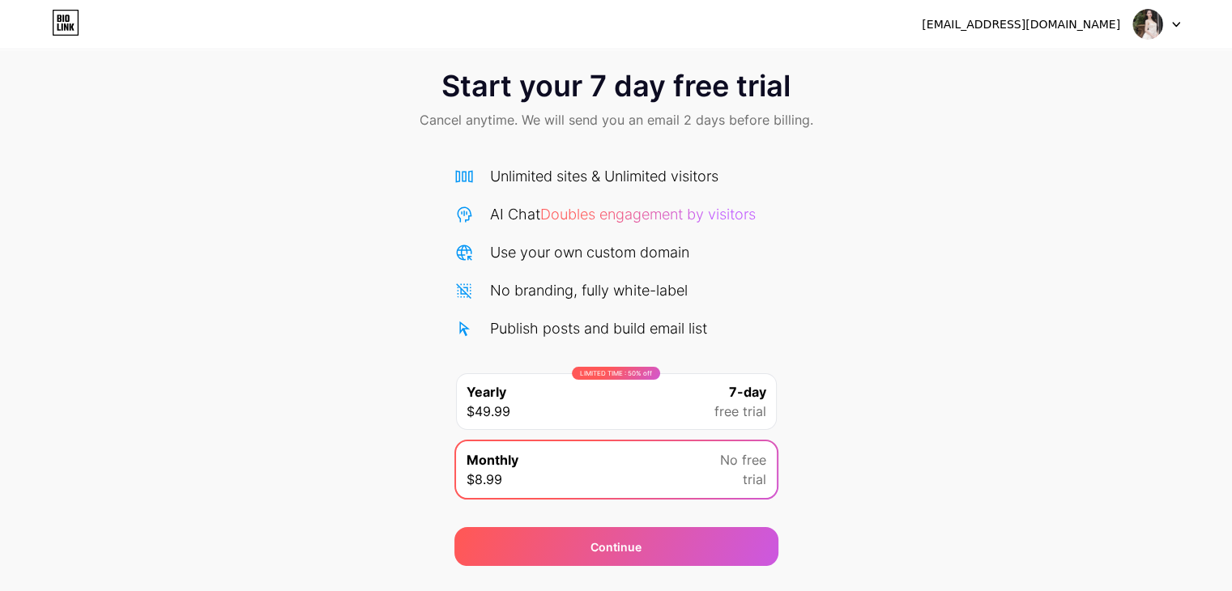
scroll to position [0, 0]
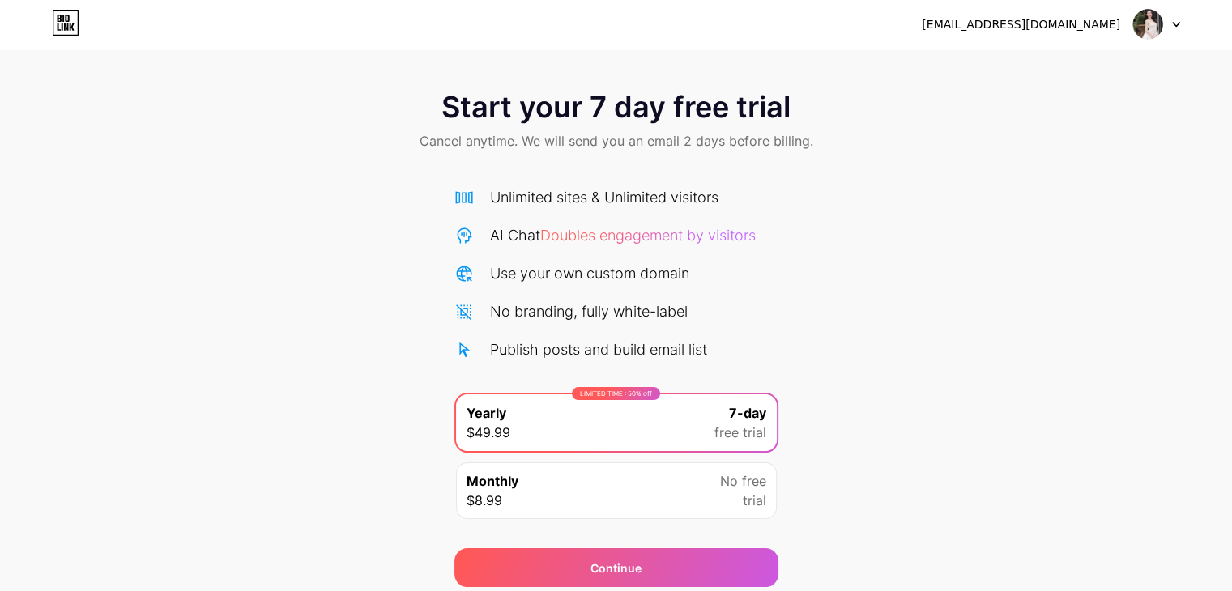
drag, startPoint x: 1070, startPoint y: 166, endPoint x: 1094, endPoint y: 185, distance: 30.5
click at [1094, 185] on div "Start your 7 day free trial Cancel anytime. We will send you an email 2 days be…" at bounding box center [616, 330] width 1232 height 513
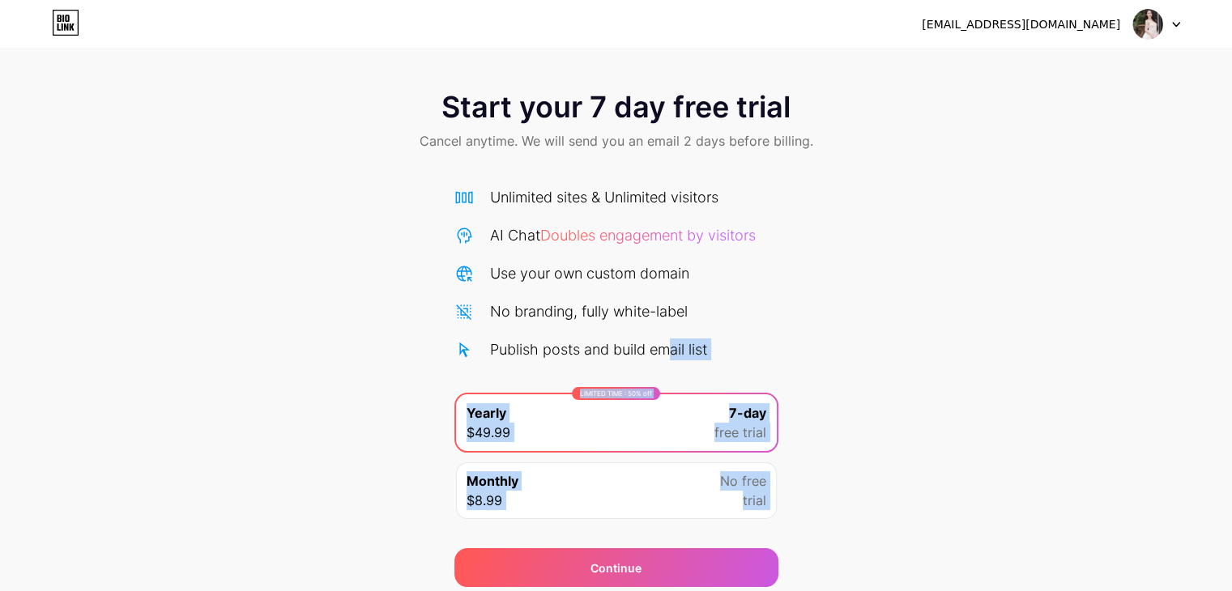
drag, startPoint x: 666, startPoint y: 335, endPoint x: 338, endPoint y: 580, distance: 409.1
click at [338, 580] on div "Start your 7 day free trial Cancel anytime. We will send you an email 2 days be…" at bounding box center [616, 330] width 1232 height 513
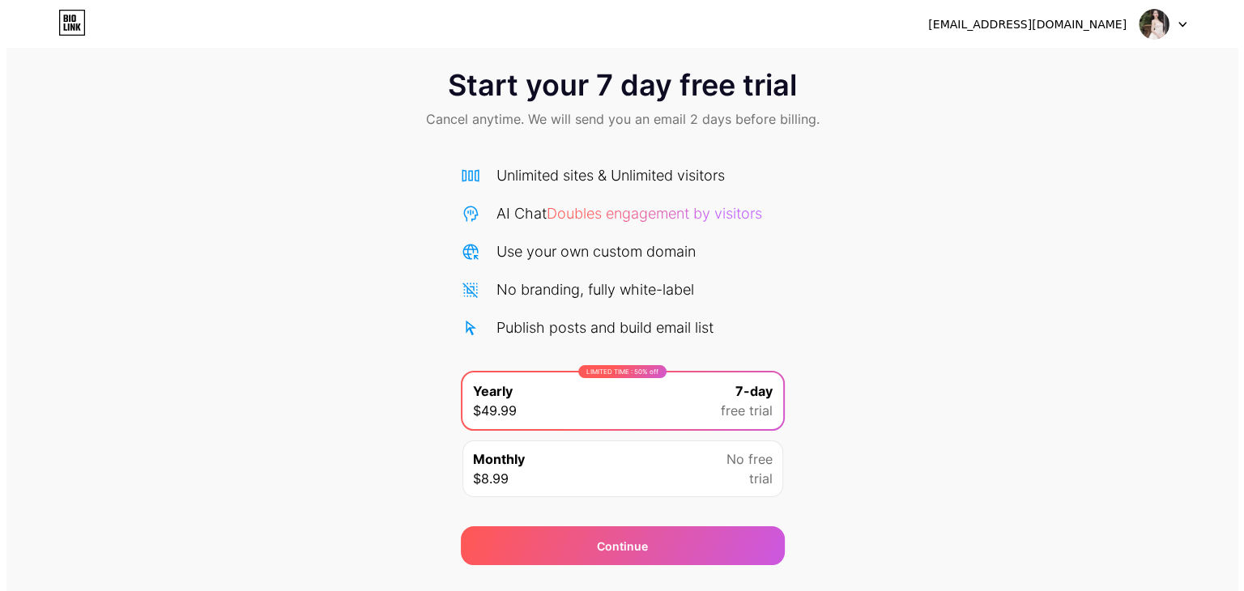
scroll to position [60, 0]
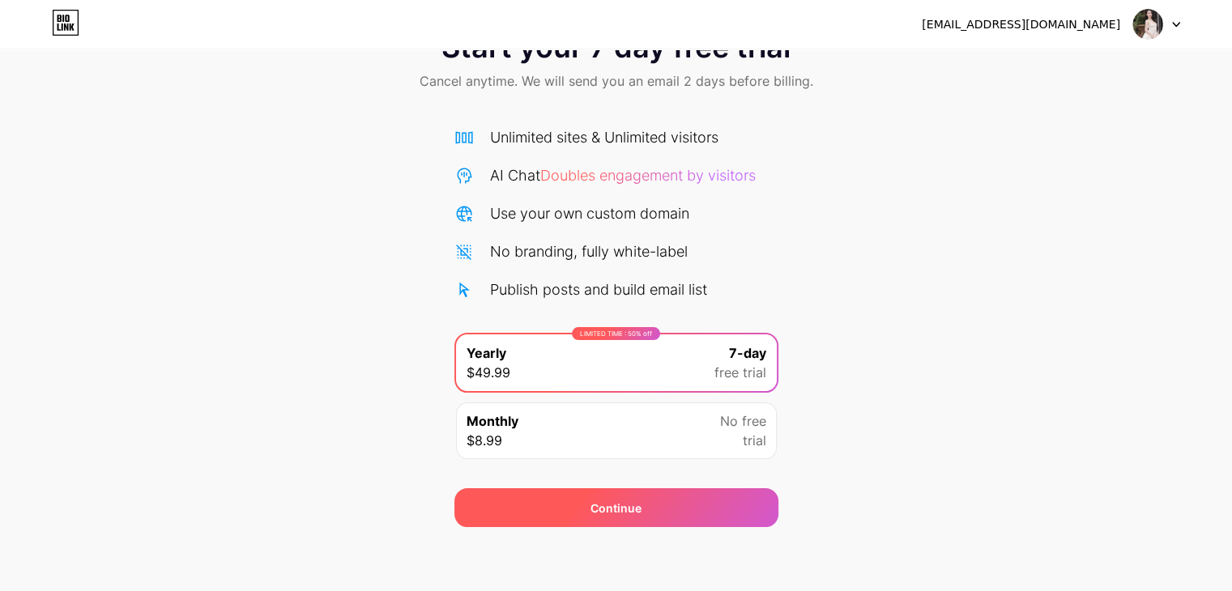
click at [482, 515] on div "Continue" at bounding box center [616, 507] width 324 height 39
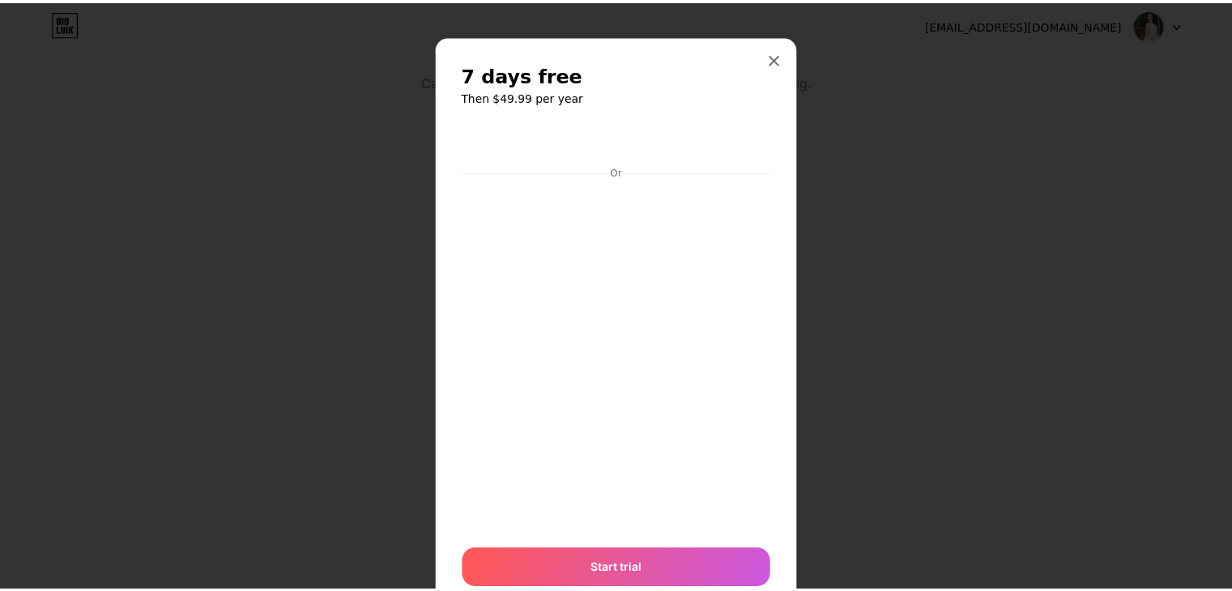
scroll to position [0, 0]
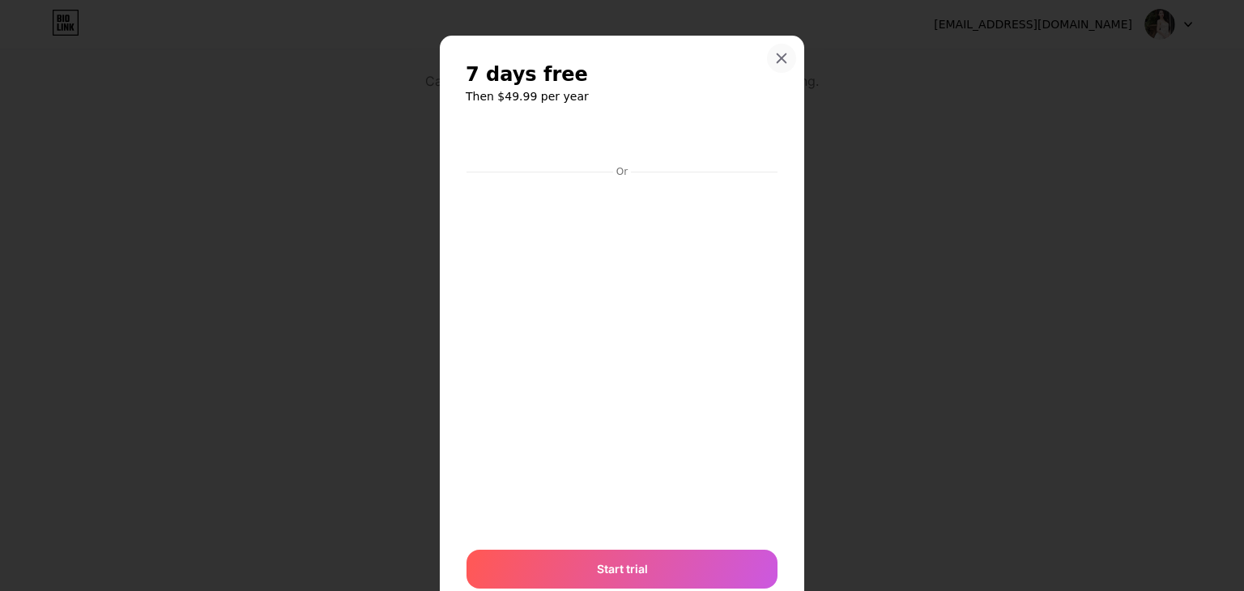
click at [775, 53] on icon at bounding box center [781, 58] width 13 height 13
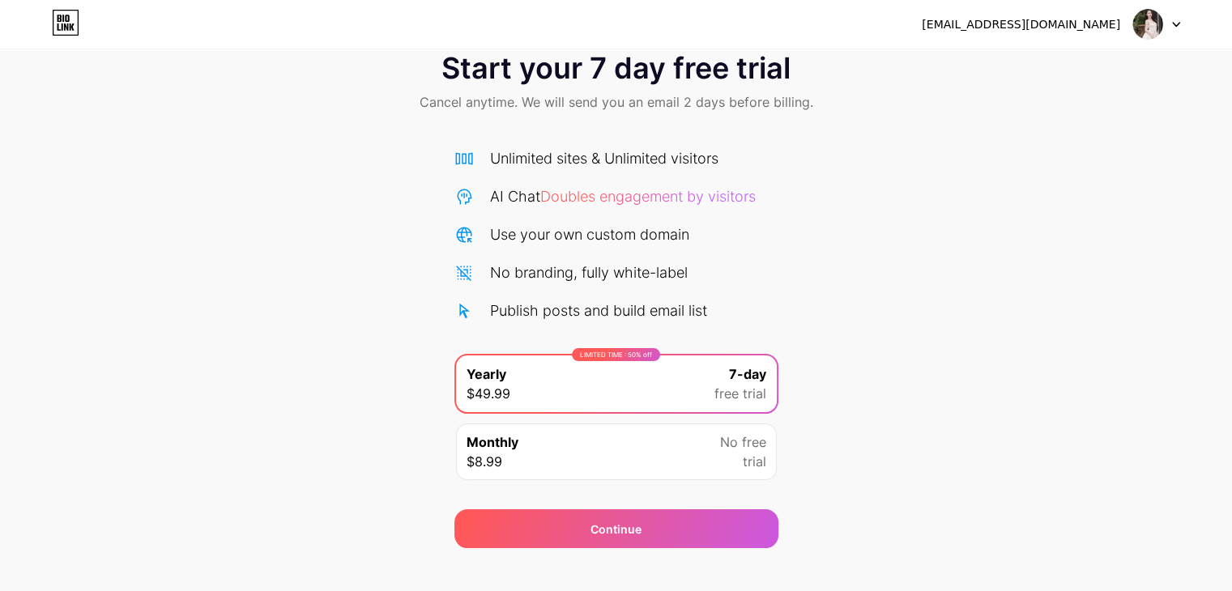
scroll to position [60, 0]
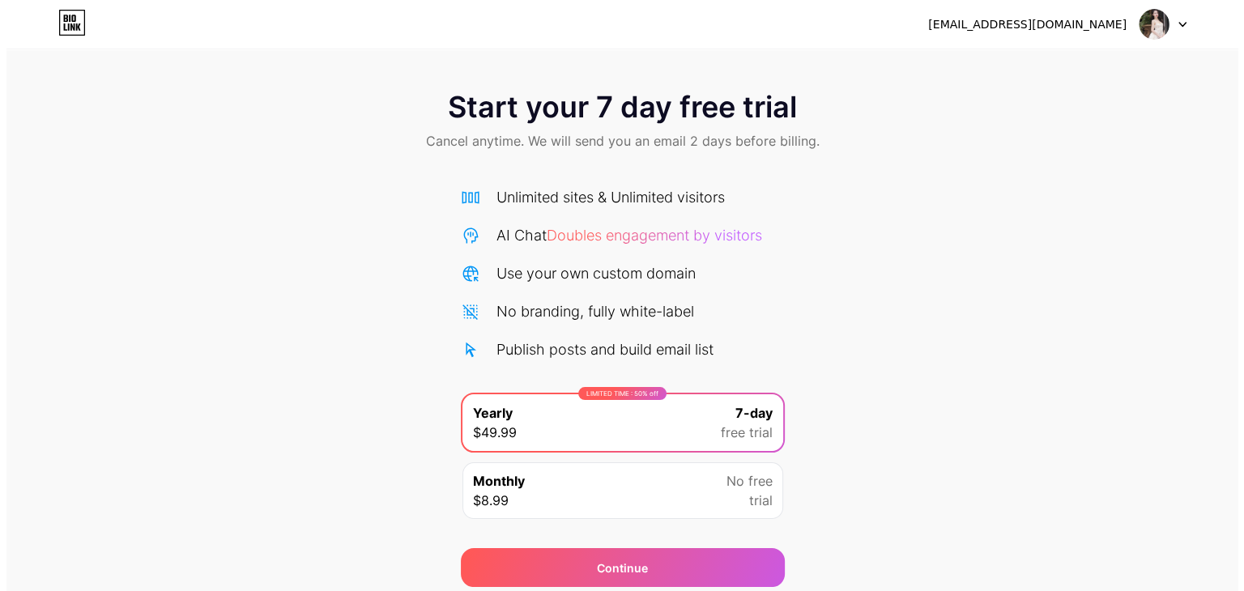
scroll to position [60, 0]
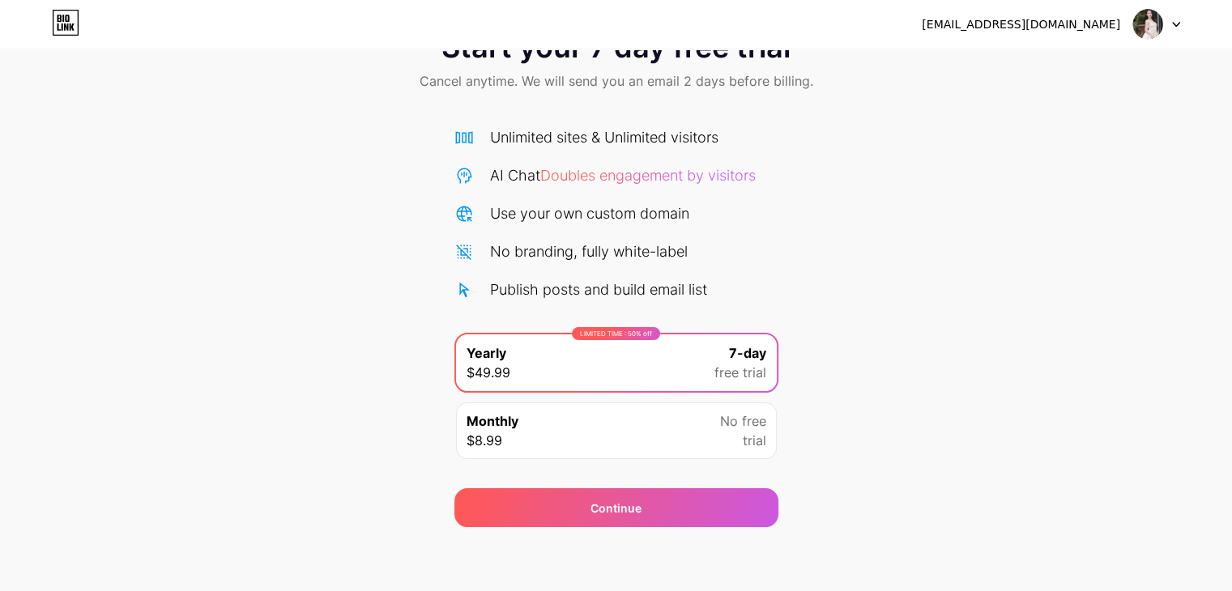
click at [575, 486] on div "Continue" at bounding box center [616, 498] width 324 height 58
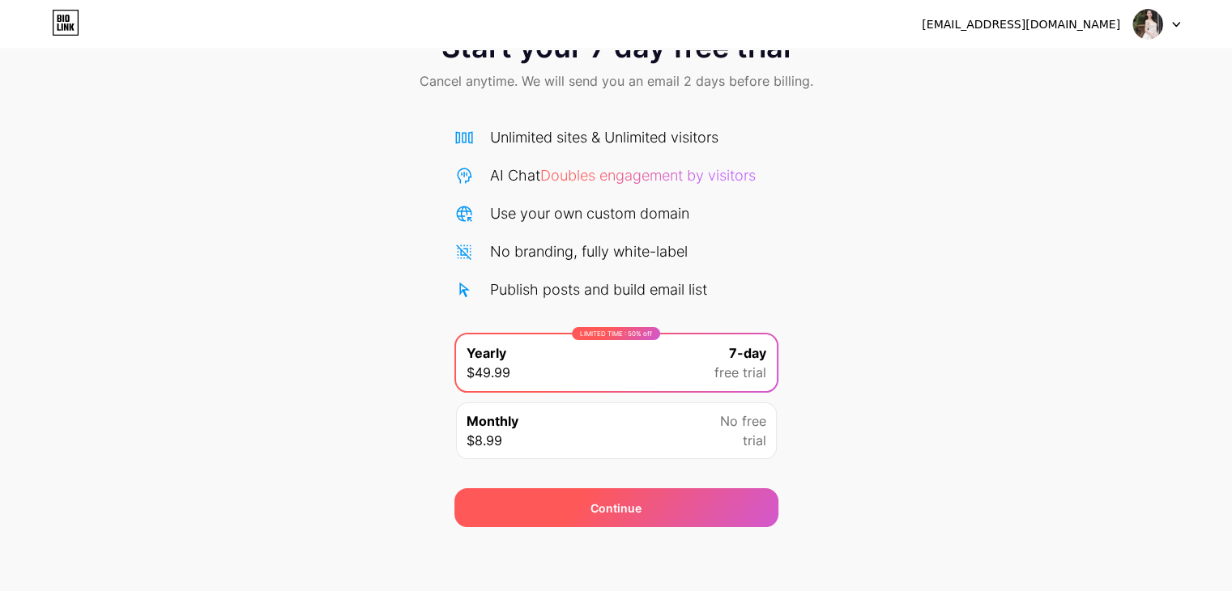
click at [574, 503] on div "Continue" at bounding box center [616, 507] width 324 height 39
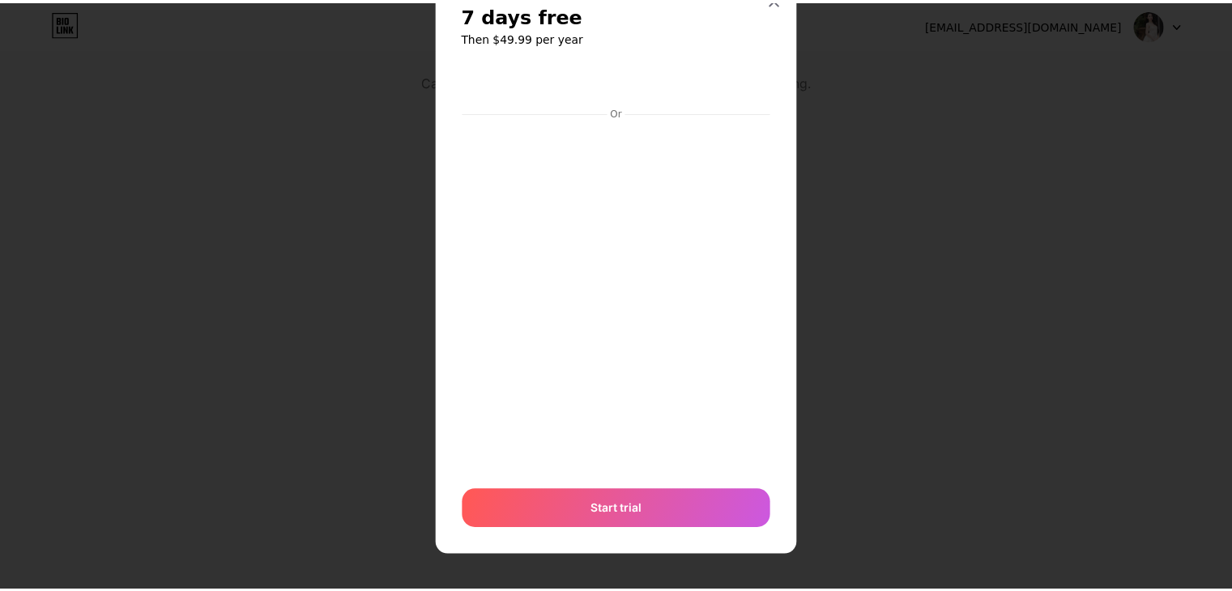
scroll to position [0, 0]
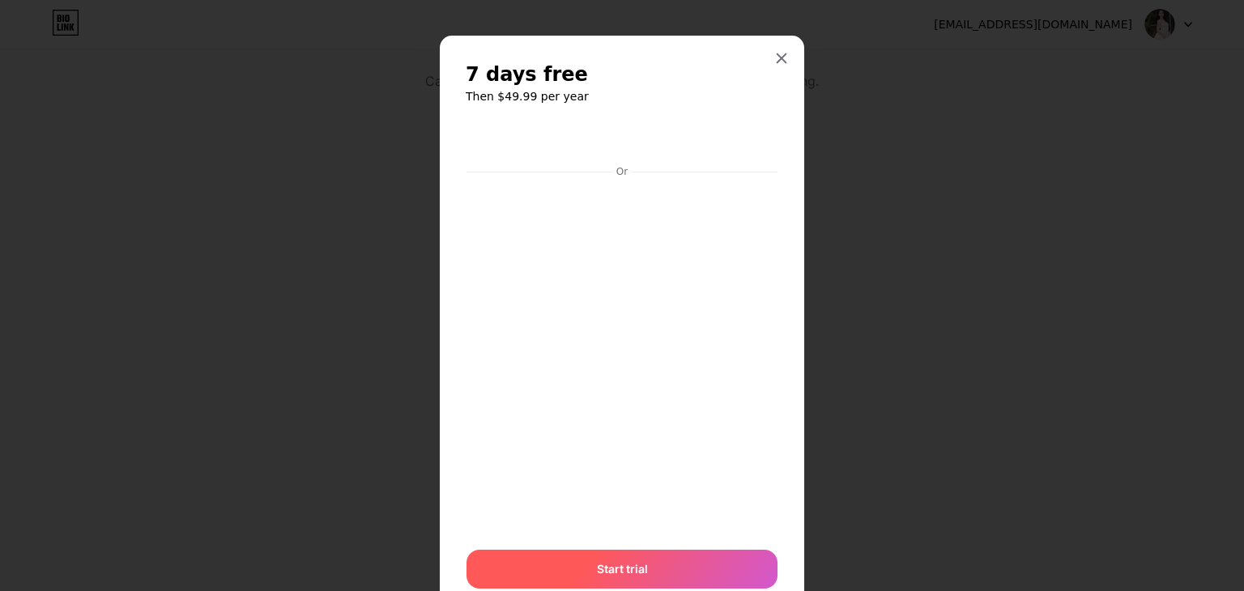
click at [601, 569] on span "Start trial" at bounding box center [622, 568] width 51 height 17
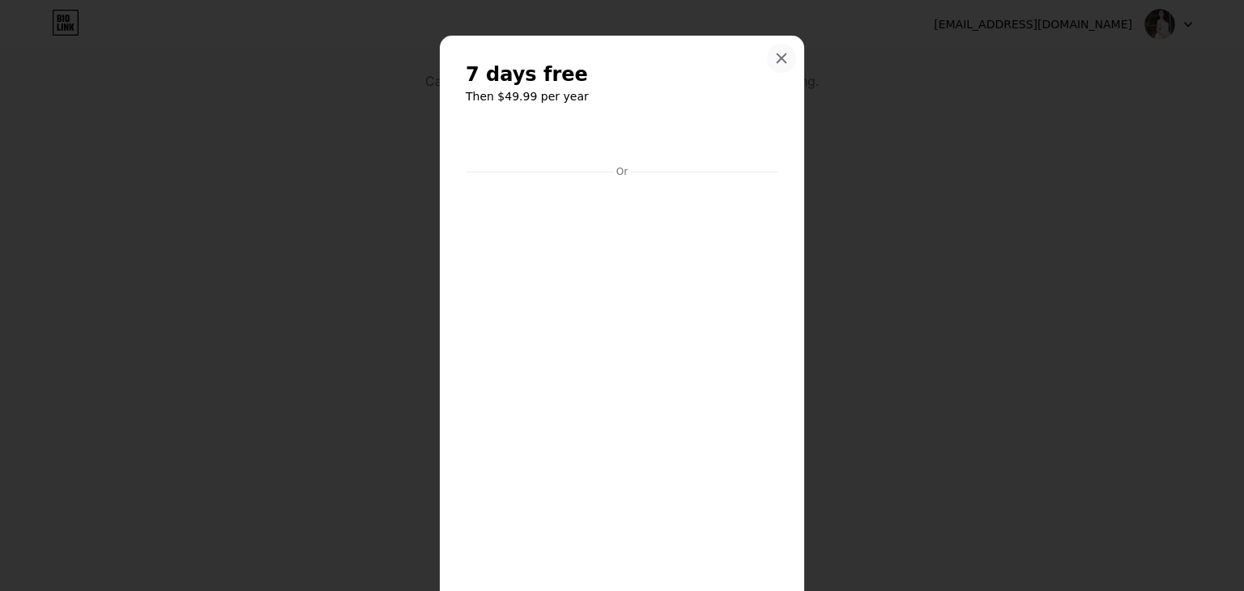
click at [779, 49] on div at bounding box center [781, 58] width 29 height 29
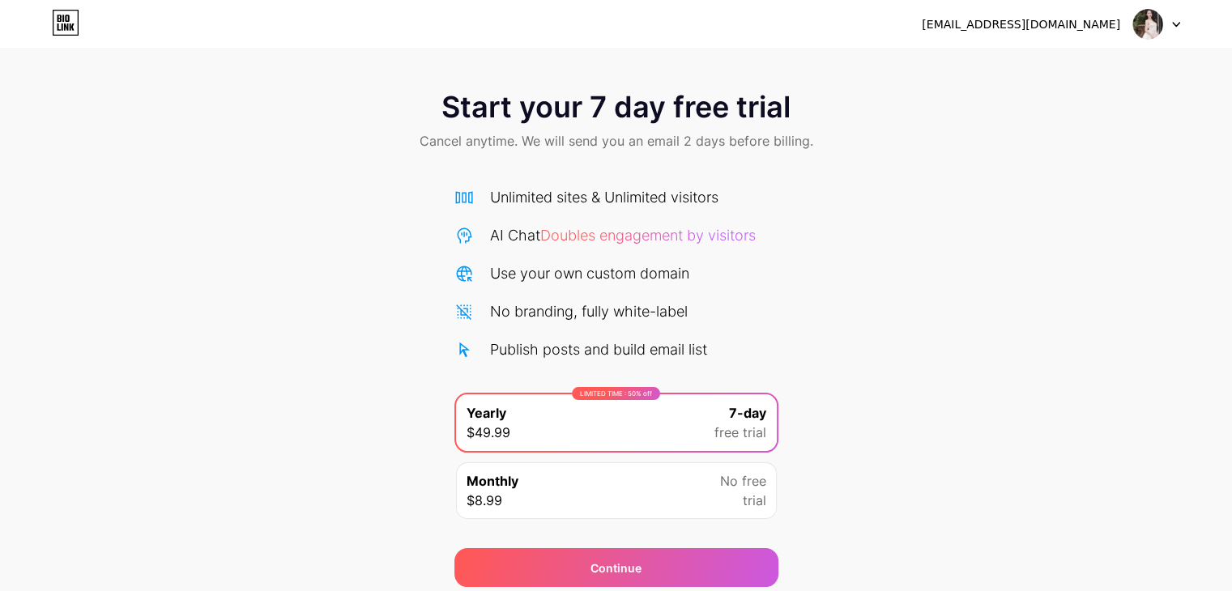
click at [1124, 22] on div "[EMAIL_ADDRESS][DOMAIN_NAME]" at bounding box center [1050, 24] width 258 height 29
click at [1145, 23] on img at bounding box center [1147, 24] width 31 height 31
click at [83, 30] on div "vulinhlinhh2401@gmail.com Logout" at bounding box center [616, 24] width 1232 height 29
click at [53, 21] on icon at bounding box center [66, 23] width 28 height 26
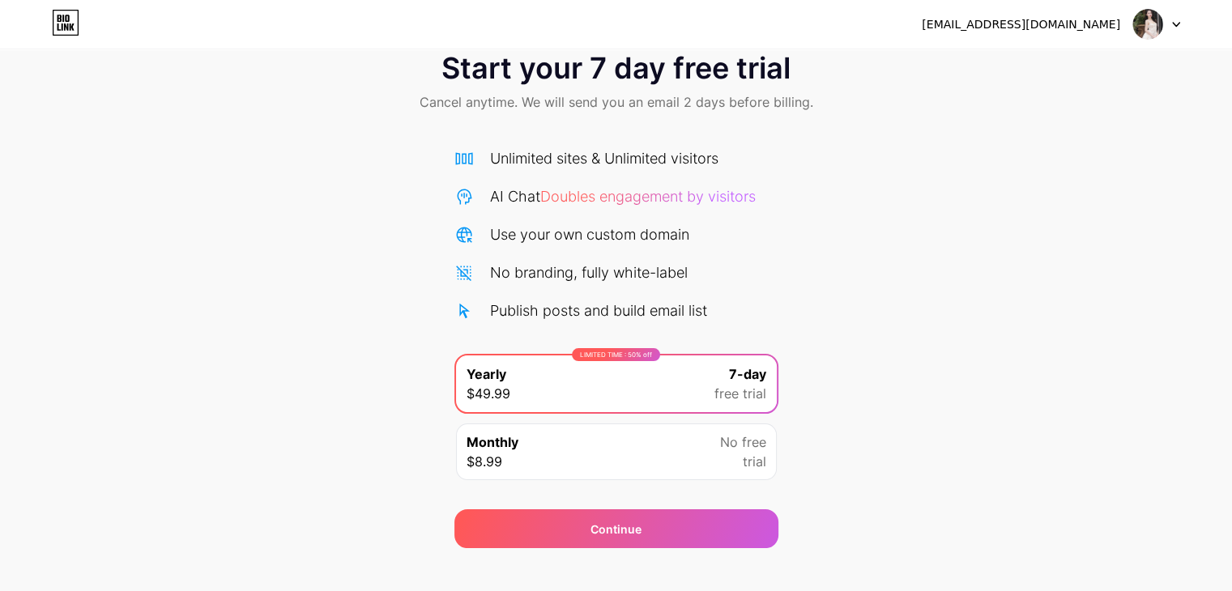
scroll to position [60, 0]
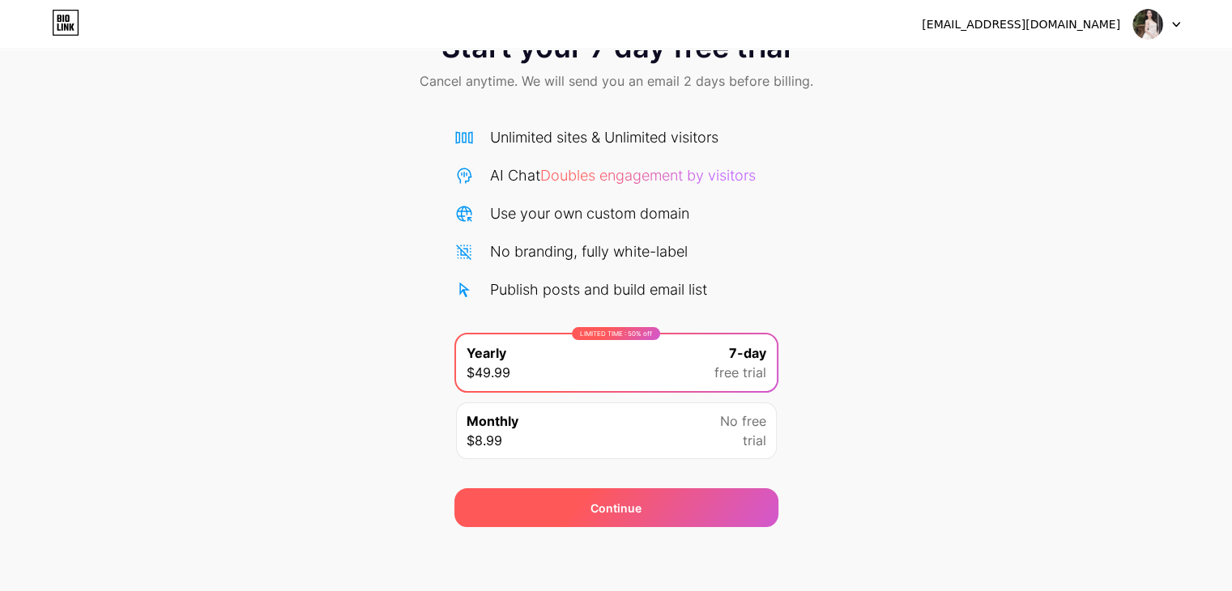
click at [534, 514] on div "Continue" at bounding box center [616, 507] width 324 height 39
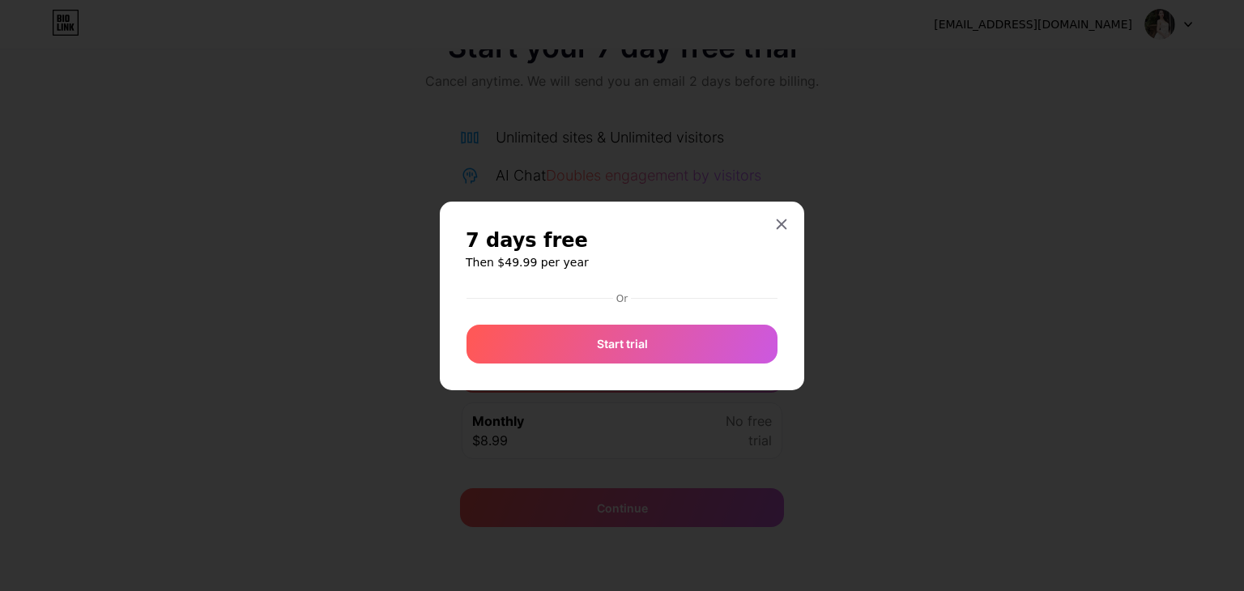
click at [1150, 27] on div at bounding box center [622, 295] width 1244 height 591
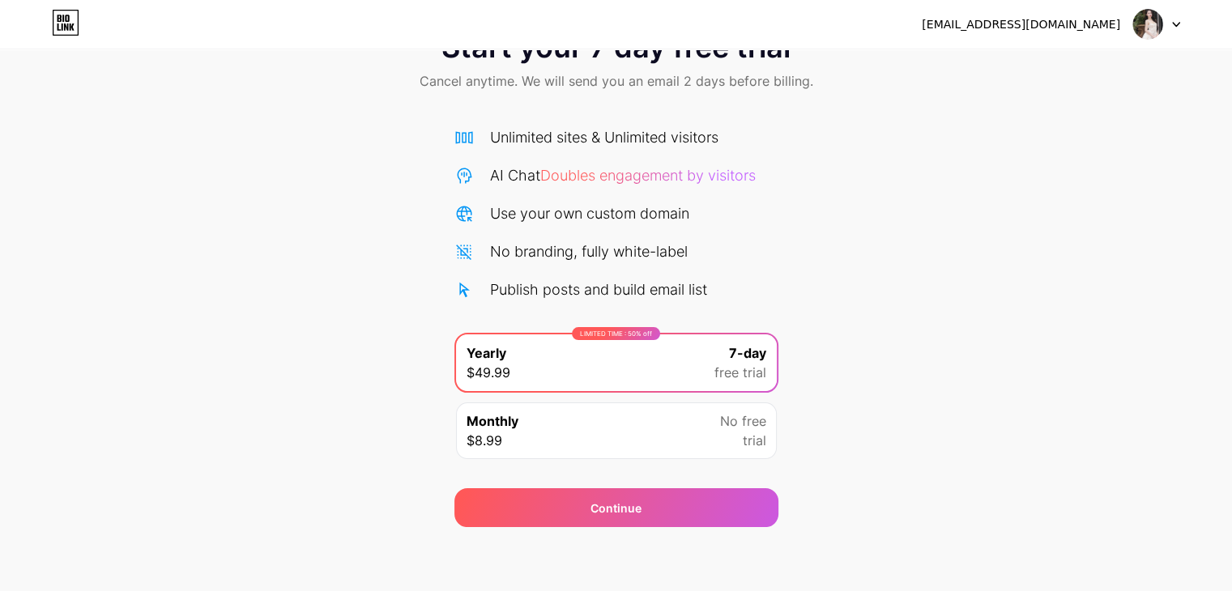
click at [1148, 31] on img at bounding box center [1147, 24] width 31 height 31
click at [1122, 62] on li "Logout" at bounding box center [1078, 67] width 201 height 44
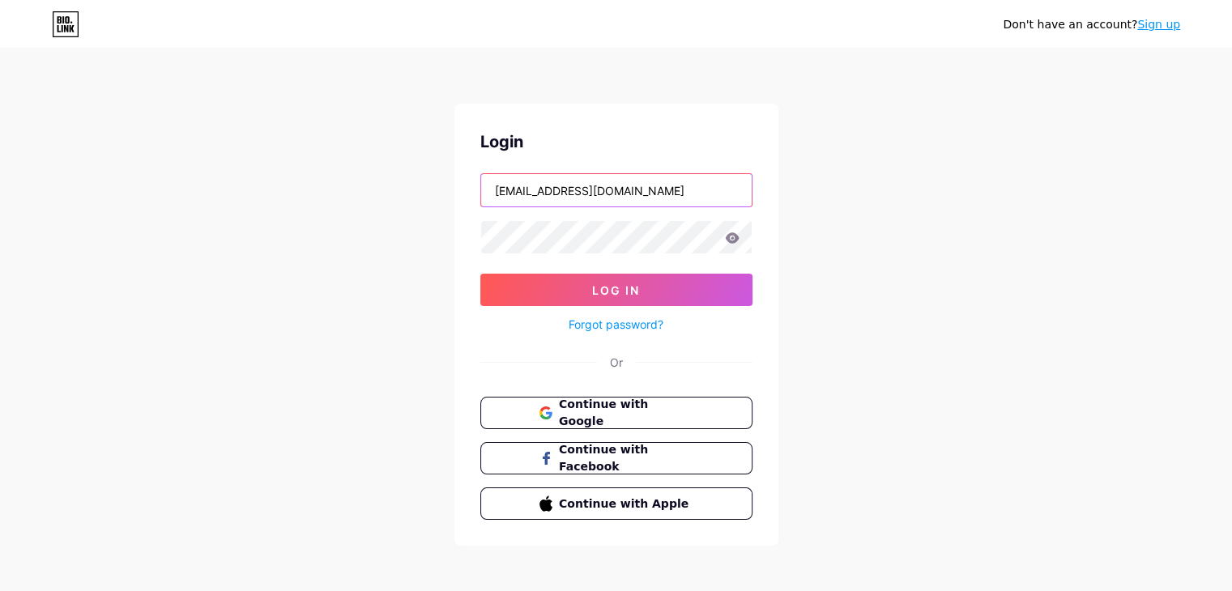
click at [596, 192] on input "[EMAIL_ADDRESS][DOMAIN_NAME]" at bounding box center [616, 190] width 270 height 32
click at [678, 184] on input "[EMAIL_ADDRESS][DOMAIN_NAME]" at bounding box center [616, 190] width 270 height 32
type input "v"
type input "V"
click at [702, 399] on button "Continue with Google" at bounding box center [616, 413] width 276 height 33
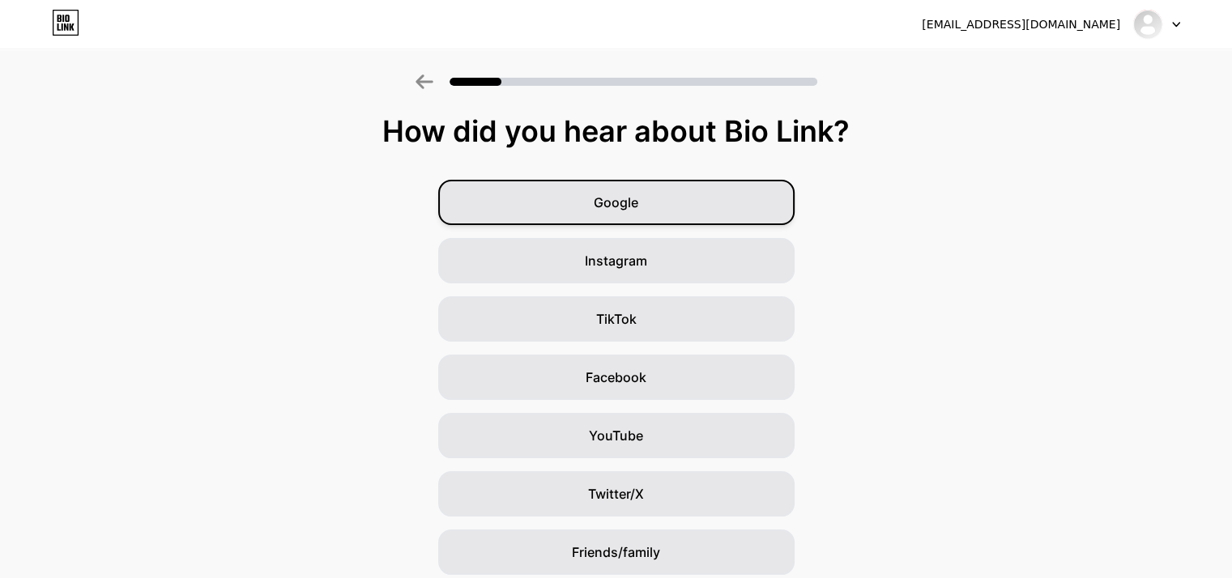
click at [576, 206] on div "Google" at bounding box center [616, 202] width 356 height 45
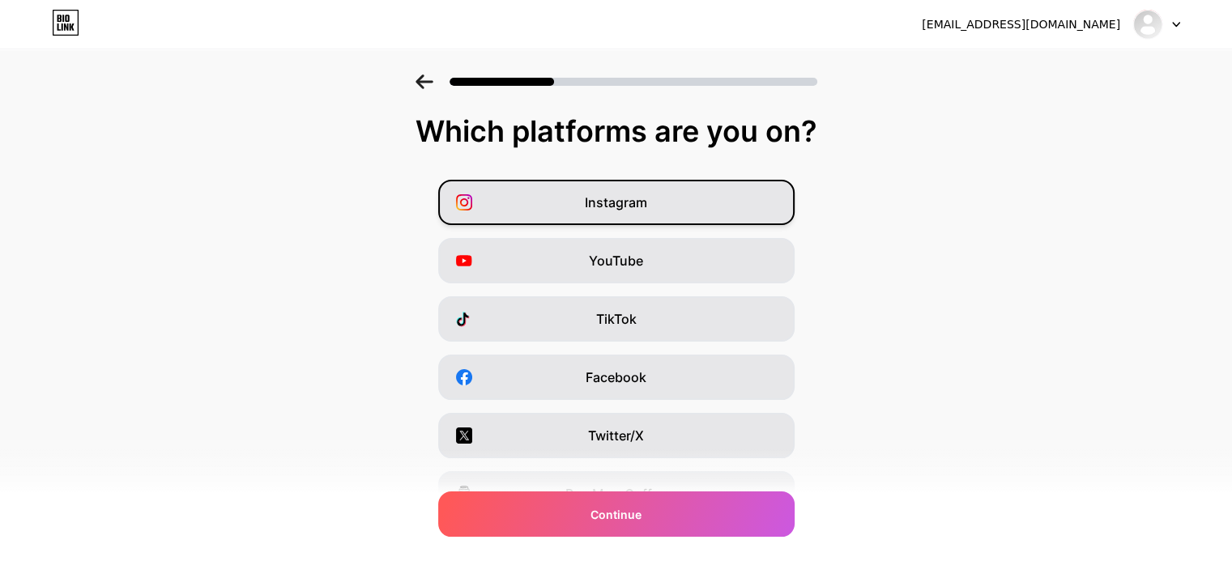
click at [590, 212] on div "Instagram" at bounding box center [616, 202] width 356 height 45
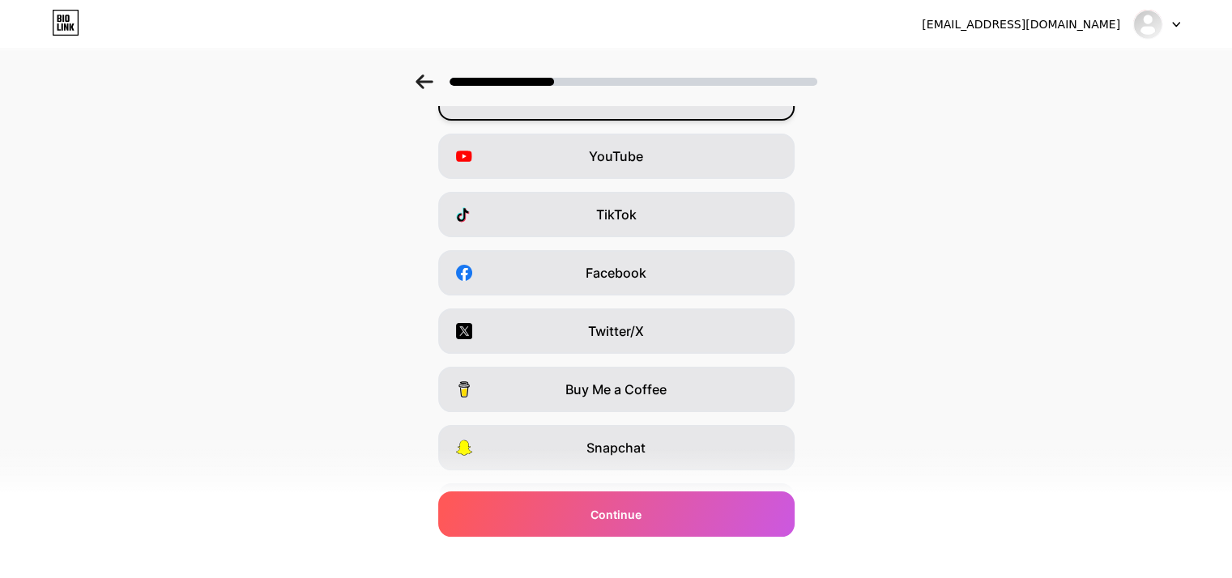
scroll to position [201, 0]
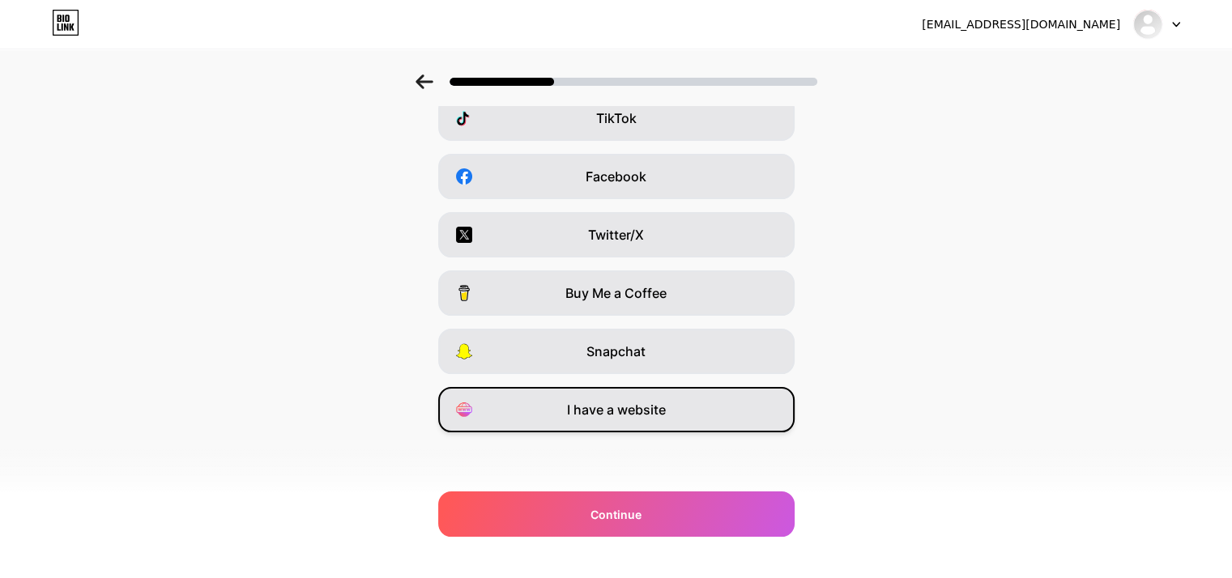
click at [581, 402] on span "I have a website" at bounding box center [616, 409] width 99 height 19
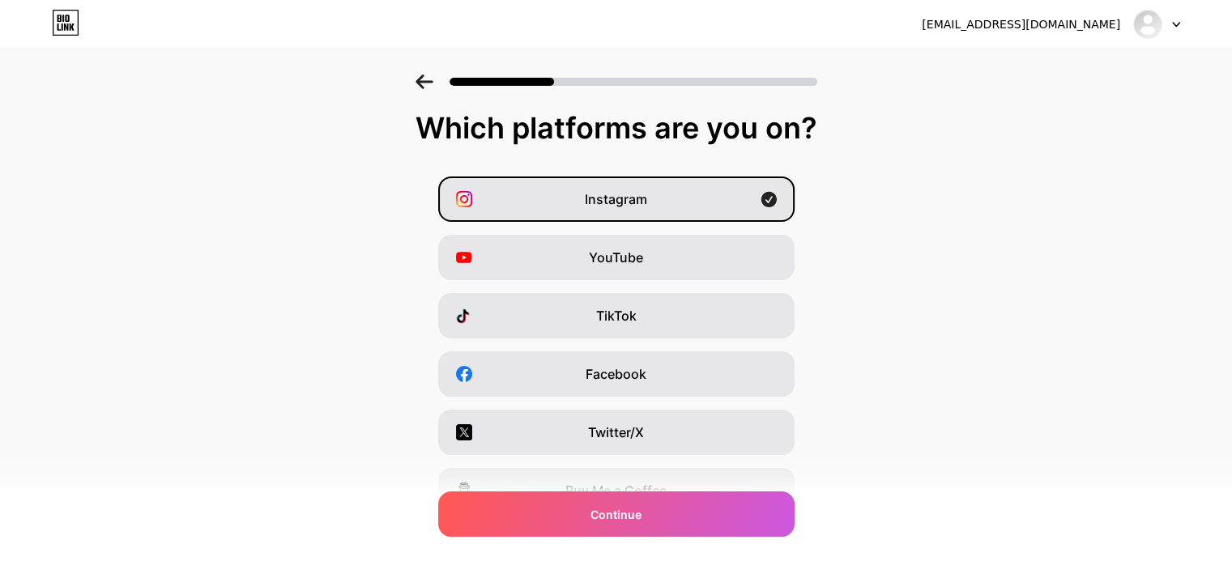
scroll to position [0, 0]
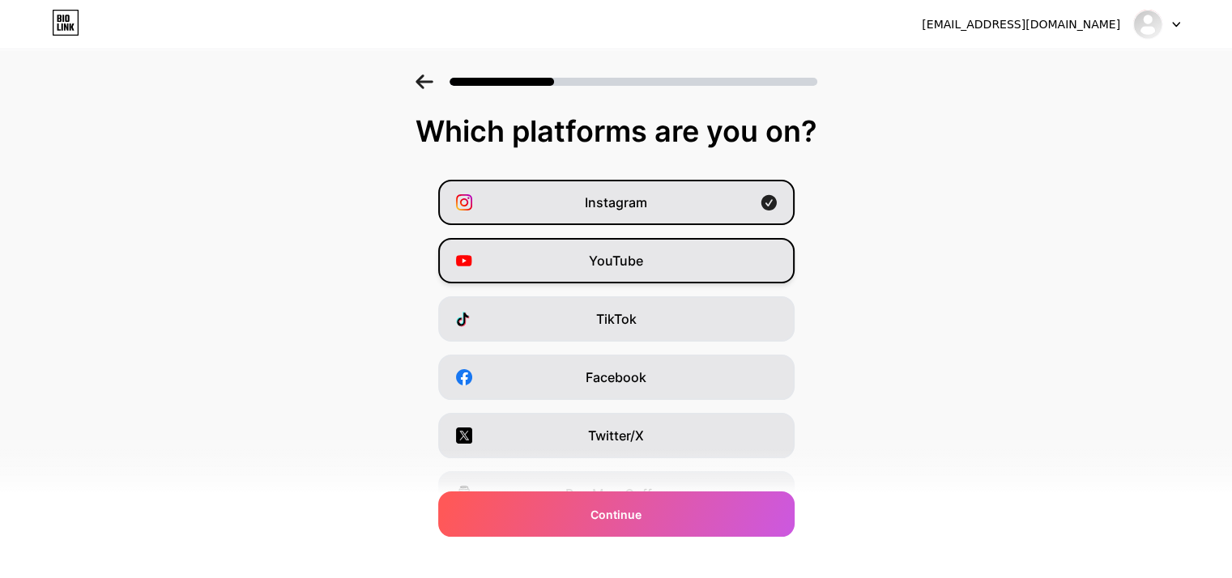
click at [606, 247] on div "YouTube" at bounding box center [616, 260] width 356 height 45
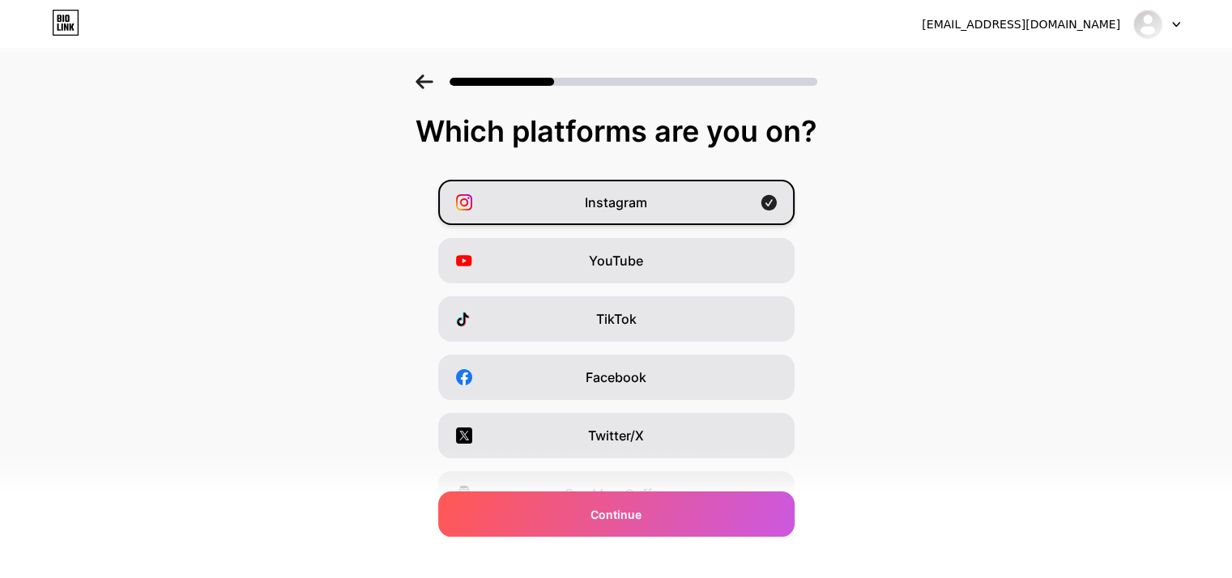
click at [576, 204] on div "Instagram" at bounding box center [616, 202] width 356 height 45
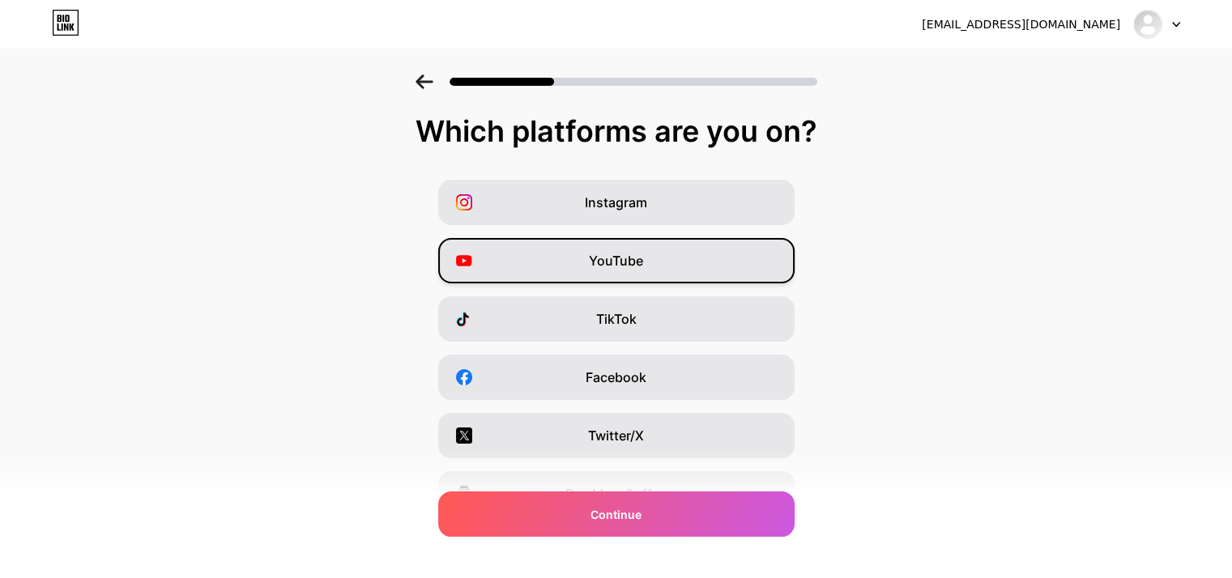
click at [588, 260] on div "YouTube" at bounding box center [616, 260] width 356 height 45
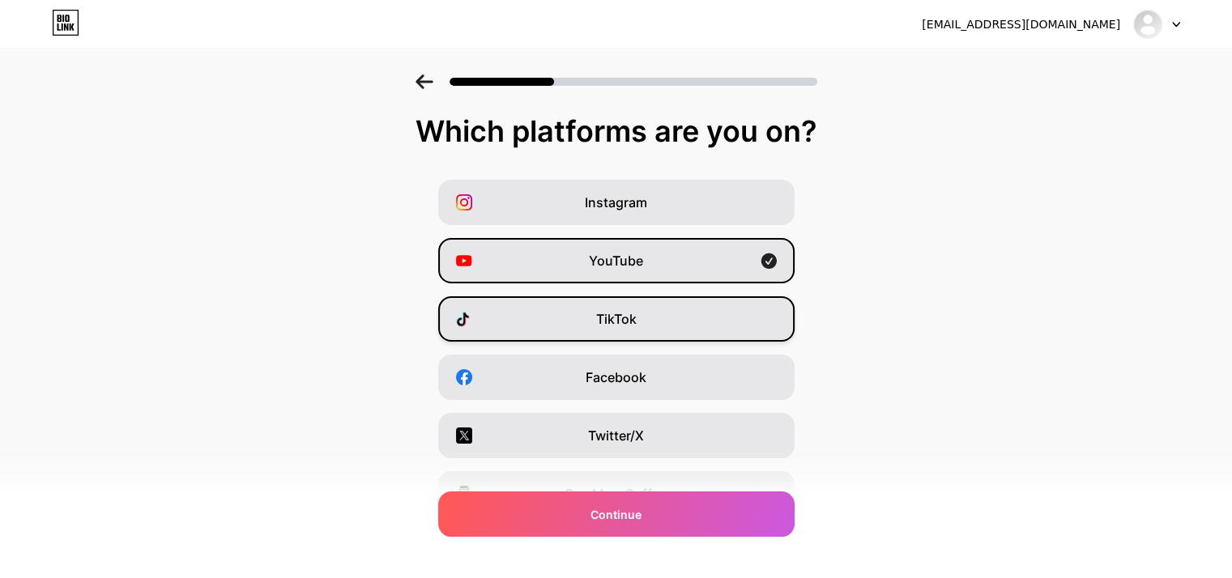
click at [595, 312] on div "TikTok" at bounding box center [616, 318] width 356 height 45
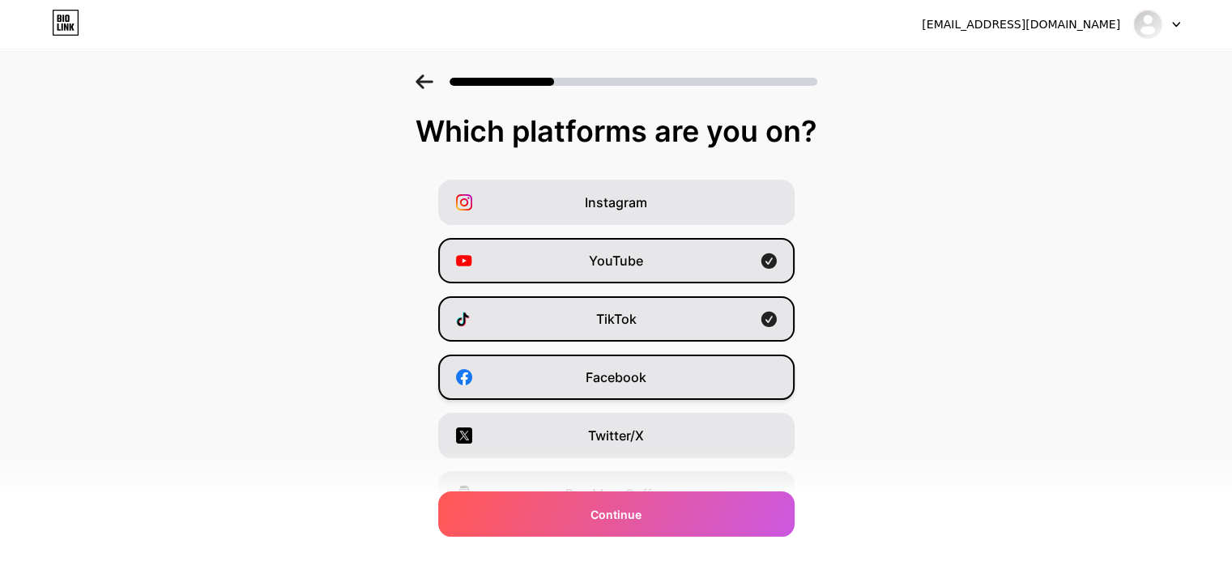
click at [595, 370] on span "Facebook" at bounding box center [615, 377] width 61 height 19
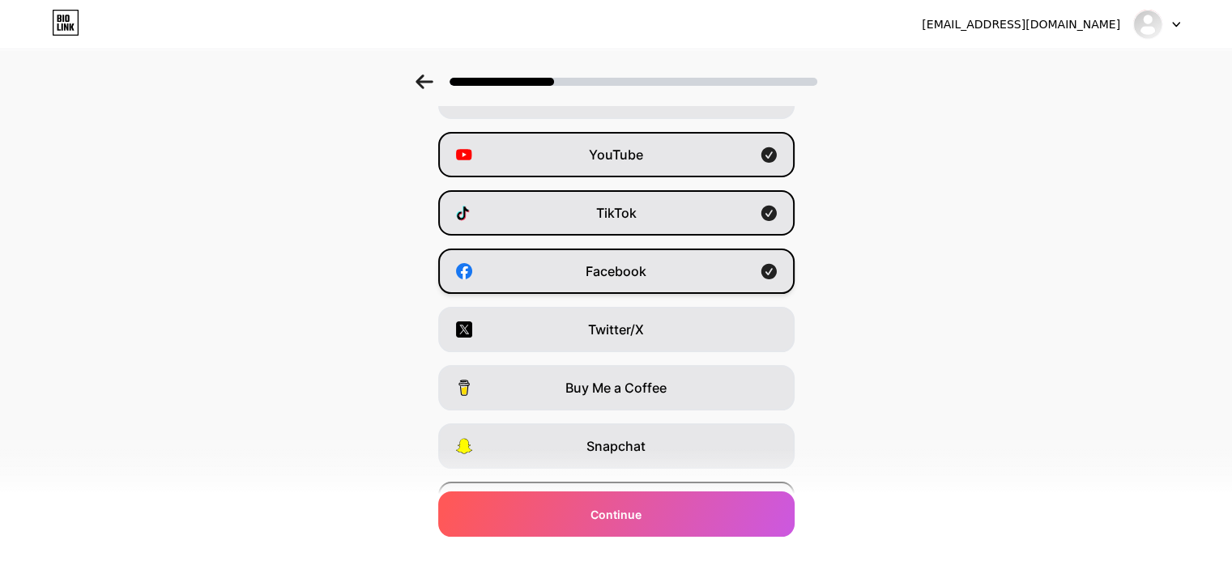
scroll to position [201, 0]
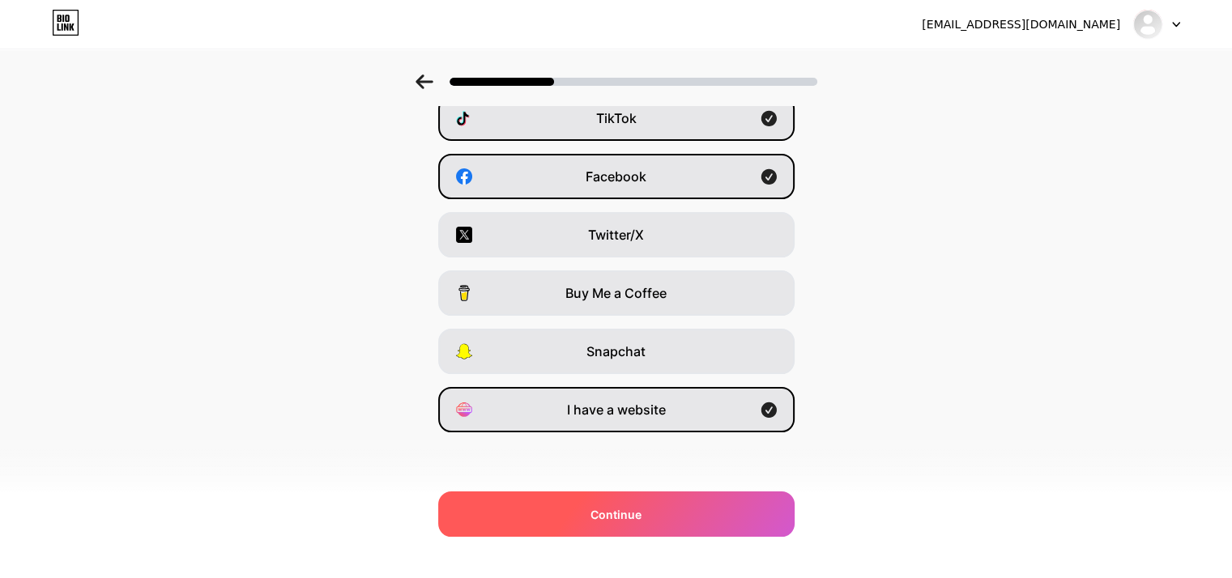
click at [586, 519] on div "Continue" at bounding box center [616, 513] width 356 height 45
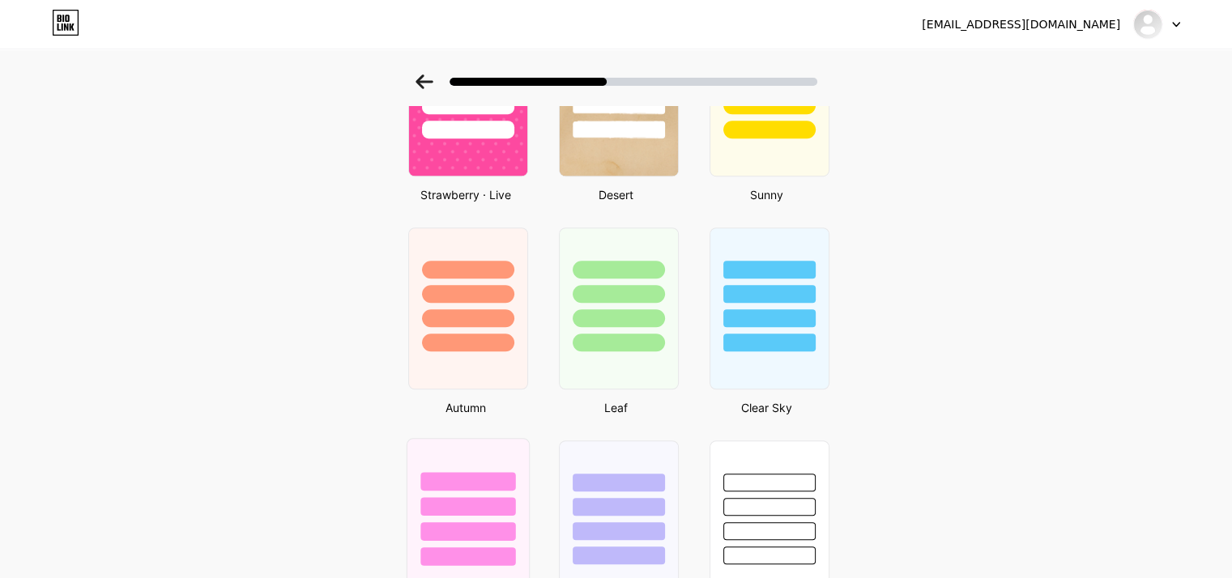
scroll to position [1183, 0]
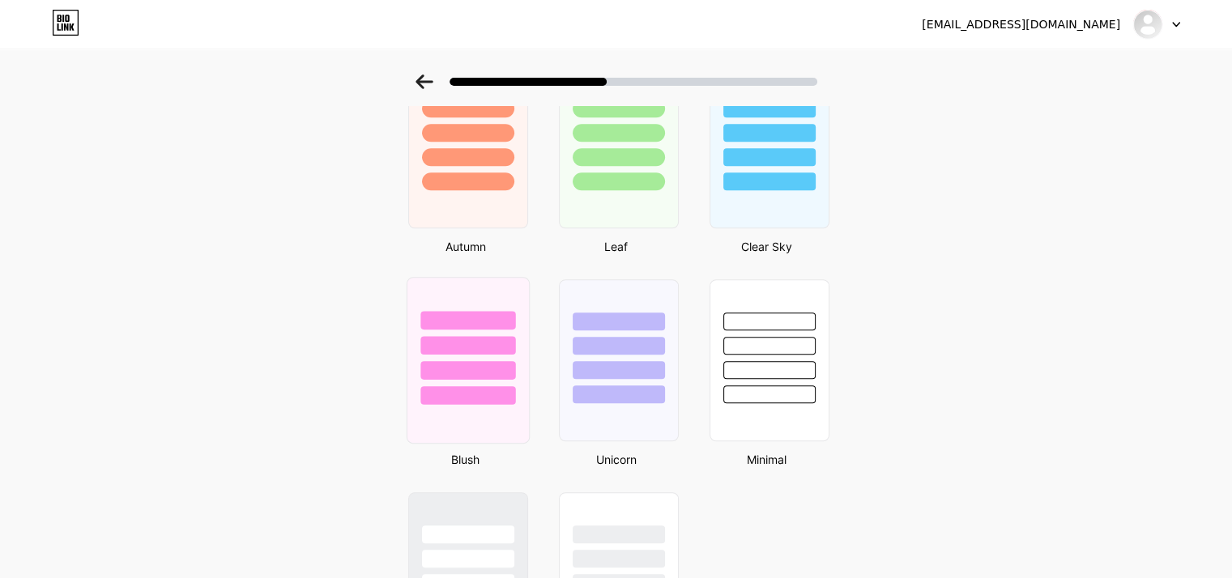
click at [481, 337] on div at bounding box center [467, 345] width 95 height 19
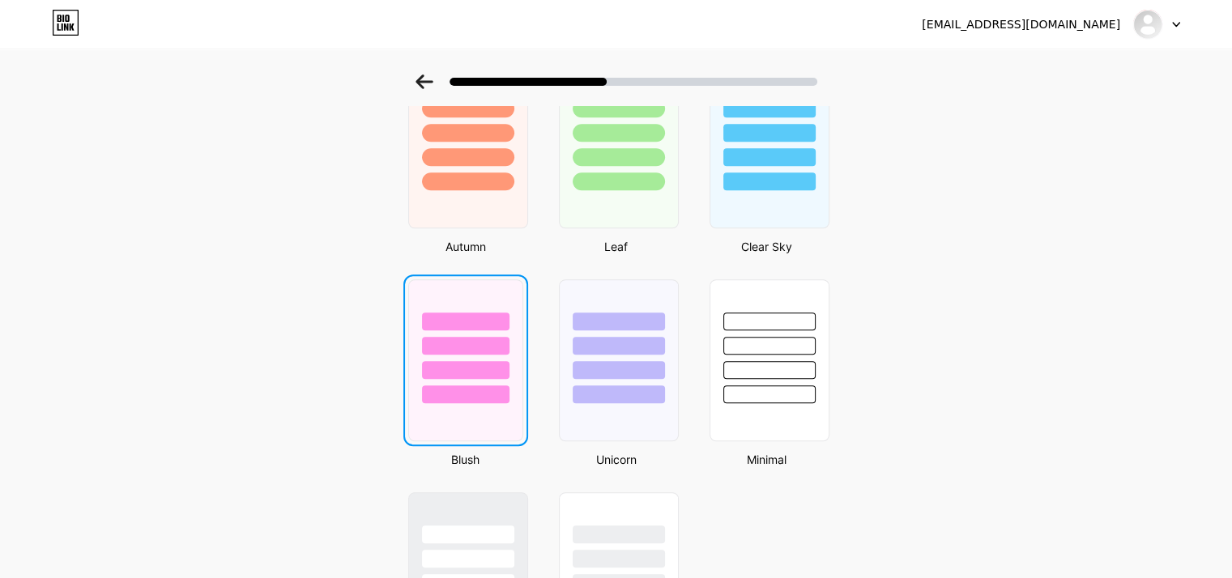
scroll to position [0, 0]
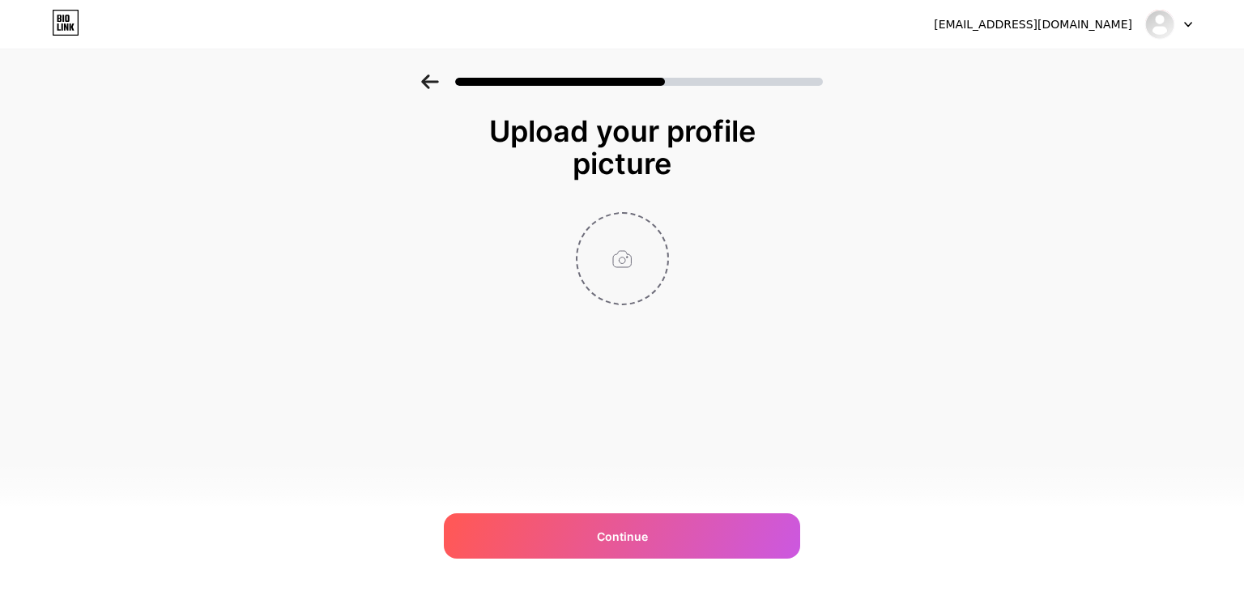
click at [638, 278] on input "file" at bounding box center [622, 259] width 90 height 90
type input "C:\fakepath\photo_2025-08-08_21-59-55.jpg"
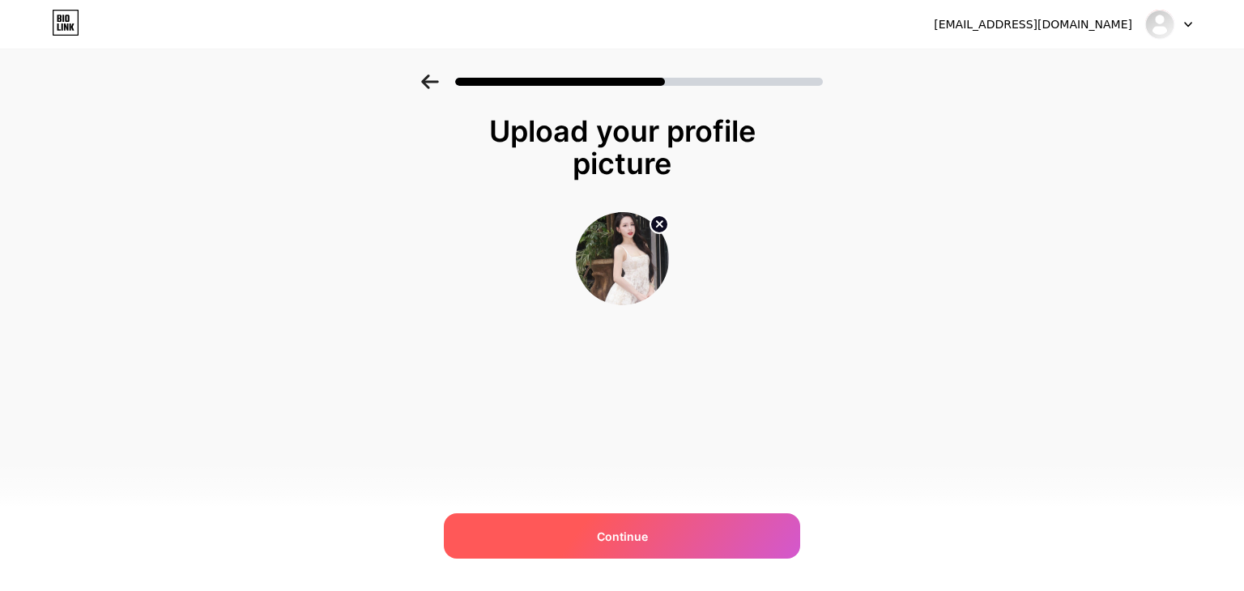
click at [559, 527] on div "Continue" at bounding box center [622, 535] width 356 height 45
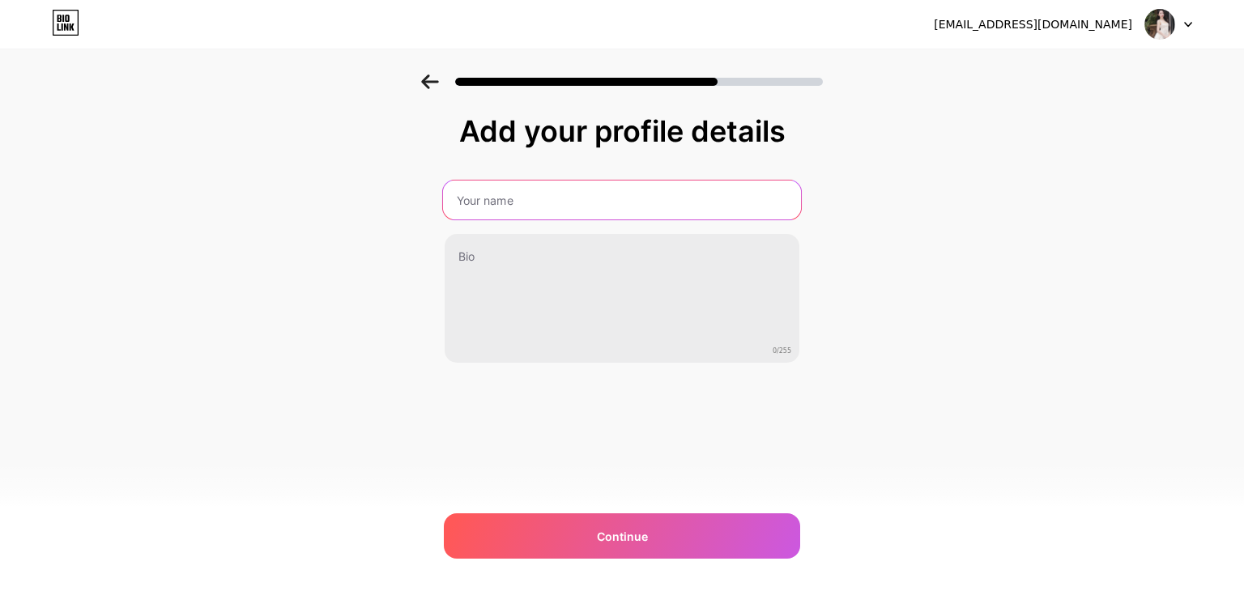
click at [551, 189] on input "text" at bounding box center [622, 200] width 358 height 39
click at [505, 199] on input "[PERSON_NAME]" at bounding box center [622, 200] width 358 height 39
type input "[PERSON_NAME]"
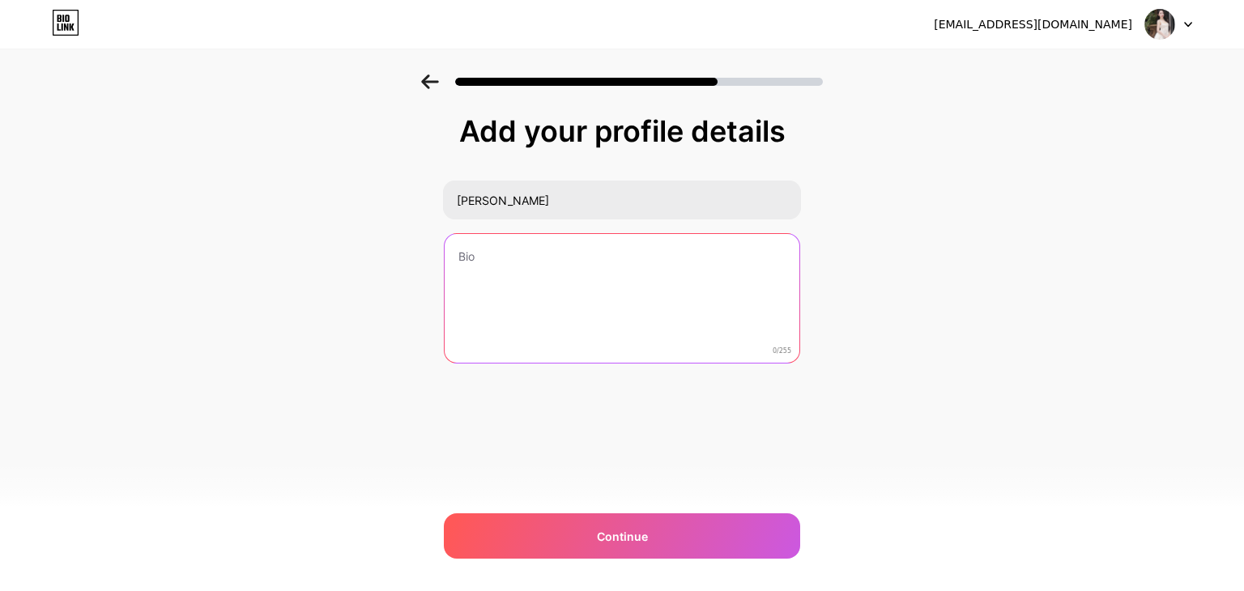
click at [528, 237] on textarea at bounding box center [622, 299] width 355 height 130
type textarea "K"
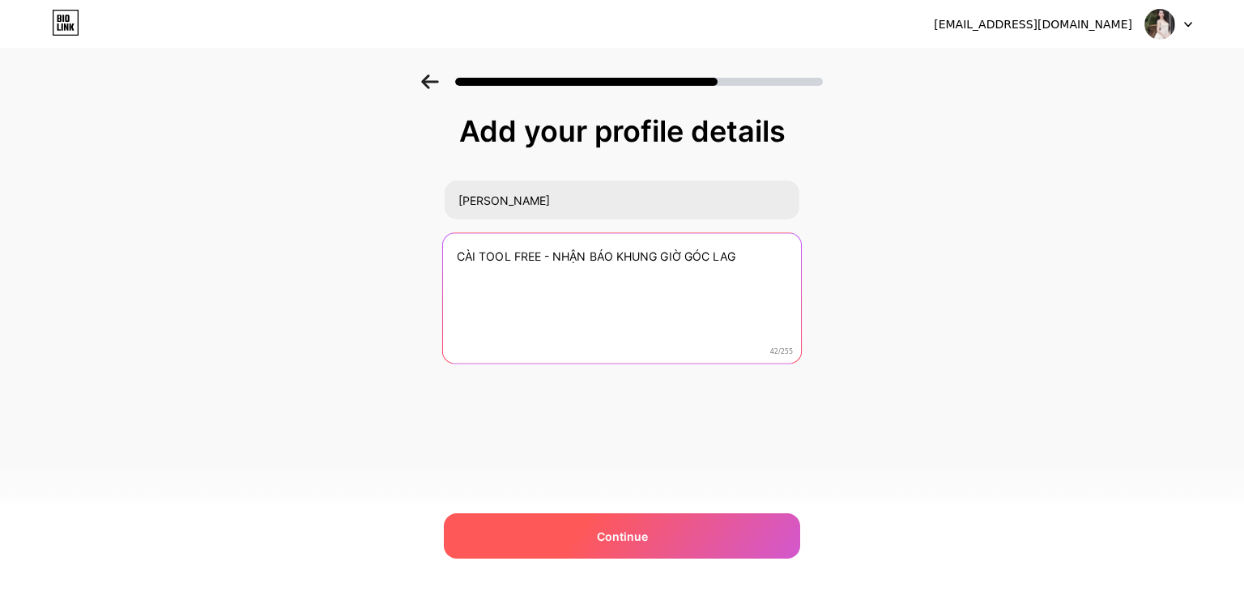
type textarea "CÀI TOOL FREE - NHẬN BÁO KHUNG GIỜ GÓC LAG"
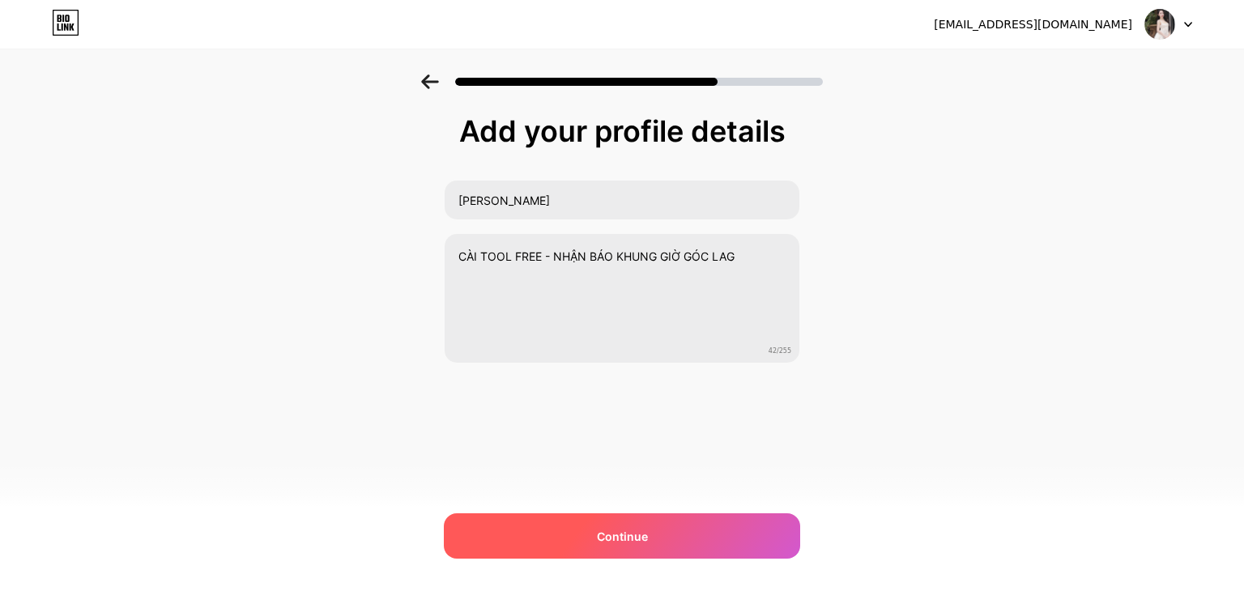
click at [554, 530] on div "Continue" at bounding box center [622, 535] width 356 height 45
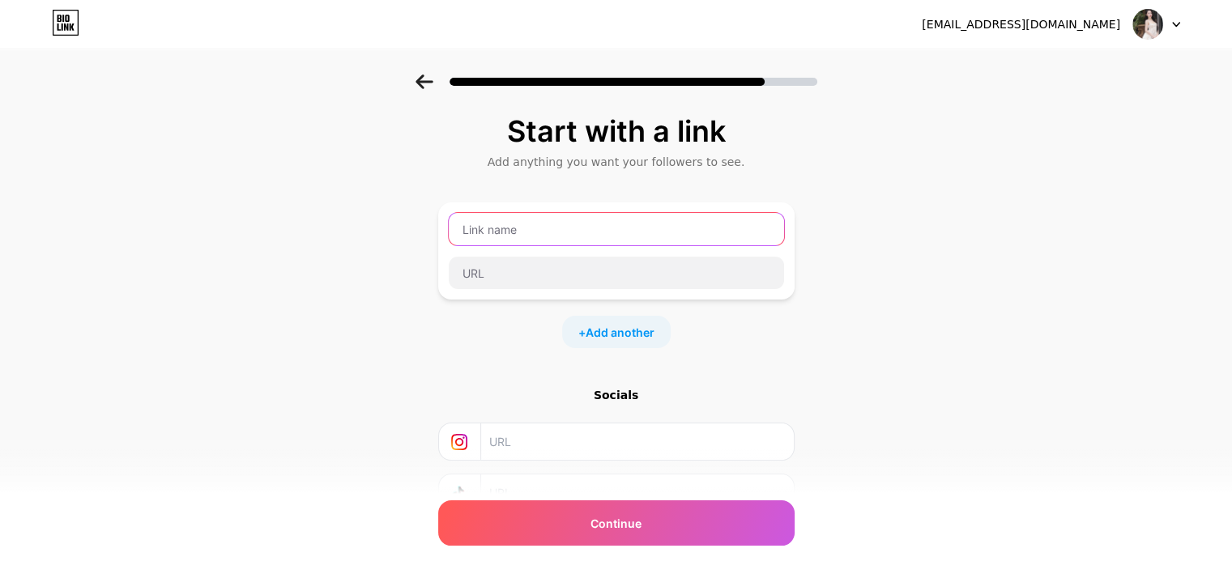
click at [538, 232] on input "text" at bounding box center [616, 229] width 335 height 32
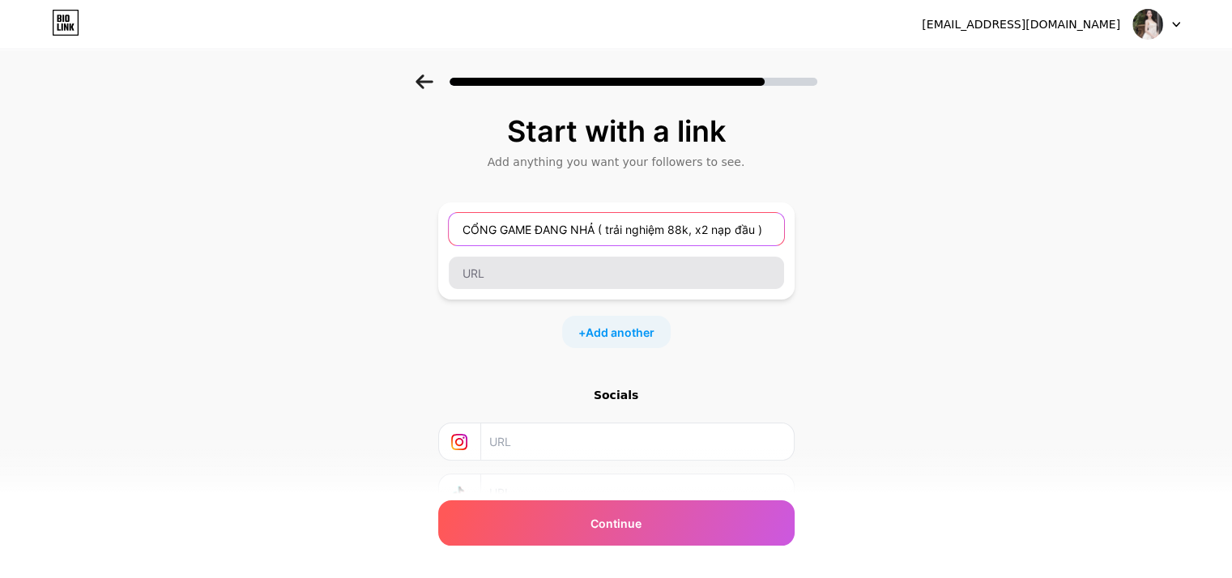
type input "CỔNG GAME ĐANG NHẢ ( trải nghiệm 88k, x2 nạp đầu )"
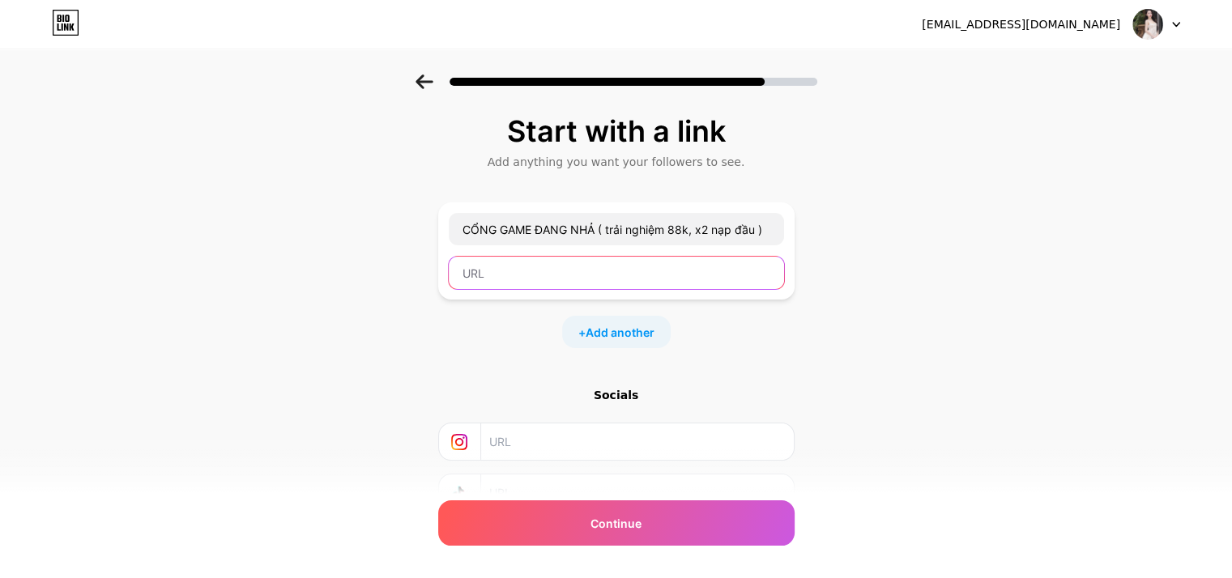
click at [611, 263] on input "text" at bounding box center [616, 273] width 335 height 32
paste input "[URL][DOMAIN_NAME]"
type input "[URL][DOMAIN_NAME]"
click at [622, 331] on span "Add another" at bounding box center [619, 332] width 69 height 17
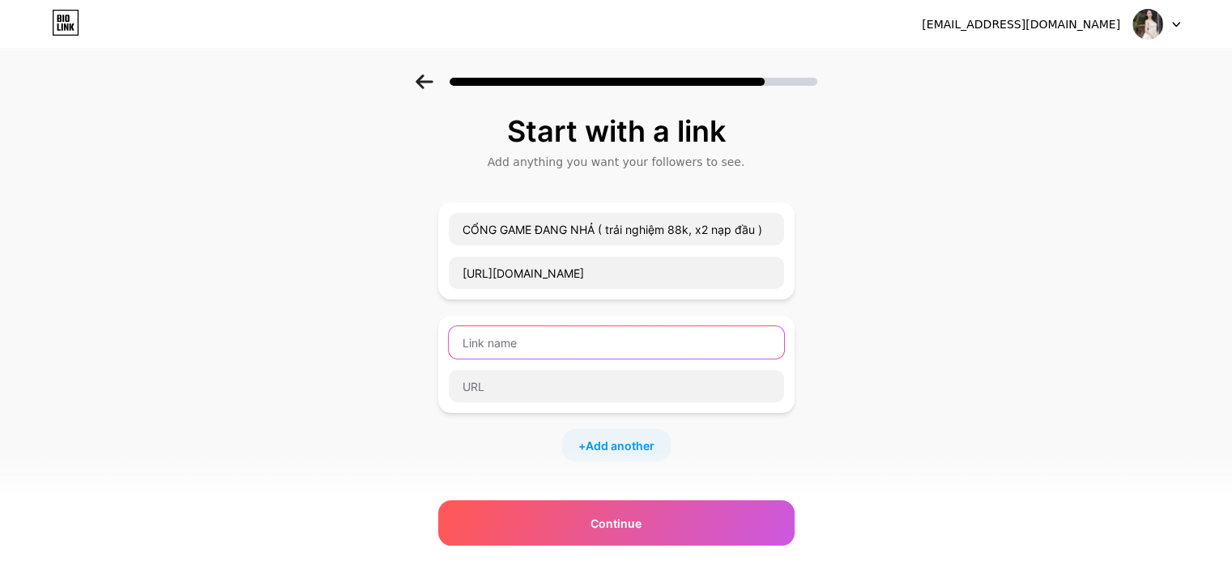
click at [591, 342] on input "text" at bounding box center [616, 342] width 335 height 32
type input "L"
type input "NẠP 200K KM 200K"
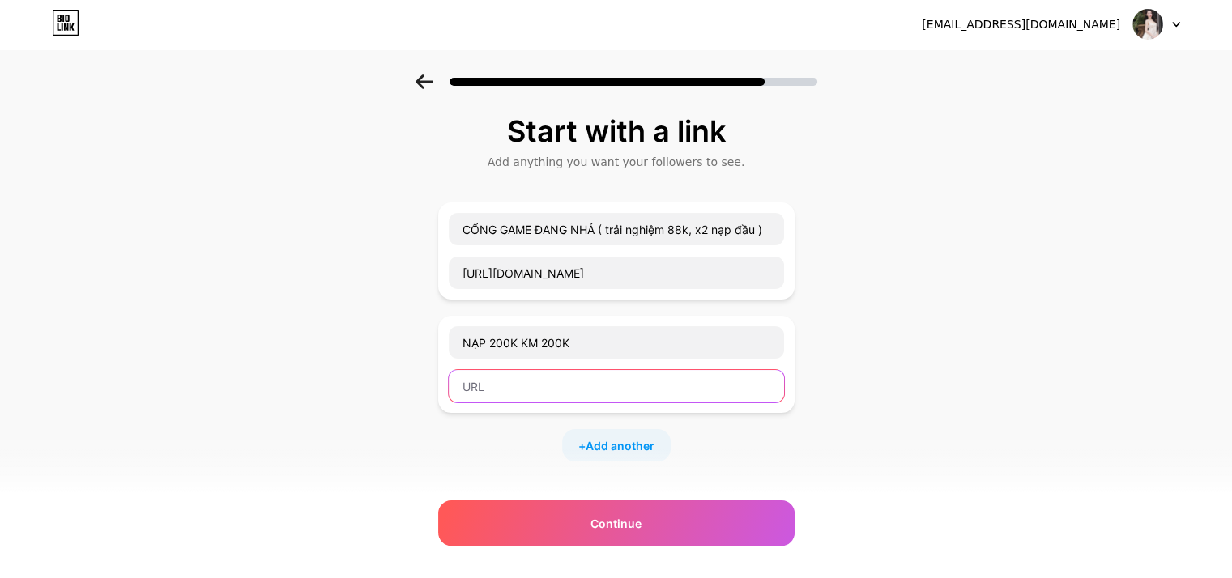
click at [534, 377] on input "text" at bounding box center [616, 386] width 335 height 32
paste input "[URL][DOMAIN_NAME]"
type input "[URL][DOMAIN_NAME]"
click at [621, 437] on span "Add another" at bounding box center [619, 445] width 69 height 17
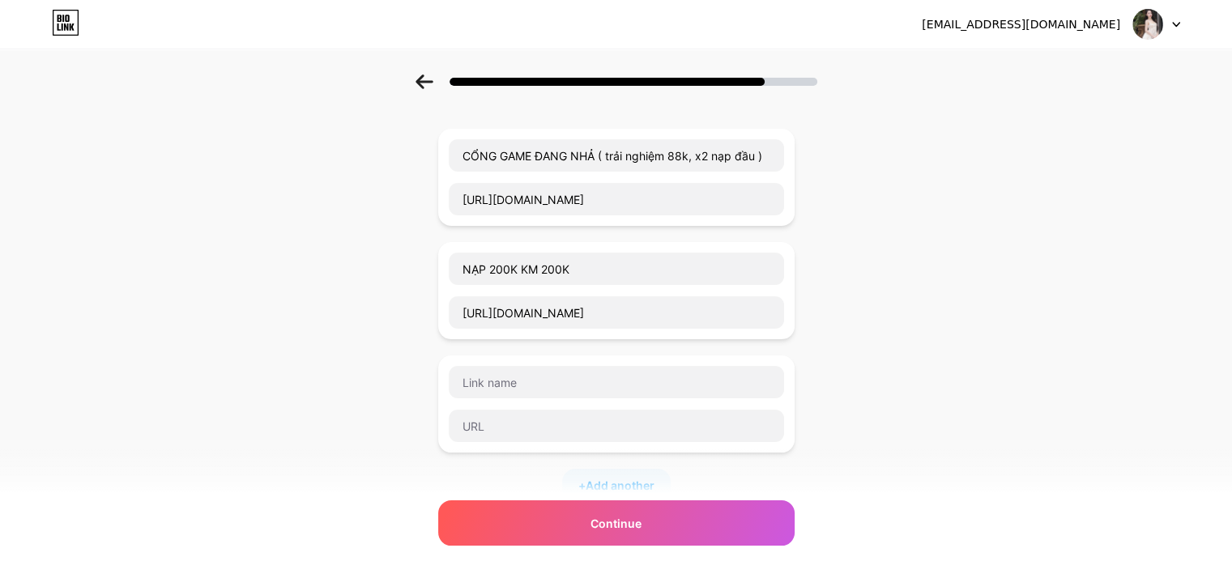
scroll to position [162, 0]
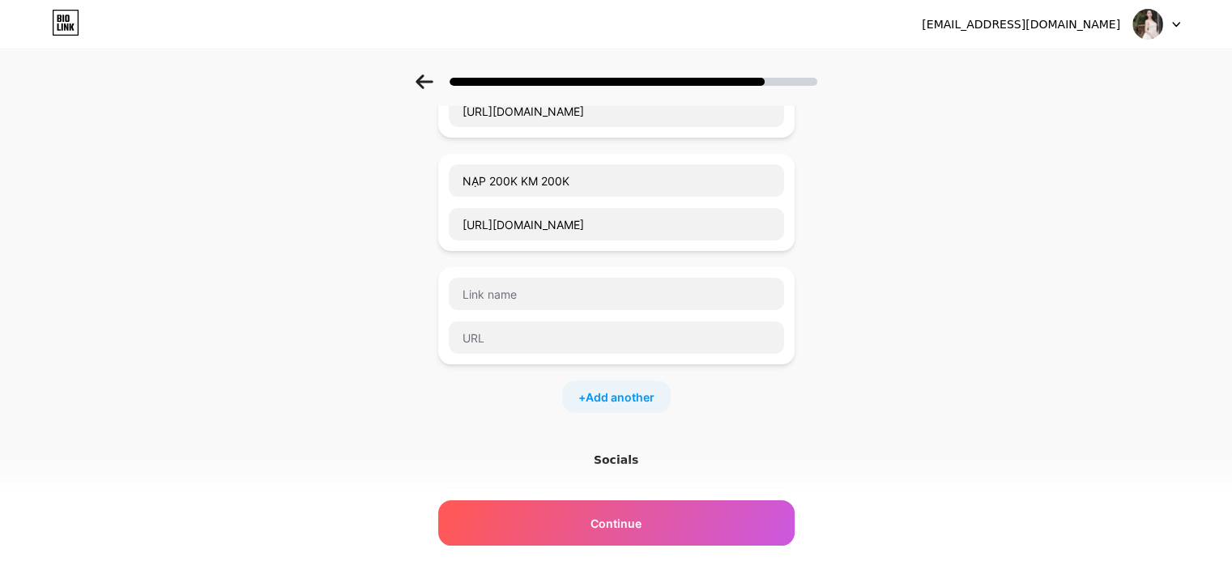
click at [551, 270] on div at bounding box center [616, 315] width 356 height 97
click at [551, 296] on input "text" at bounding box center [616, 294] width 335 height 32
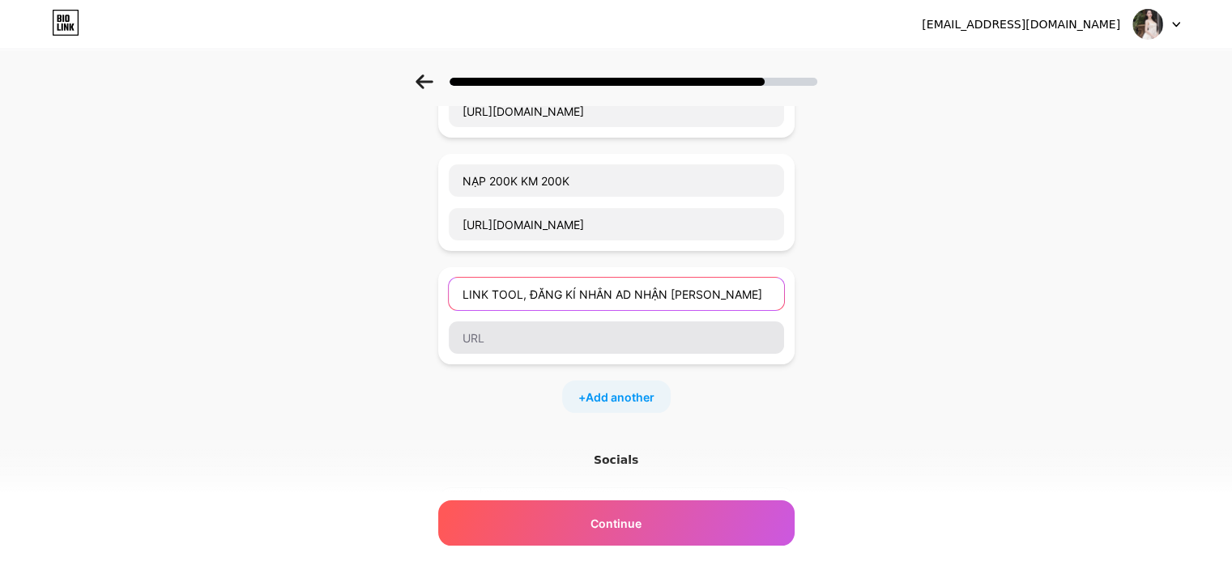
type input "LINK TOOL, ĐĂNG KÍ NHẮN AD NHẬN [PERSON_NAME]"
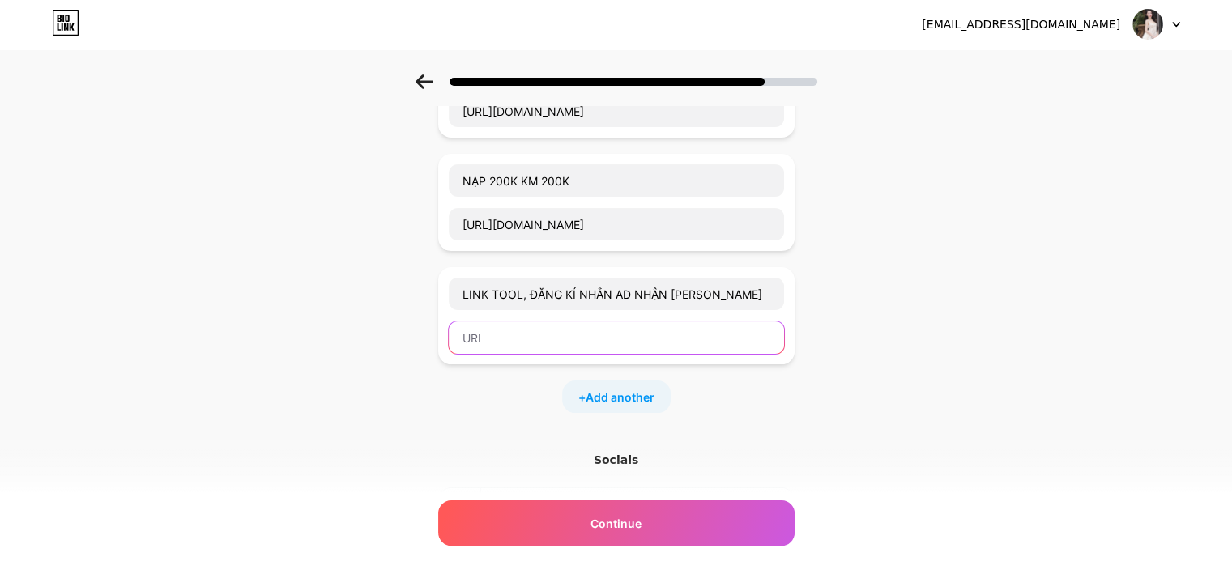
click at [543, 340] on input "text" at bounding box center [616, 337] width 335 height 32
paste input "[URL][DOMAIN_NAME]"
type input "[URL][DOMAIN_NAME]"
click at [615, 395] on span "Add another" at bounding box center [619, 397] width 69 height 17
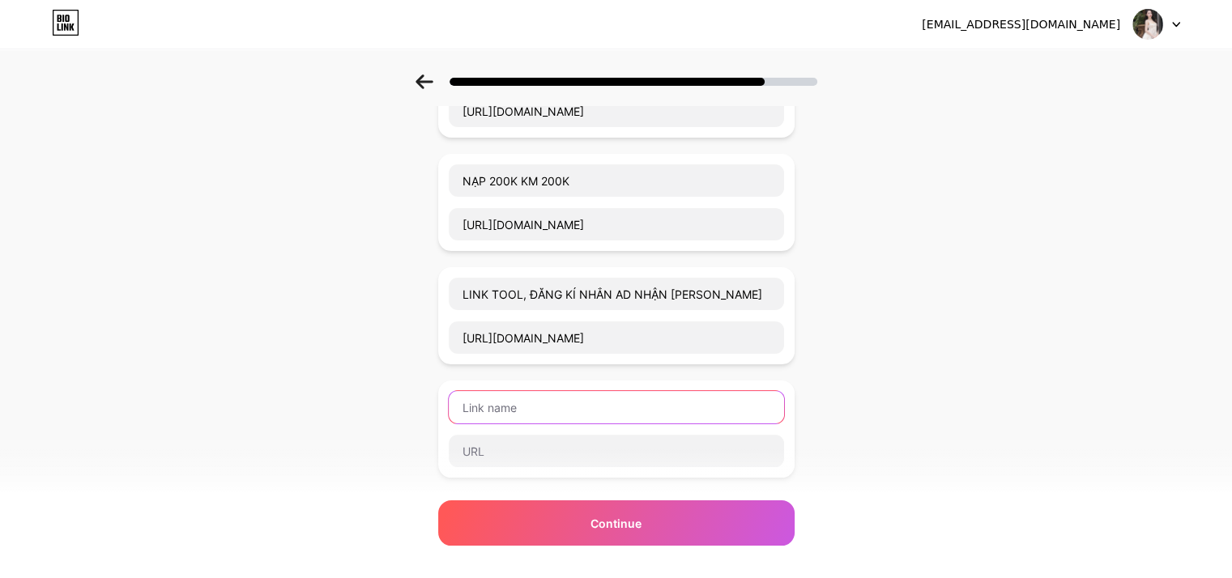
click at [576, 405] on input "text" at bounding box center [616, 407] width 335 height 32
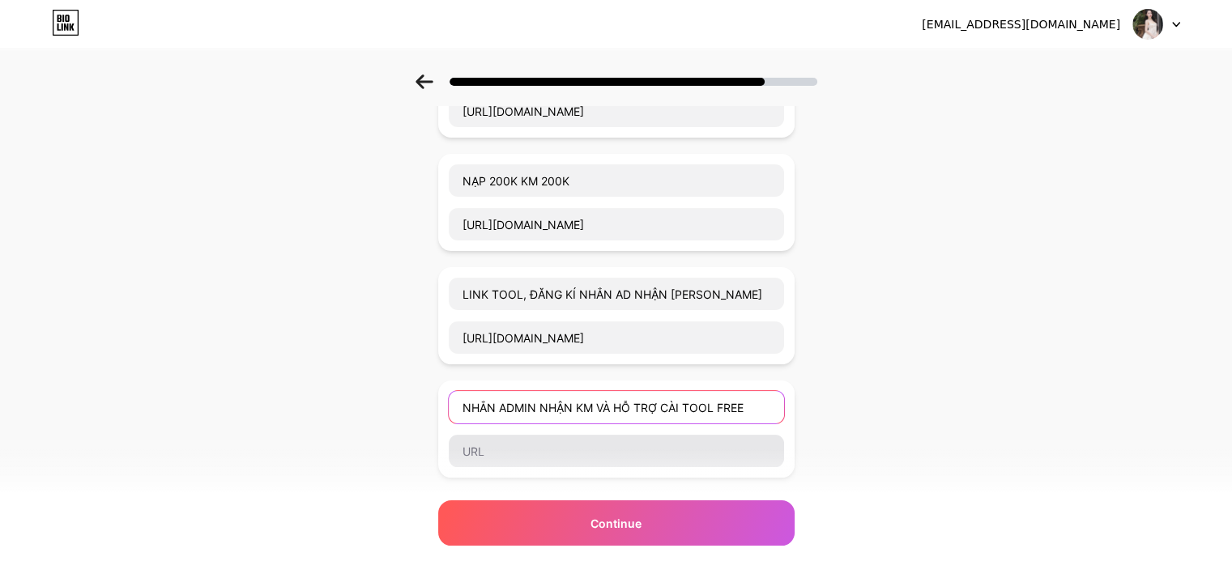
type input "NHẮN ADMIN NHẬN KM VÀ HỖ TRỢ CÀI TOOL FREE"
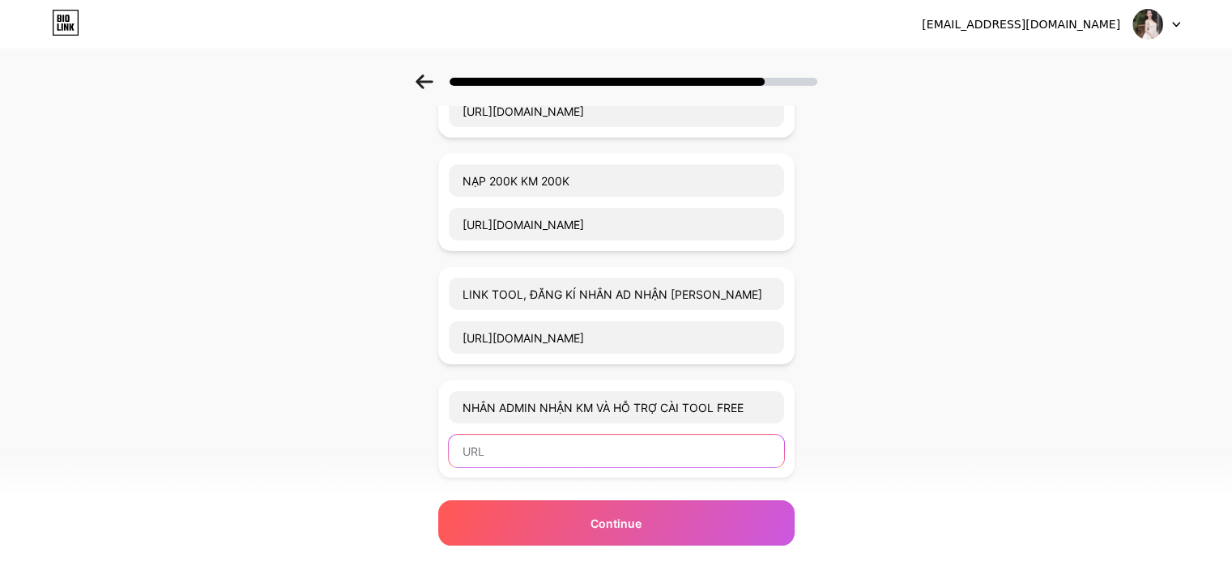
click at [594, 435] on input "text" at bounding box center [616, 451] width 335 height 32
paste input "https://t.me/thuonghuyen8888"
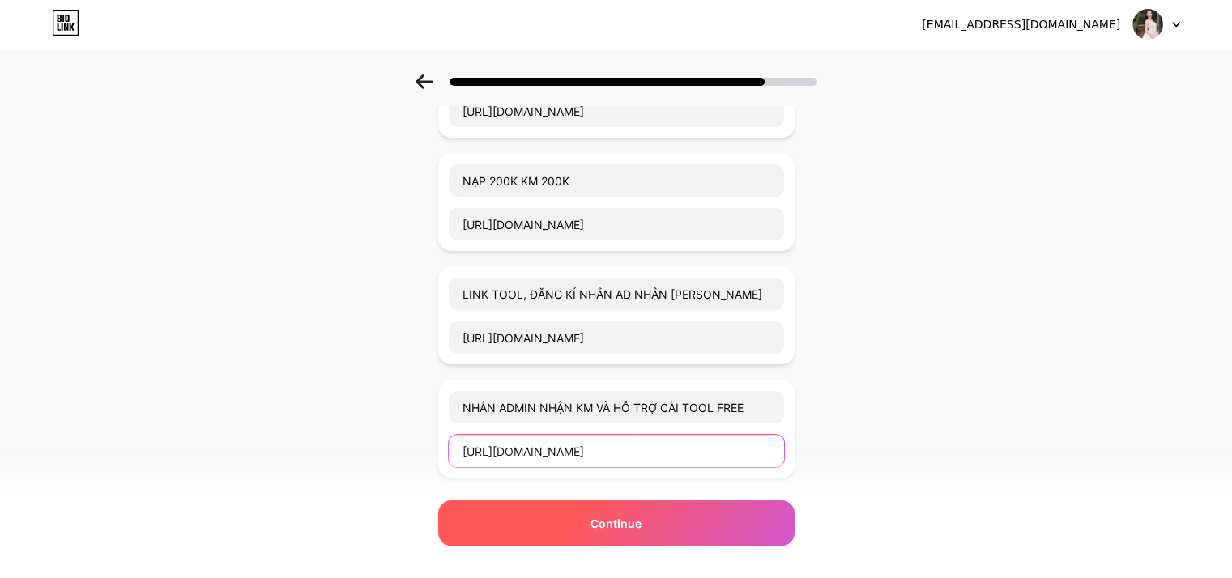
type input "https://t.me/thuonghuyen8888"
click at [570, 529] on div "Continue" at bounding box center [616, 522] width 356 height 45
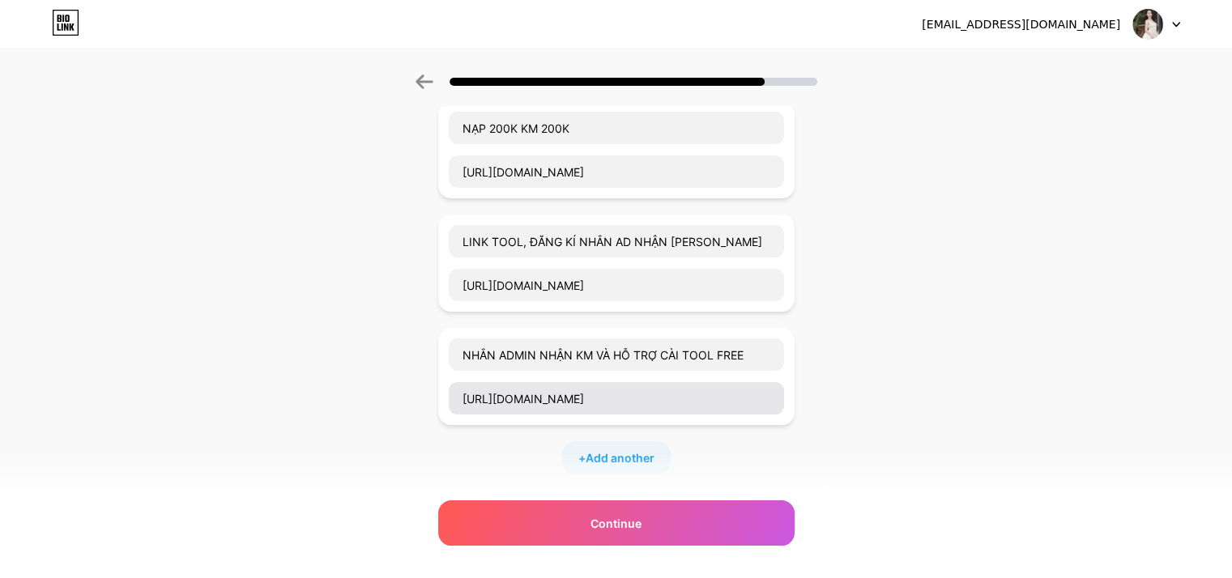
scroll to position [243, 0]
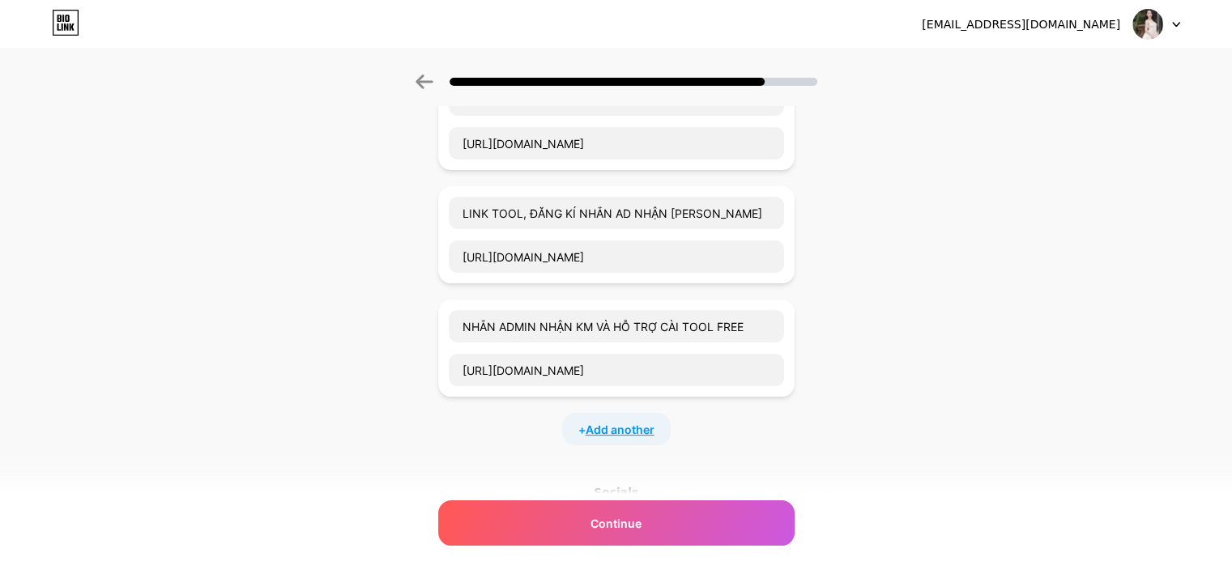
click at [592, 424] on span "Add another" at bounding box center [619, 429] width 69 height 17
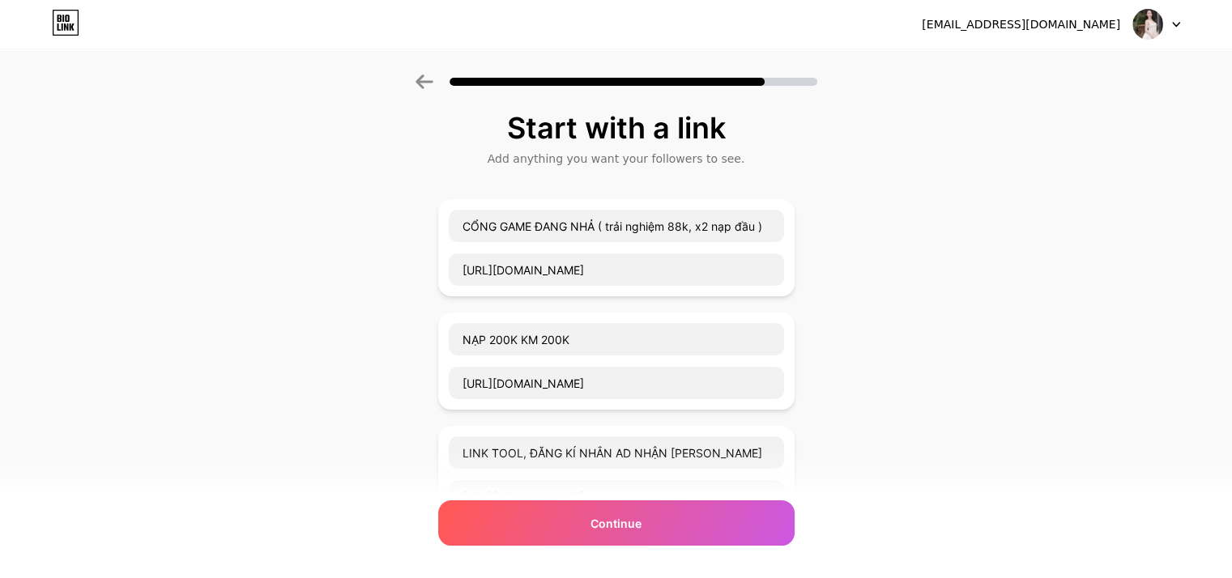
scroll to position [3, 0]
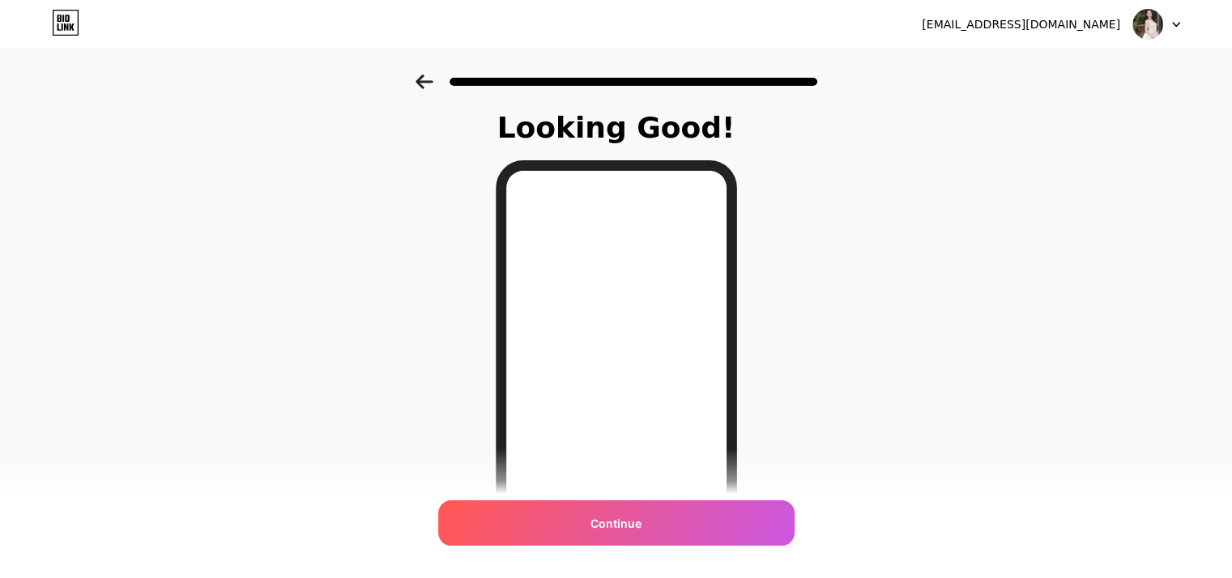
click at [428, 75] on icon at bounding box center [423, 81] width 17 height 15
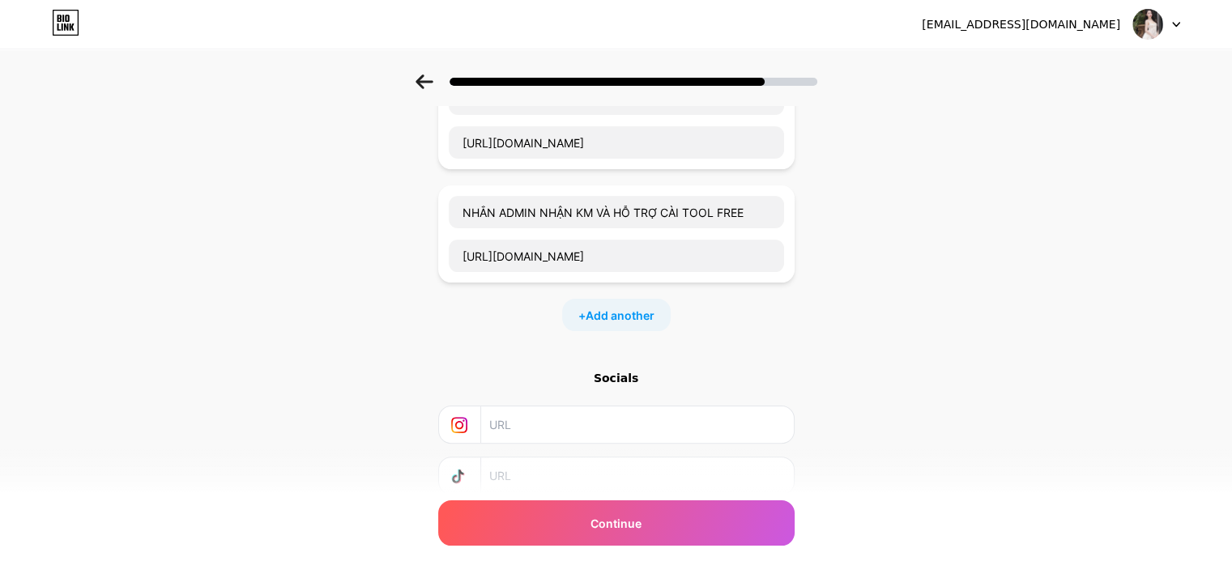
scroll to position [223, 0]
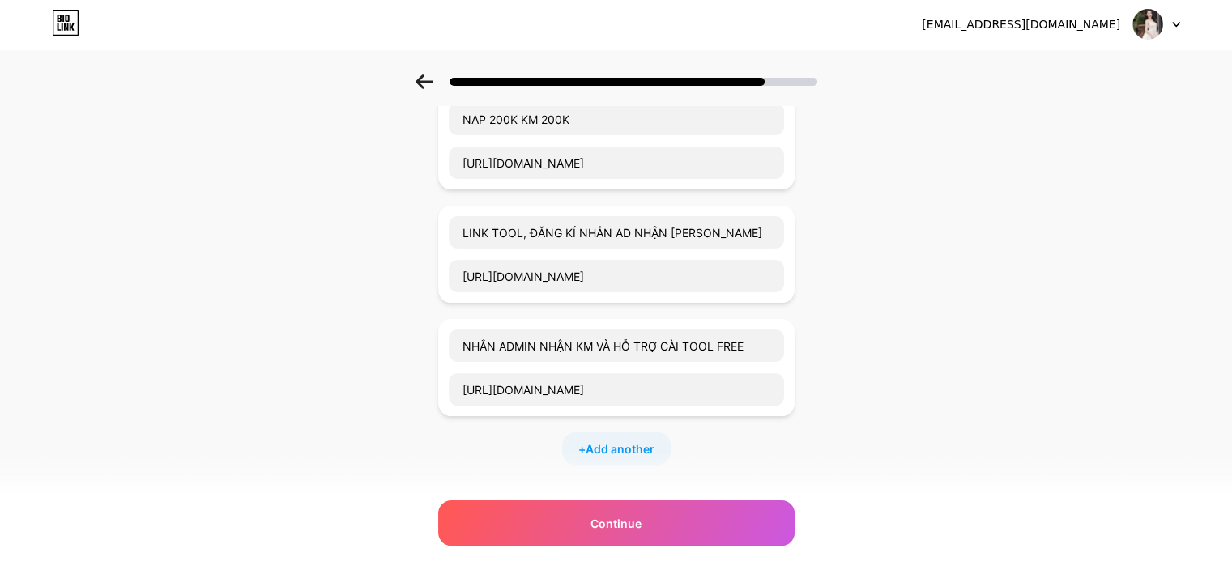
click at [587, 438] on div "+ Add another" at bounding box center [616, 448] width 108 height 32
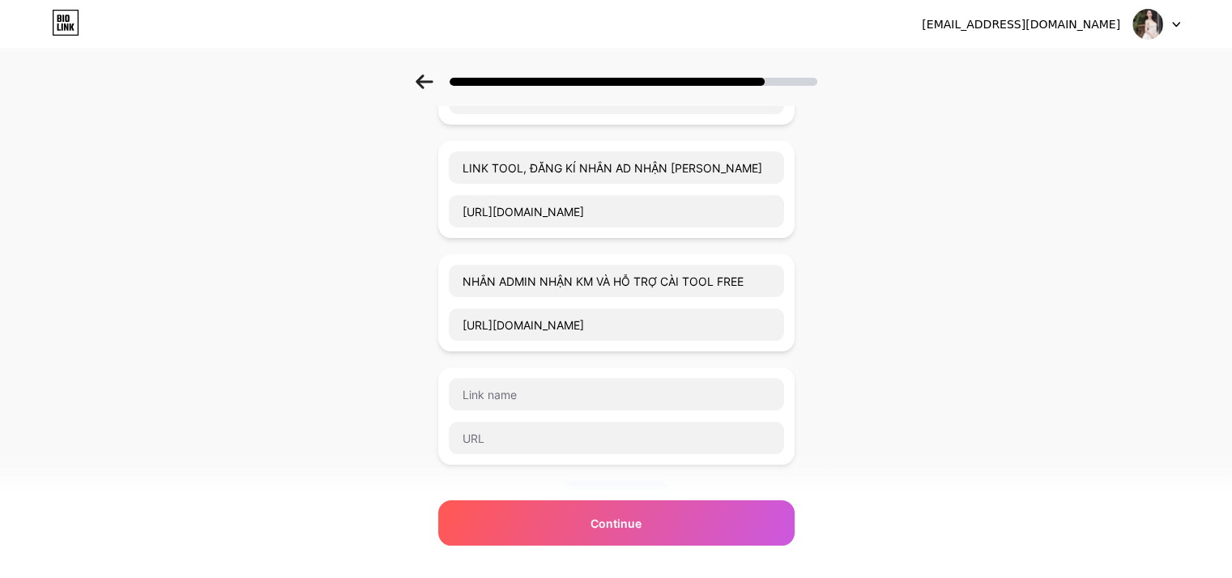
scroll to position [385, 0]
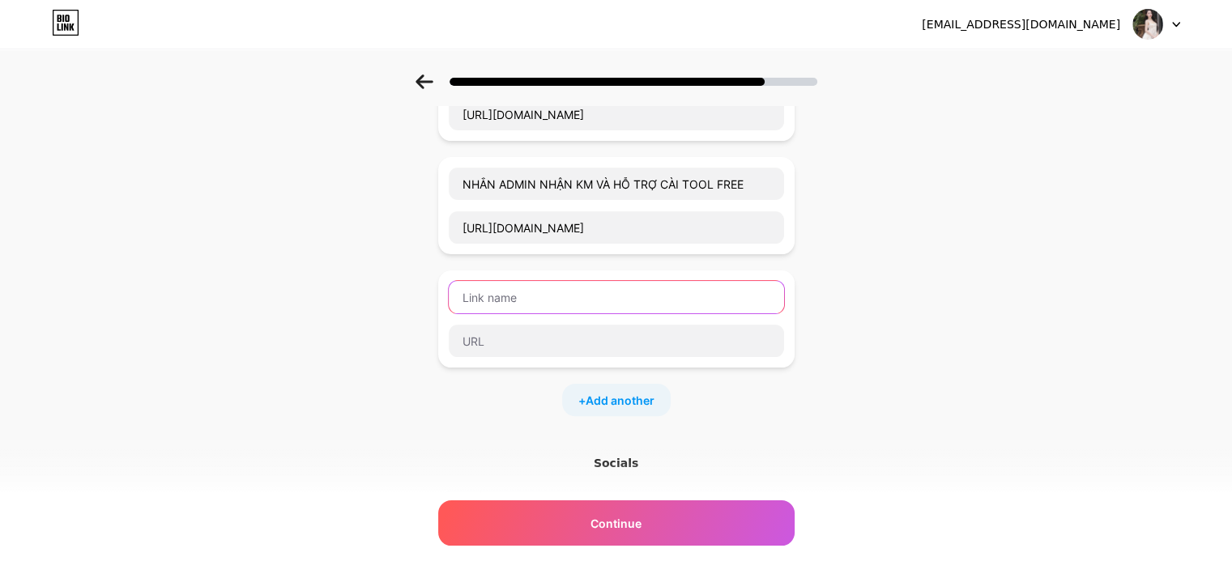
click at [534, 293] on input "text" at bounding box center [616, 297] width 335 height 32
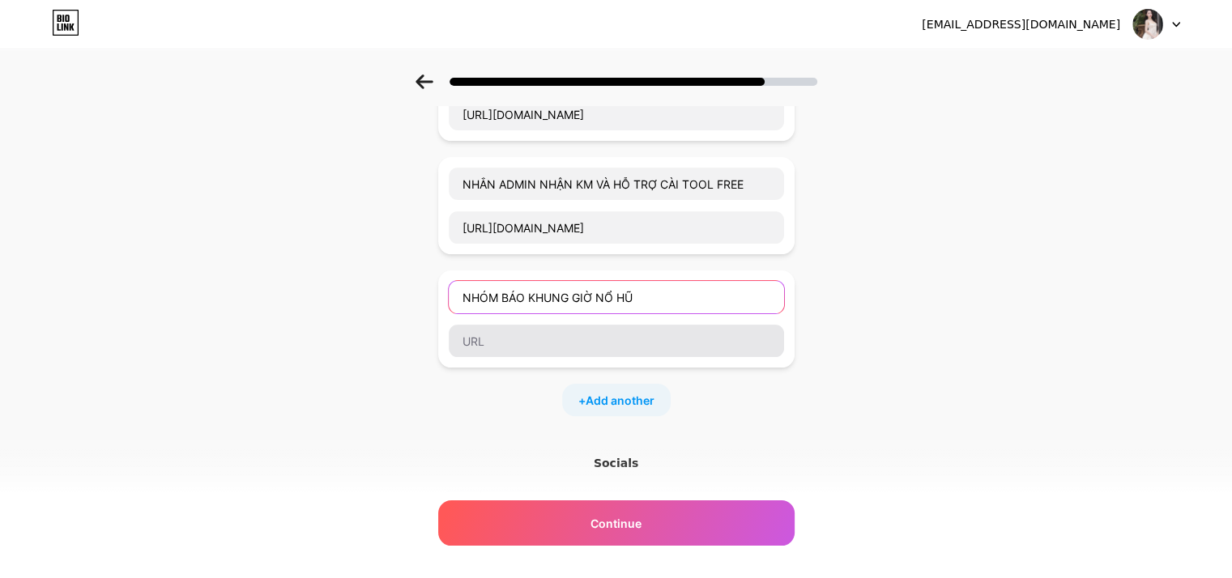
type input "NHÓM BÁO KHUNG GIỜ NỔ HŨ"
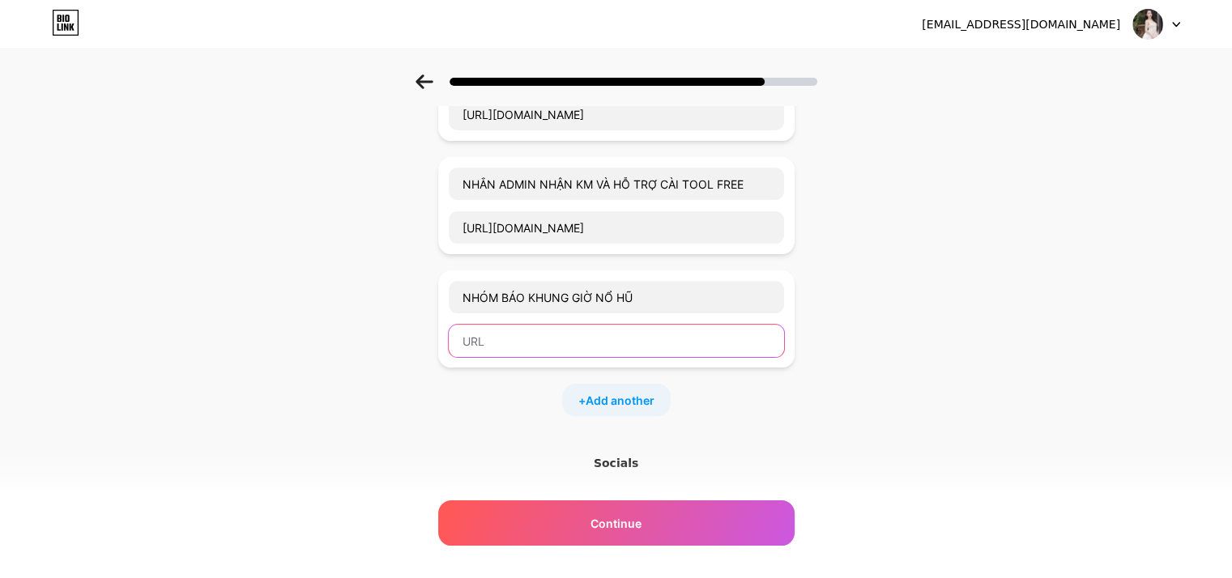
click at [521, 334] on input "text" at bounding box center [616, 341] width 335 height 32
paste input "https://t.me/TOOLPG"
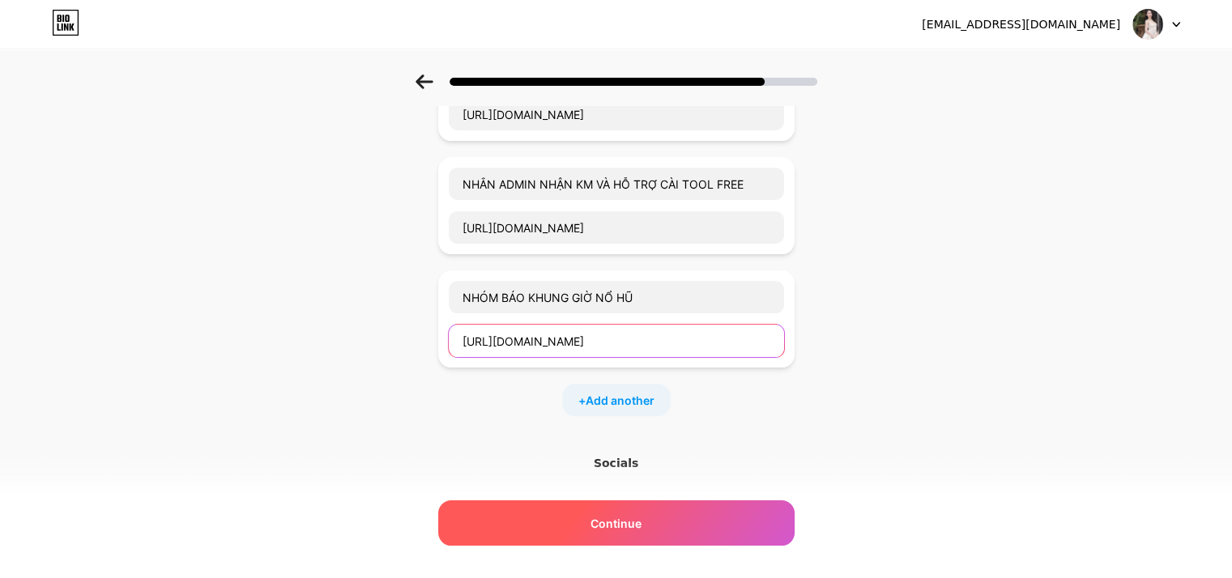
type input "https://t.me/TOOLPG"
click at [622, 515] on span "Continue" at bounding box center [615, 523] width 51 height 17
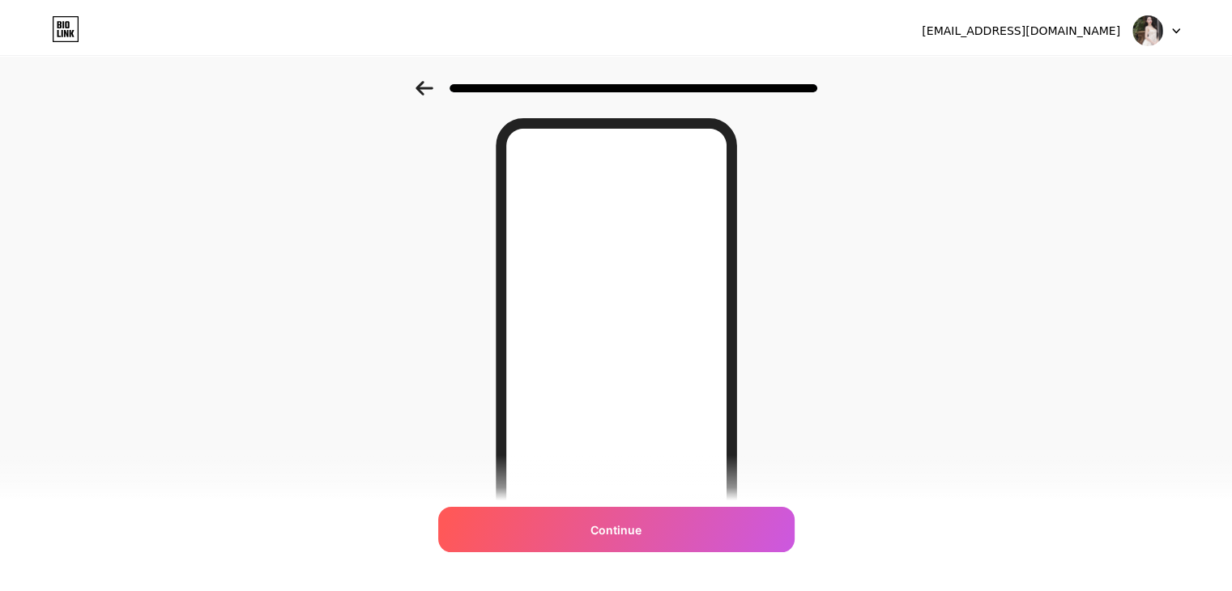
scroll to position [0, 0]
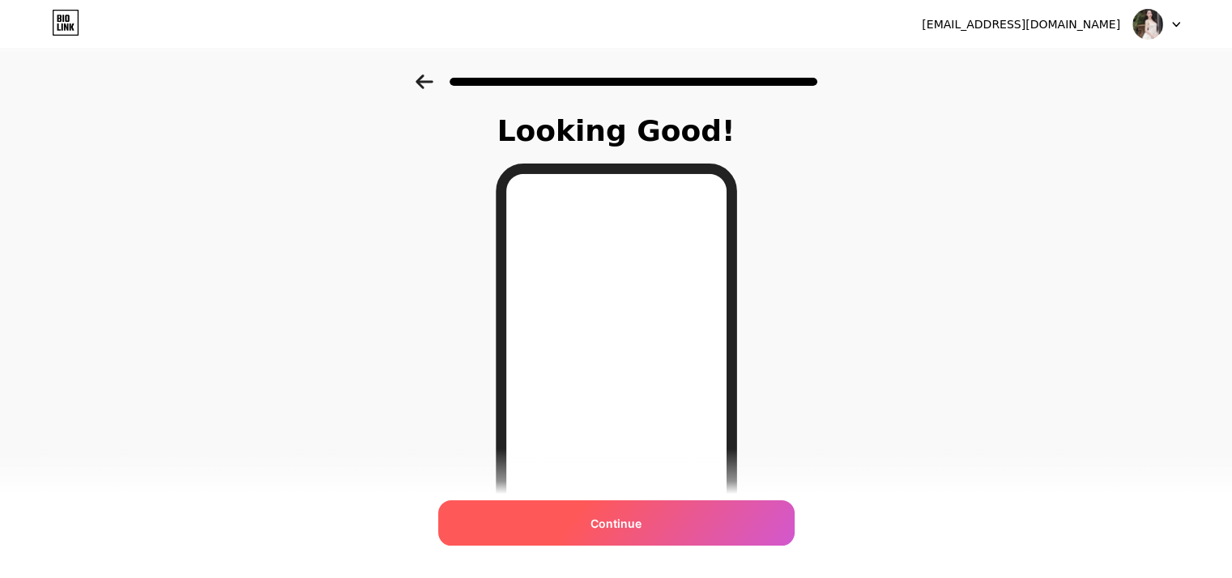
click at [606, 525] on span "Continue" at bounding box center [615, 523] width 51 height 17
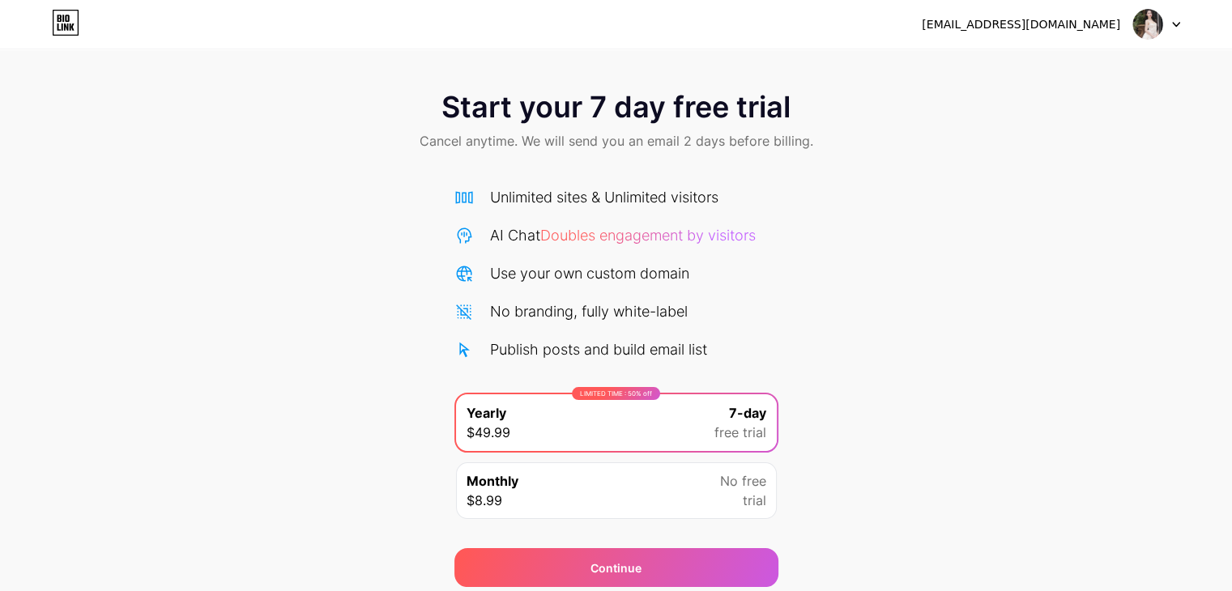
click at [654, 277] on div "Use your own custom domain" at bounding box center [589, 273] width 199 height 22
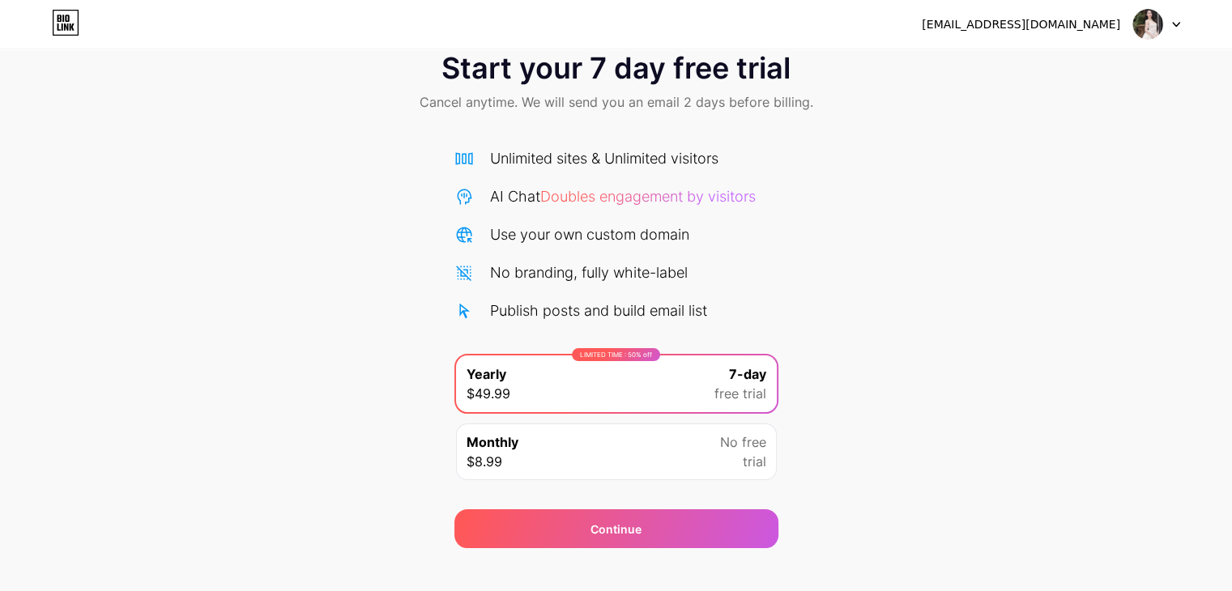
scroll to position [60, 0]
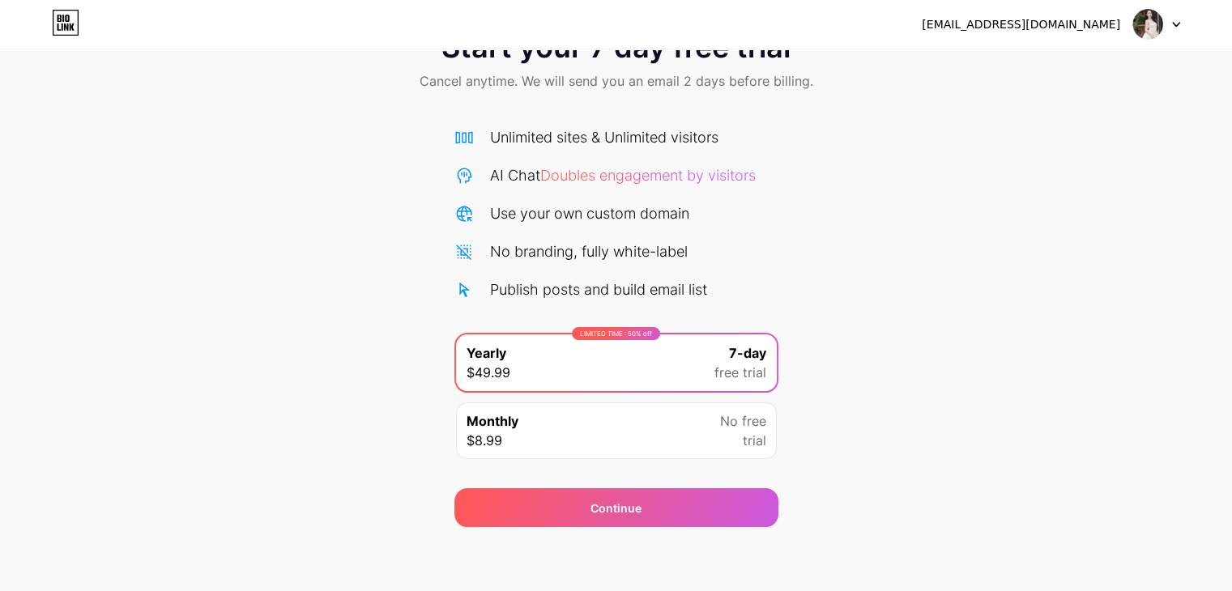
click at [580, 149] on div "Unlimited sites & Unlimited visitors AI Chat Doubles engagement by visitors Use…" at bounding box center [616, 213] width 324 height 174
click at [573, 368] on div "LIMITED TIME : 50% off Yearly $49.99 7-day free trial" at bounding box center [616, 362] width 321 height 57
click at [573, 422] on div "Monthly $8.99 No free trial" at bounding box center [616, 430] width 321 height 57
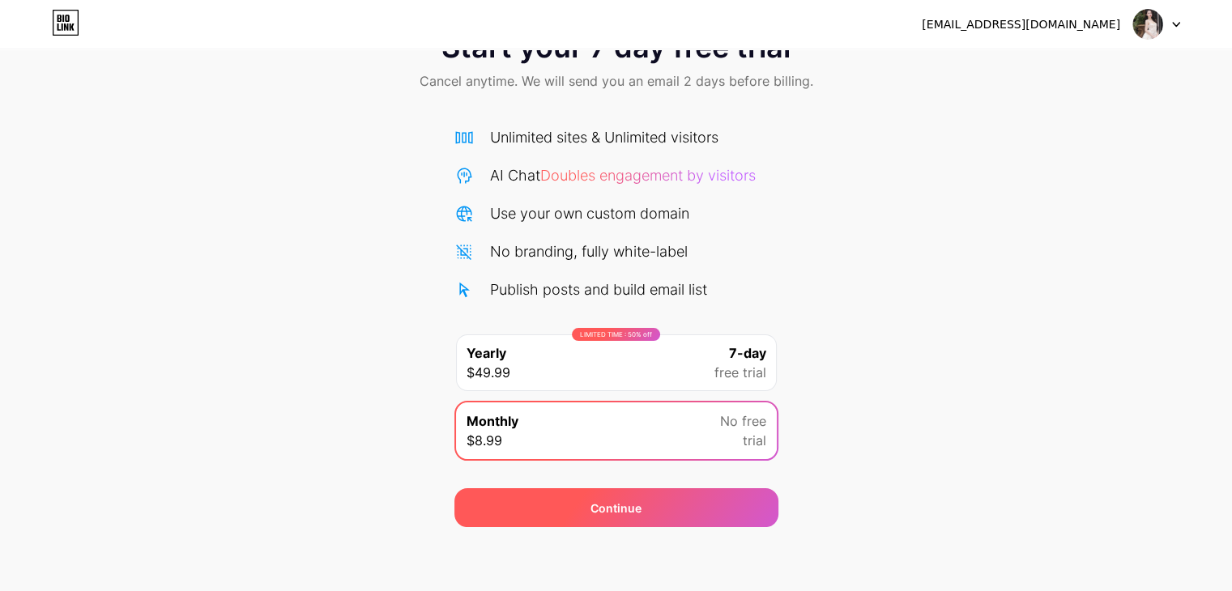
click at [557, 503] on div "Continue" at bounding box center [616, 507] width 324 height 39
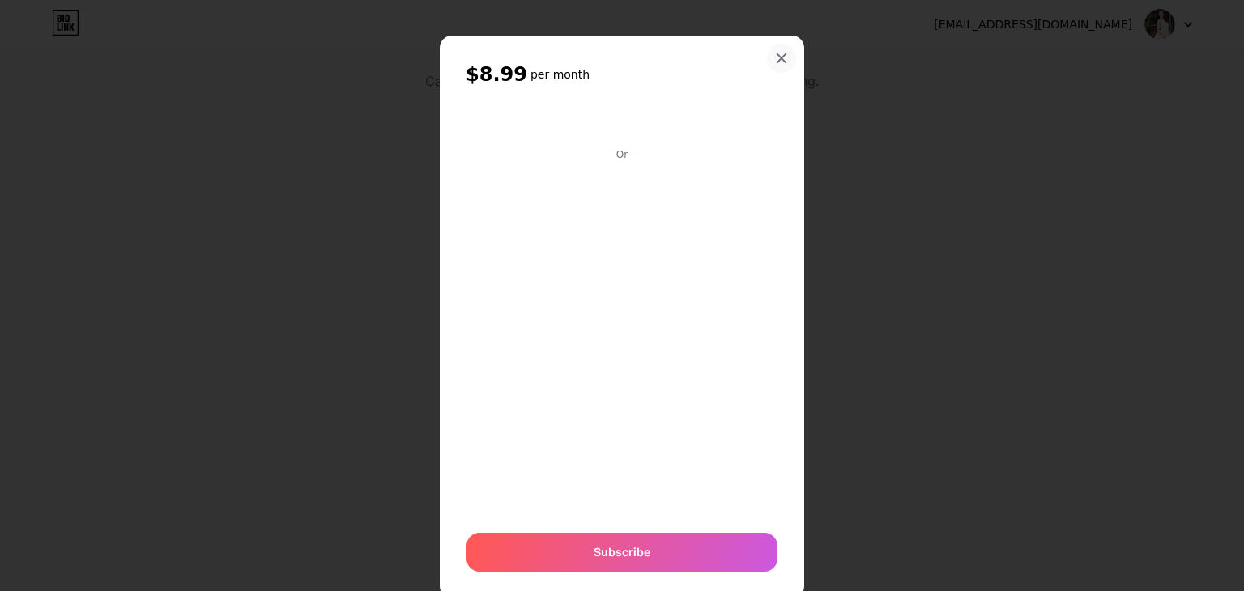
click at [780, 66] on div at bounding box center [781, 58] width 29 height 29
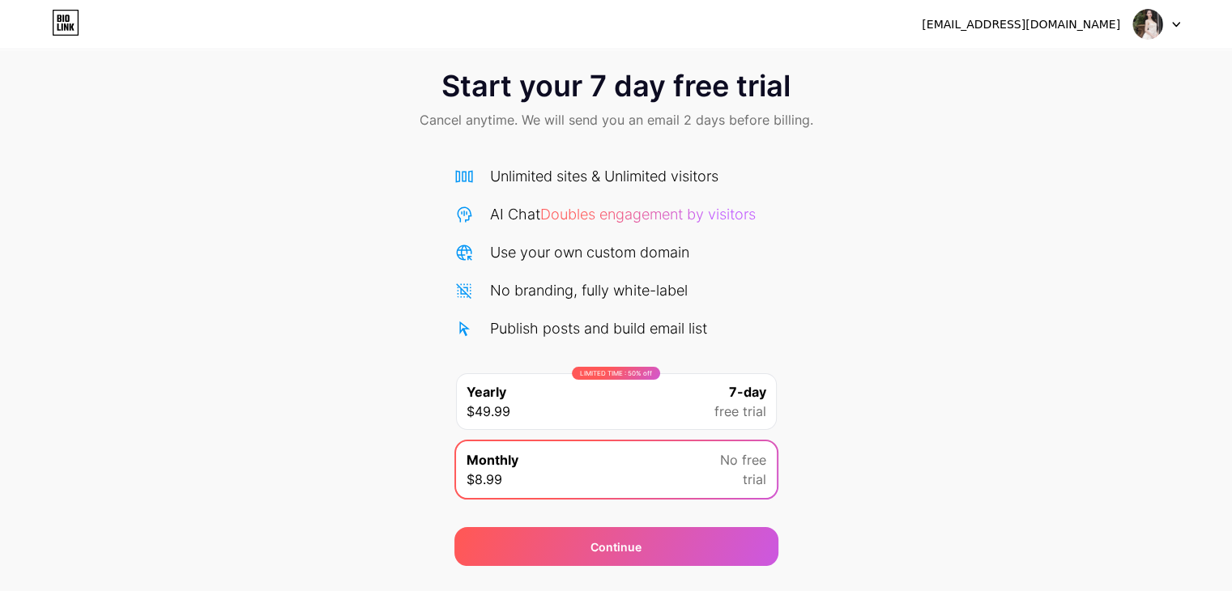
scroll to position [0, 0]
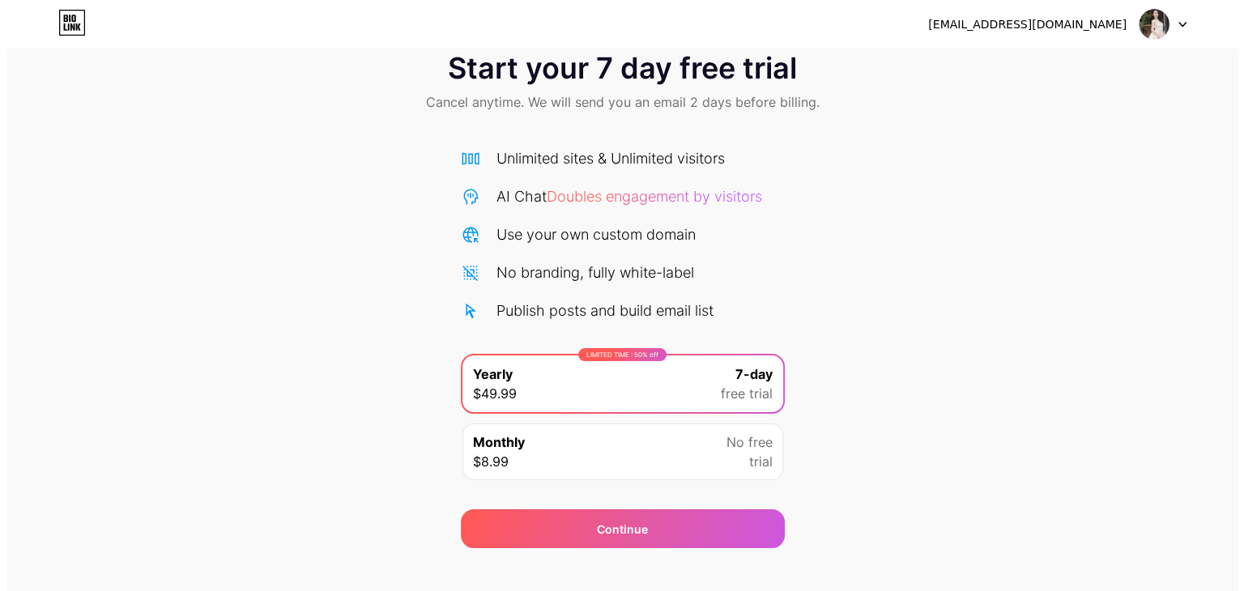
scroll to position [60, 0]
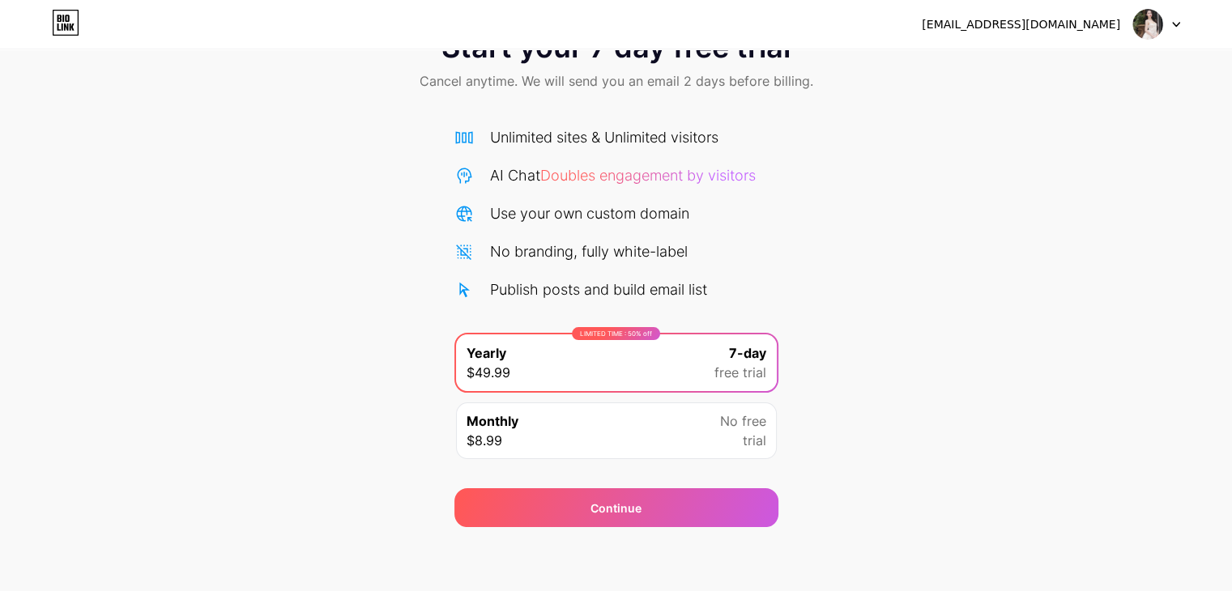
click at [571, 423] on div "Monthly $8.99 No free trial" at bounding box center [616, 430] width 321 height 57
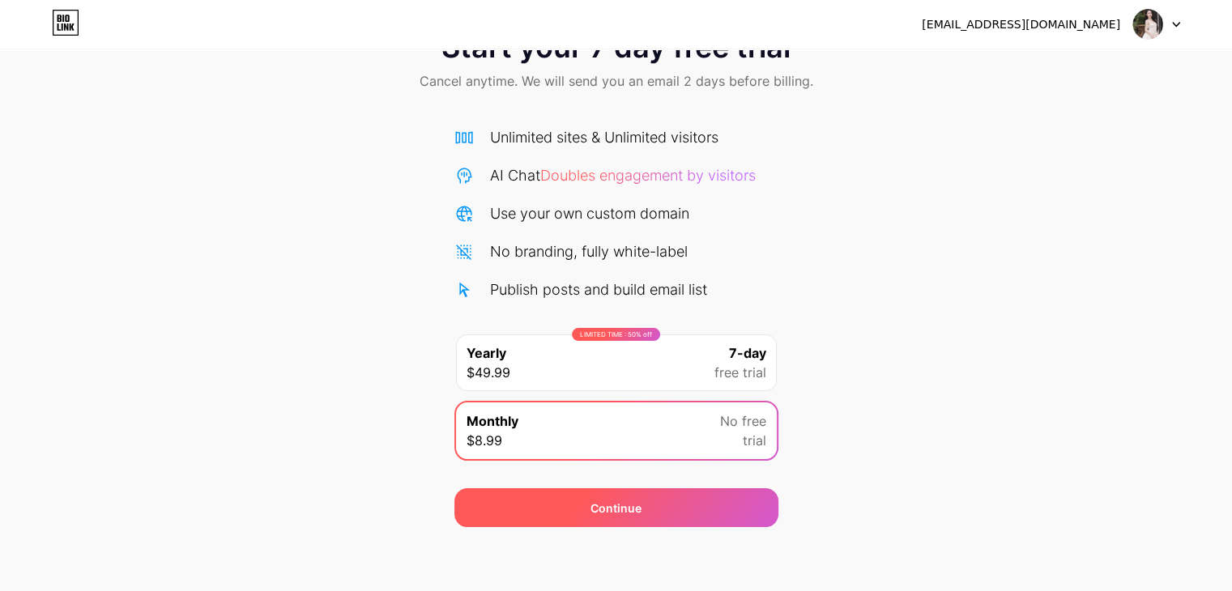
click at [493, 508] on div "Continue" at bounding box center [616, 507] width 324 height 39
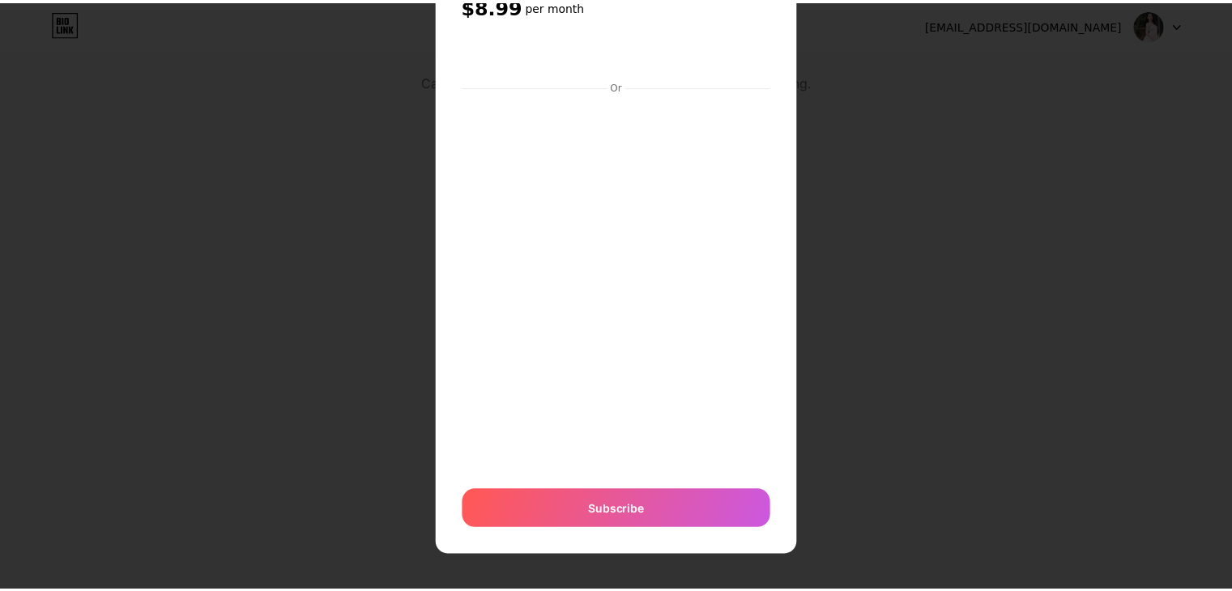
scroll to position [0, 0]
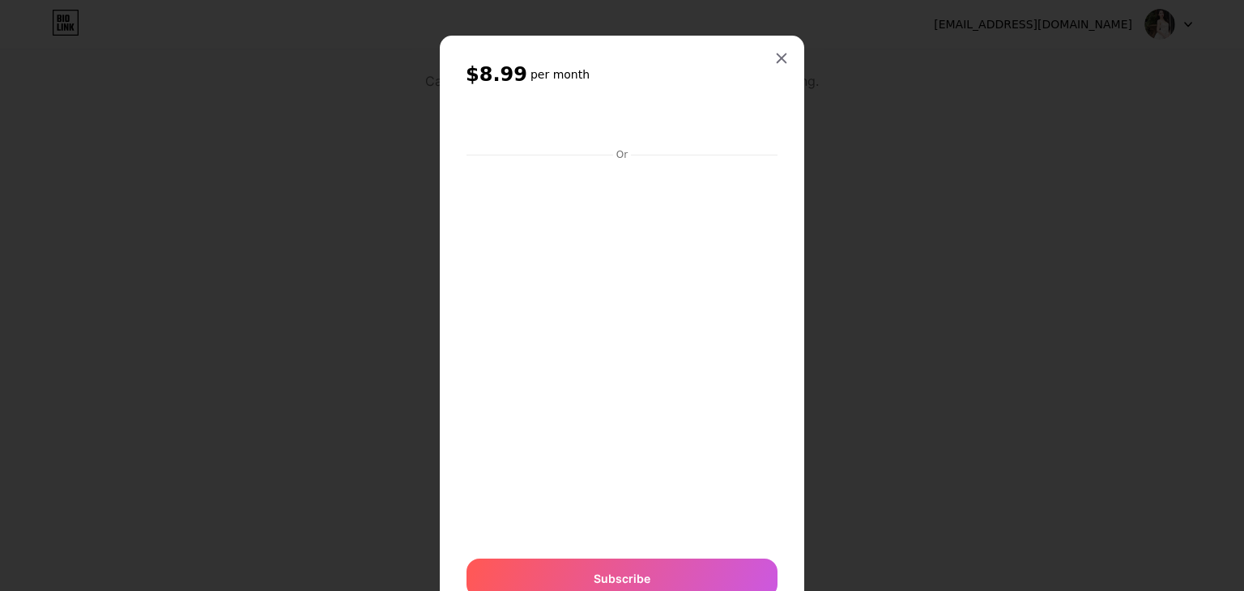
click at [622, 153] on div "Or" at bounding box center [622, 154] width 18 height 13
click at [777, 52] on icon at bounding box center [781, 58] width 13 height 13
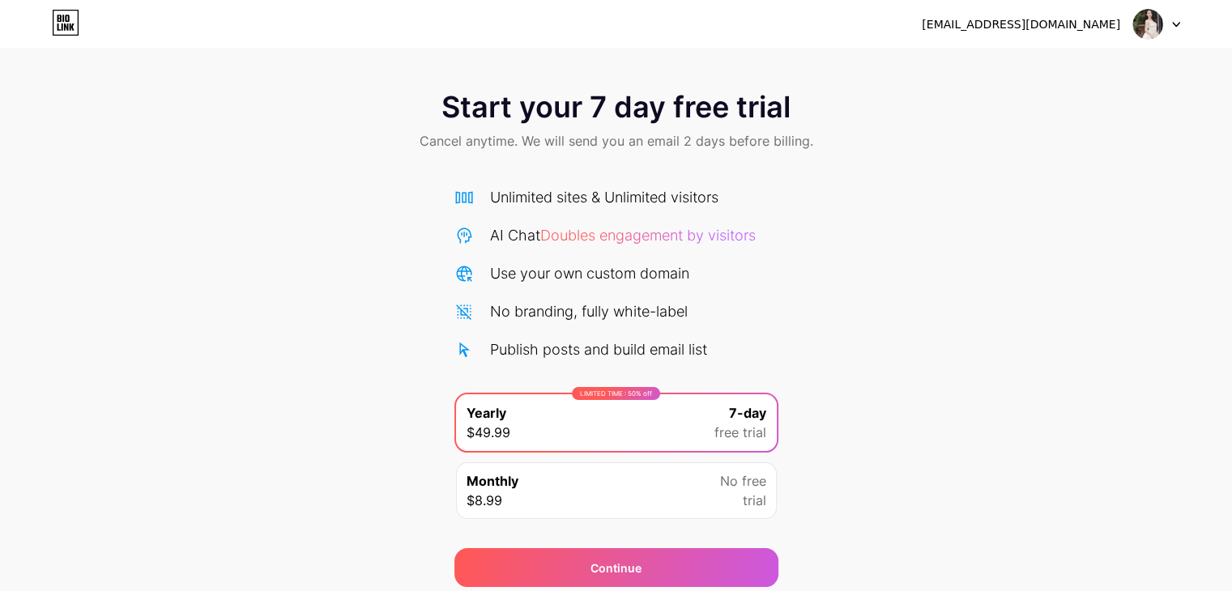
click at [589, 496] on div "Monthly $8.99 No free trial" at bounding box center [616, 490] width 321 height 57
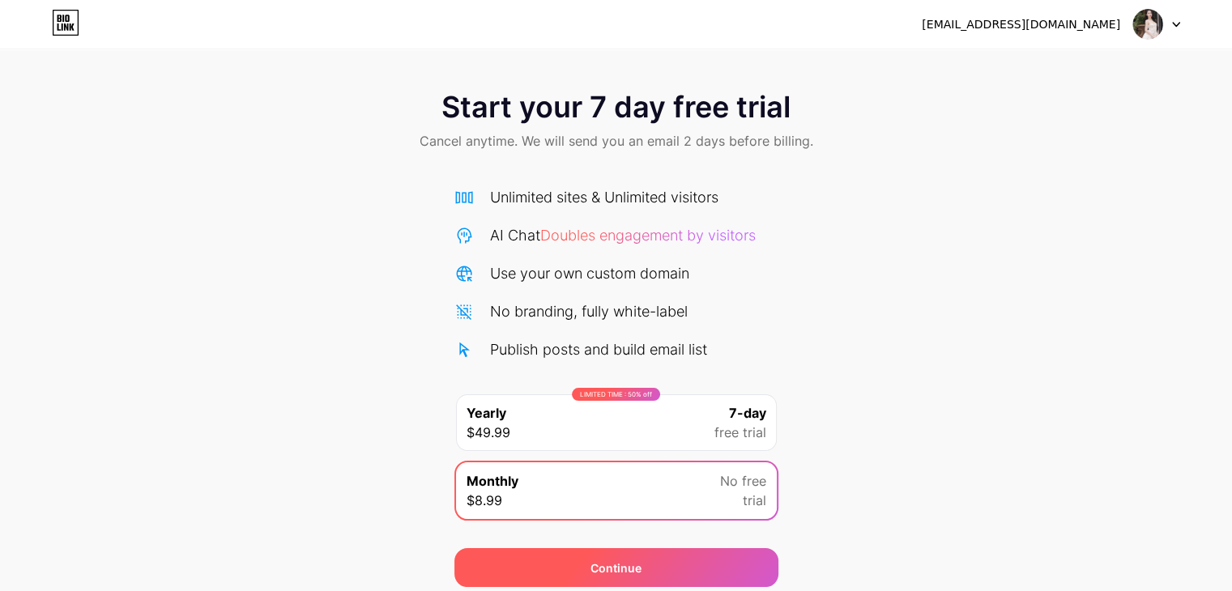
click at [586, 555] on div "Continue" at bounding box center [616, 567] width 324 height 39
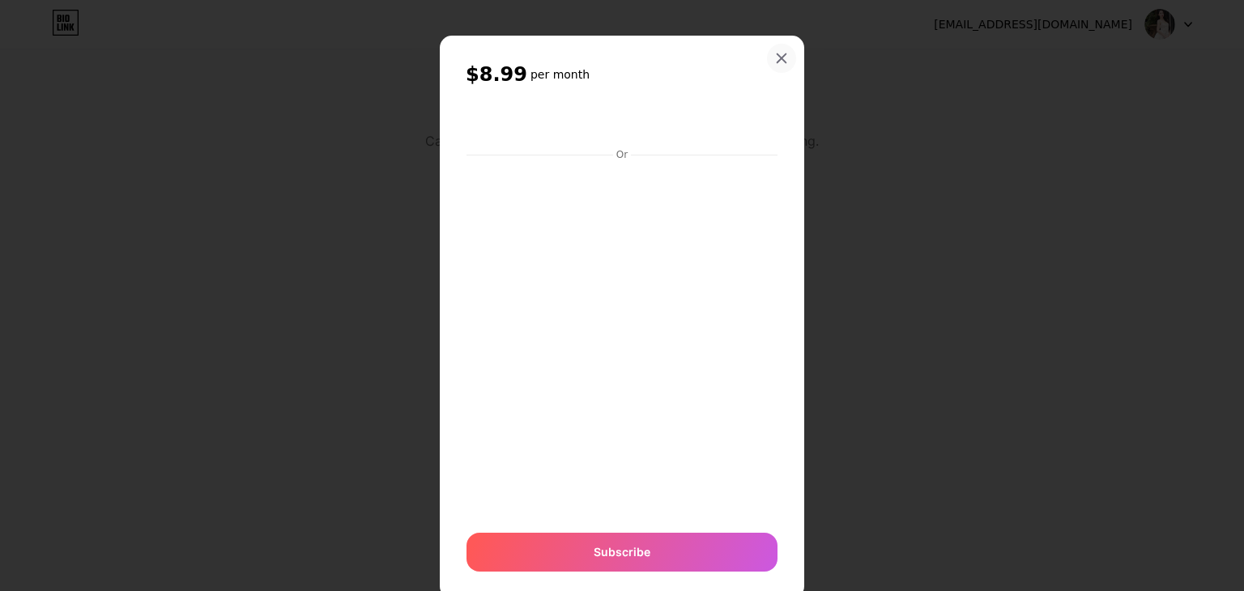
click at [775, 54] on icon at bounding box center [781, 58] width 13 height 13
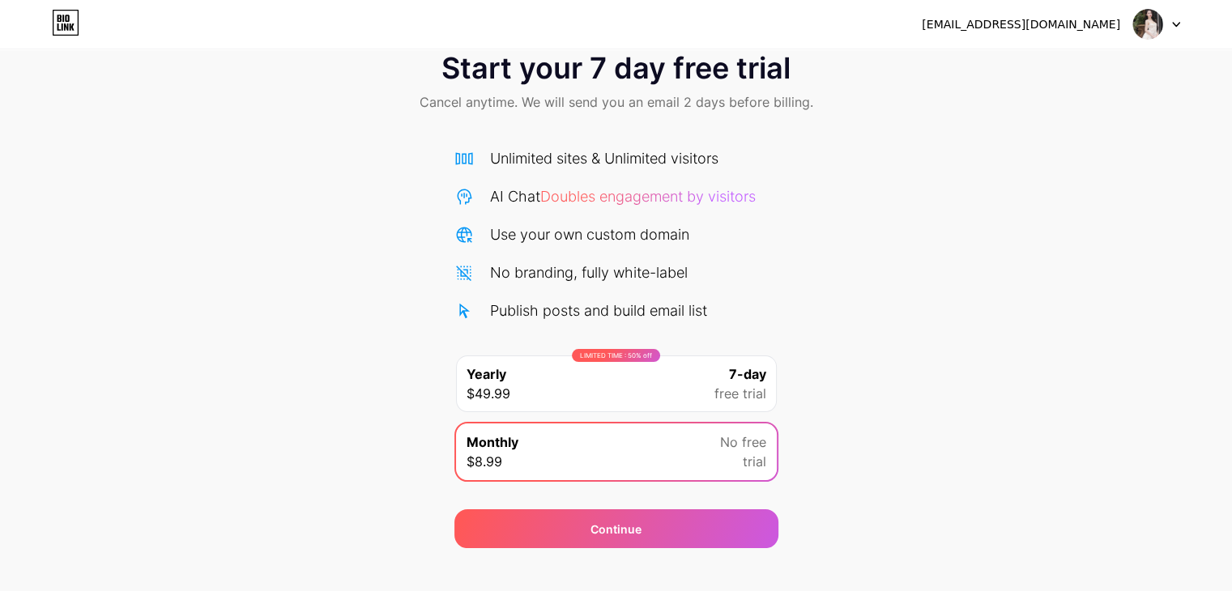
scroll to position [60, 0]
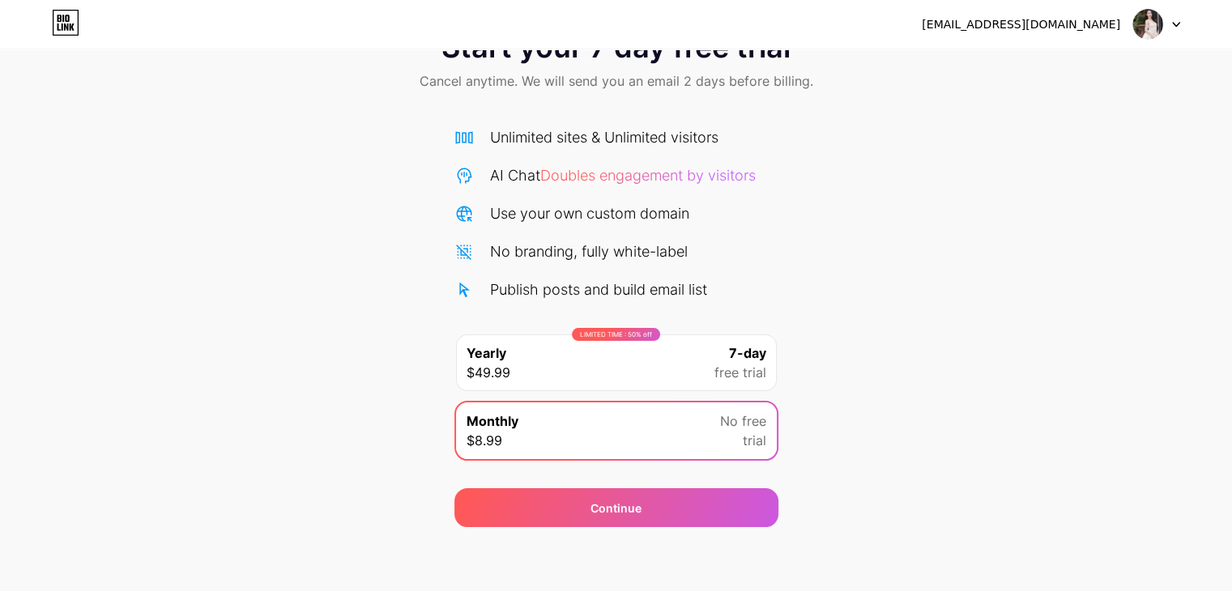
click at [674, 385] on div "LIMITED TIME : 50% off Yearly $49.99 7-day free trial" at bounding box center [616, 362] width 321 height 57
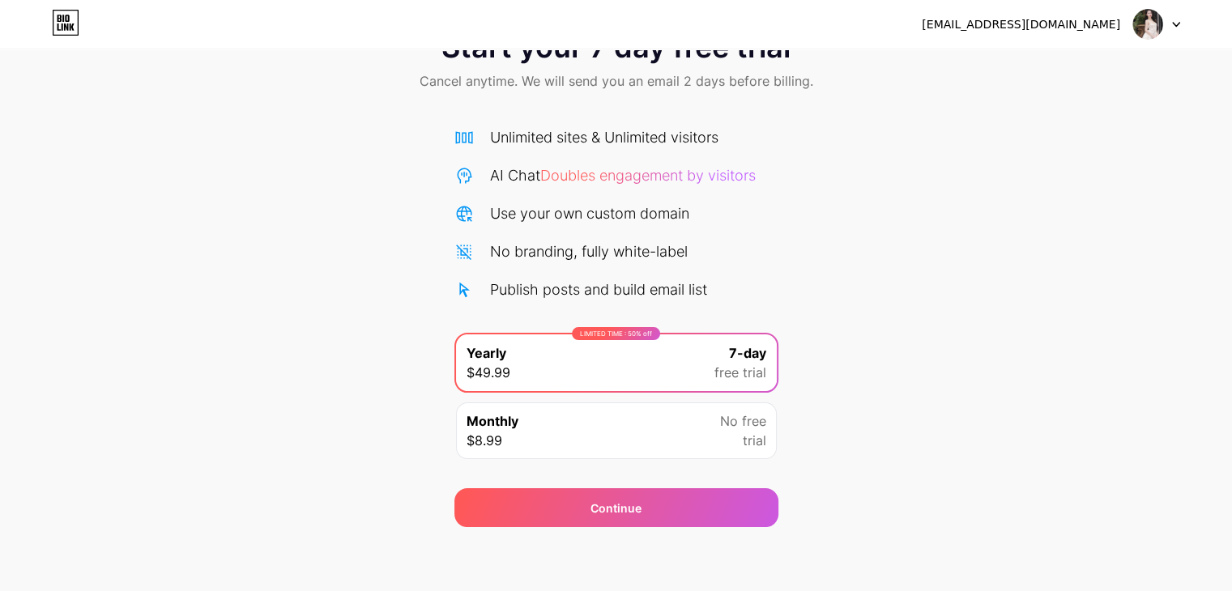
scroll to position [0, 0]
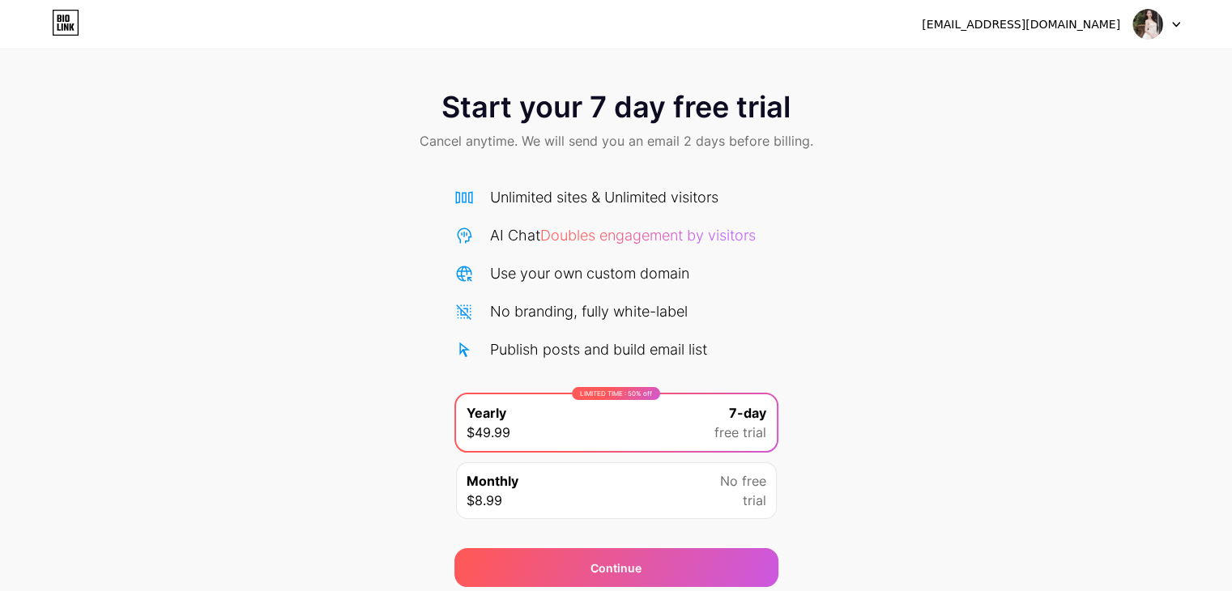
click at [657, 228] on span "Doubles engagement by visitors" at bounding box center [647, 235] width 215 height 17
click at [654, 237] on span "Doubles engagement by visitors" at bounding box center [647, 235] width 215 height 17
click at [630, 187] on div "Unlimited sites & Unlimited visitors" at bounding box center [604, 197] width 228 height 22
click at [482, 315] on div "No branding, fully white-label" at bounding box center [616, 311] width 324 height 22
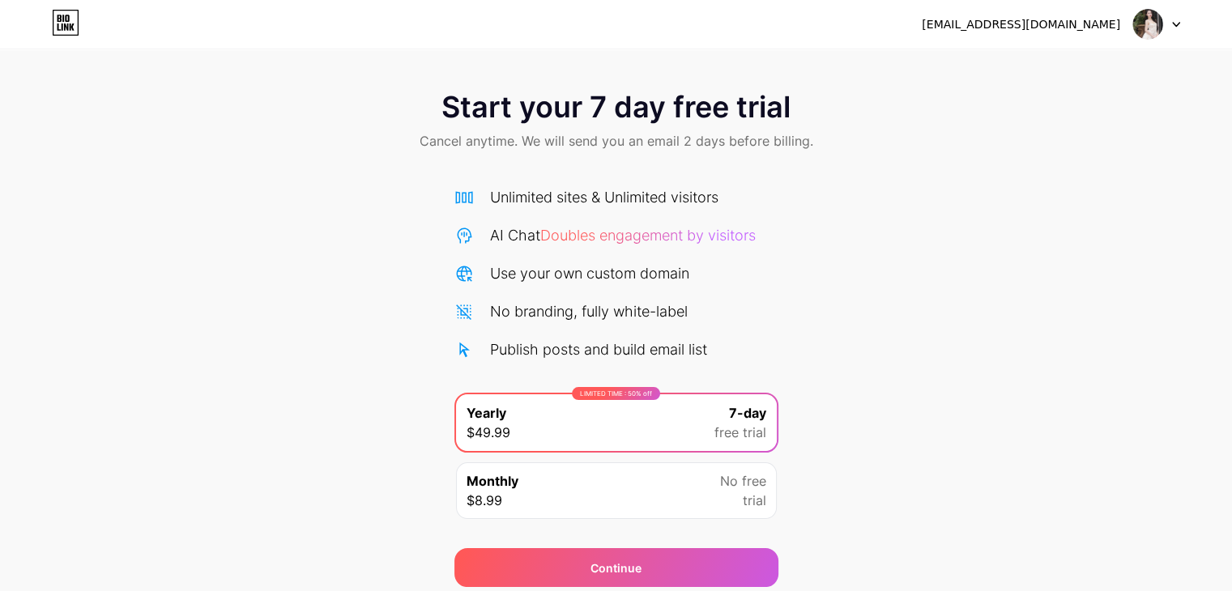
click at [510, 449] on div "LIMITED TIME : 50% off Yearly $49.99 7-day free trial" at bounding box center [616, 422] width 321 height 57
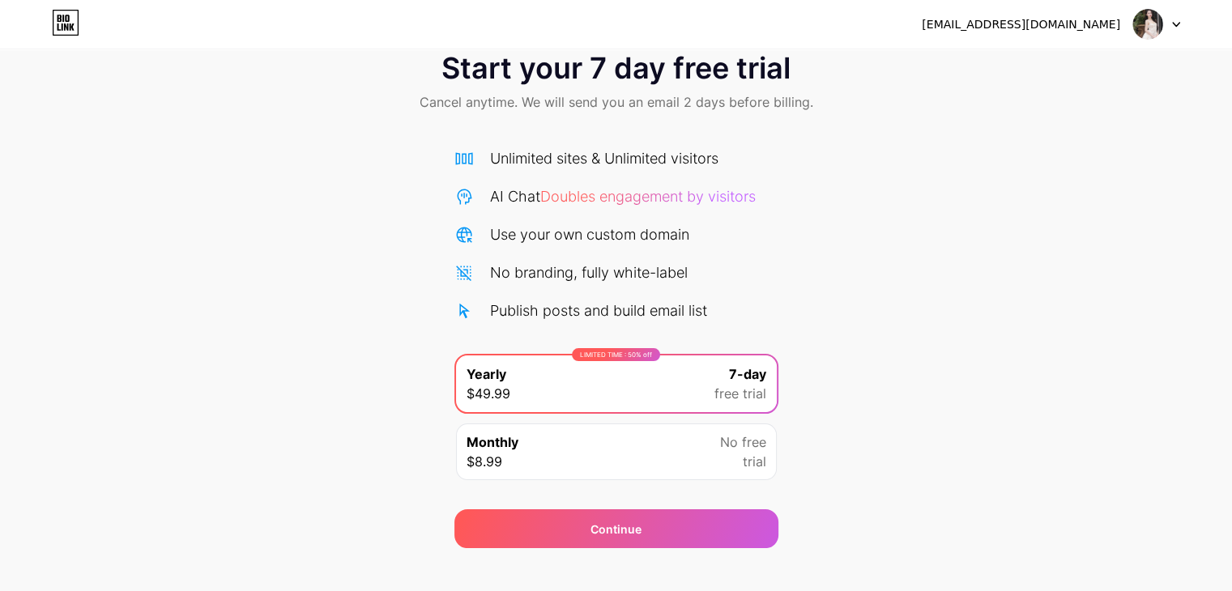
scroll to position [60, 0]
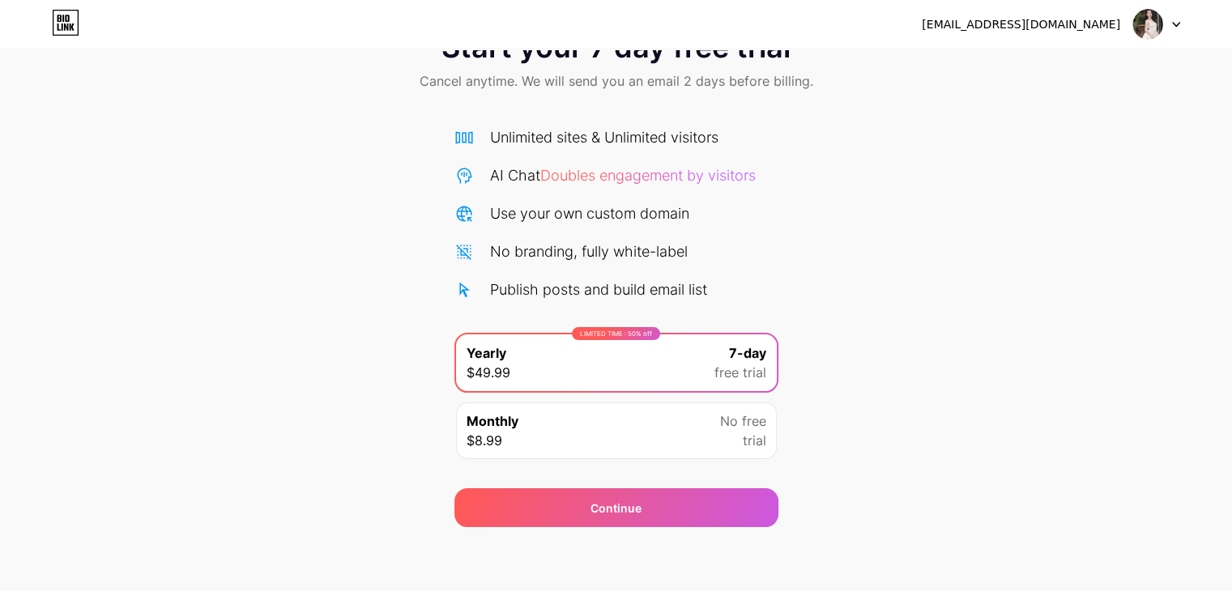
click at [510, 449] on div "Monthly $8.99 No free trial" at bounding box center [616, 430] width 321 height 57
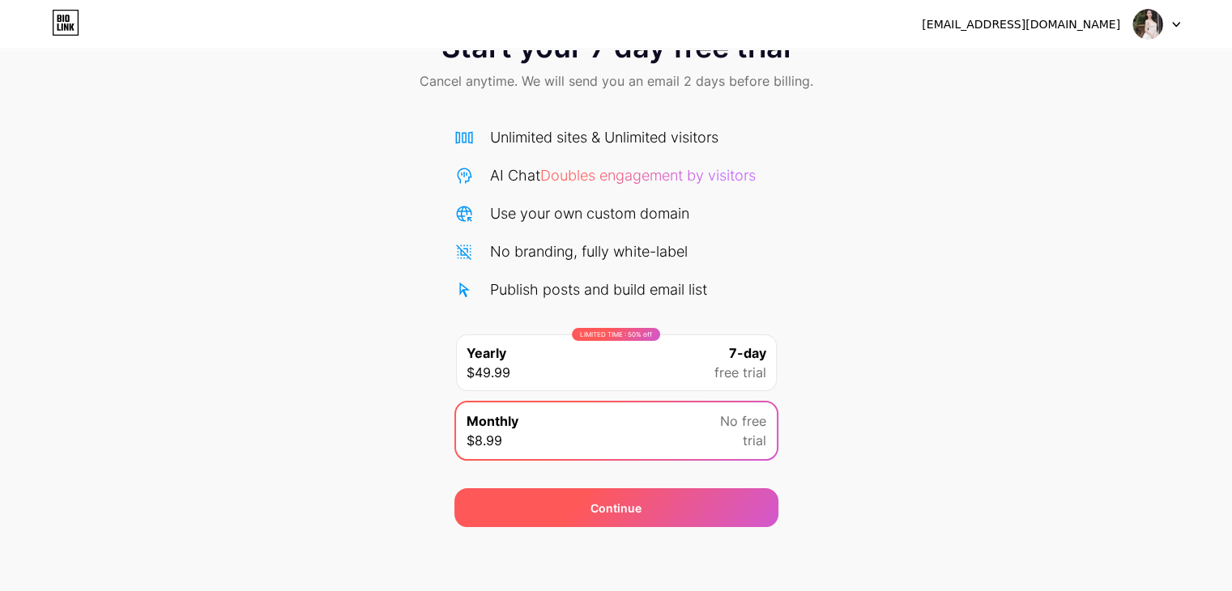
click at [508, 522] on div "Continue" at bounding box center [616, 507] width 324 height 39
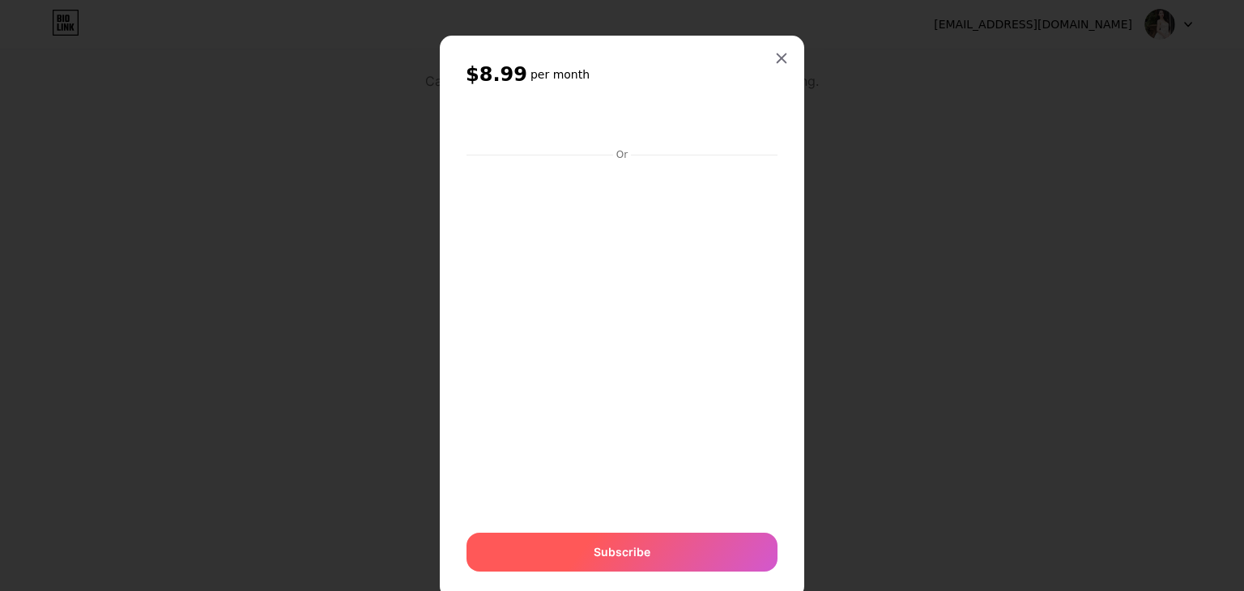
click at [528, 561] on div "Subscribe" at bounding box center [621, 552] width 311 height 39
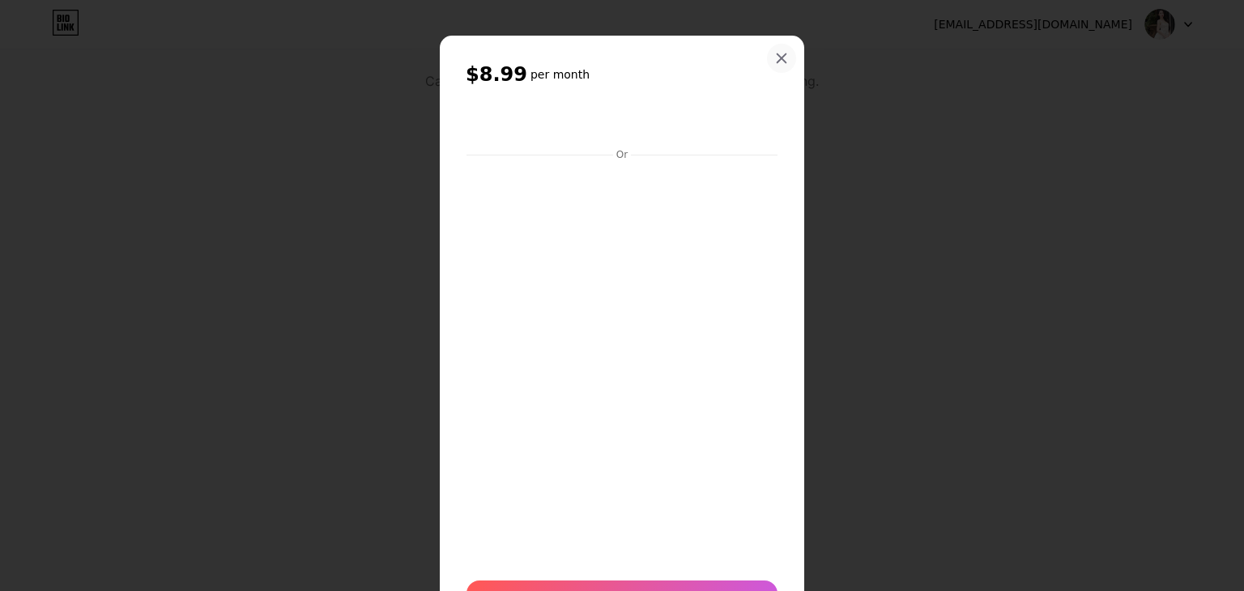
click at [775, 57] on icon at bounding box center [781, 58] width 13 height 13
